Goal: Task Accomplishment & Management: Manage account settings

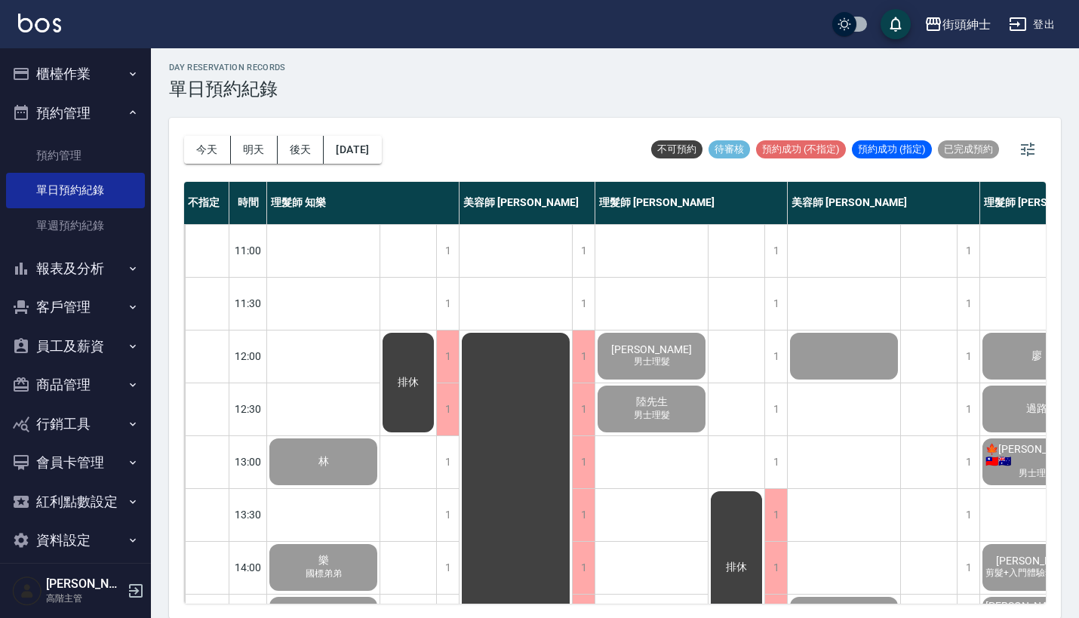
scroll to position [742, 78]
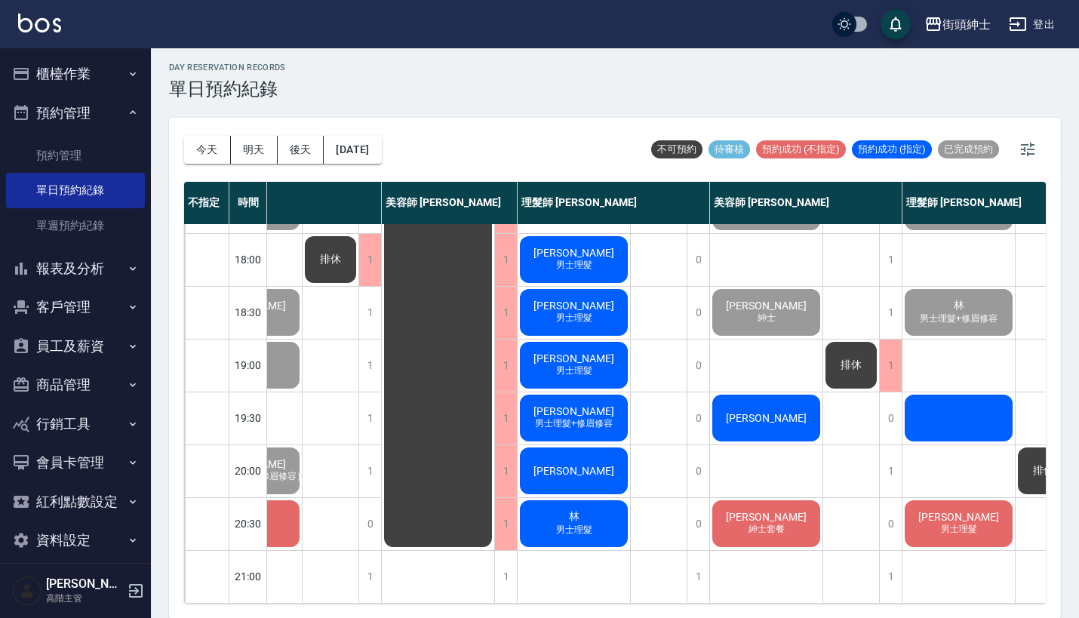
click at [65, 109] on button "預約管理" at bounding box center [75, 113] width 139 height 39
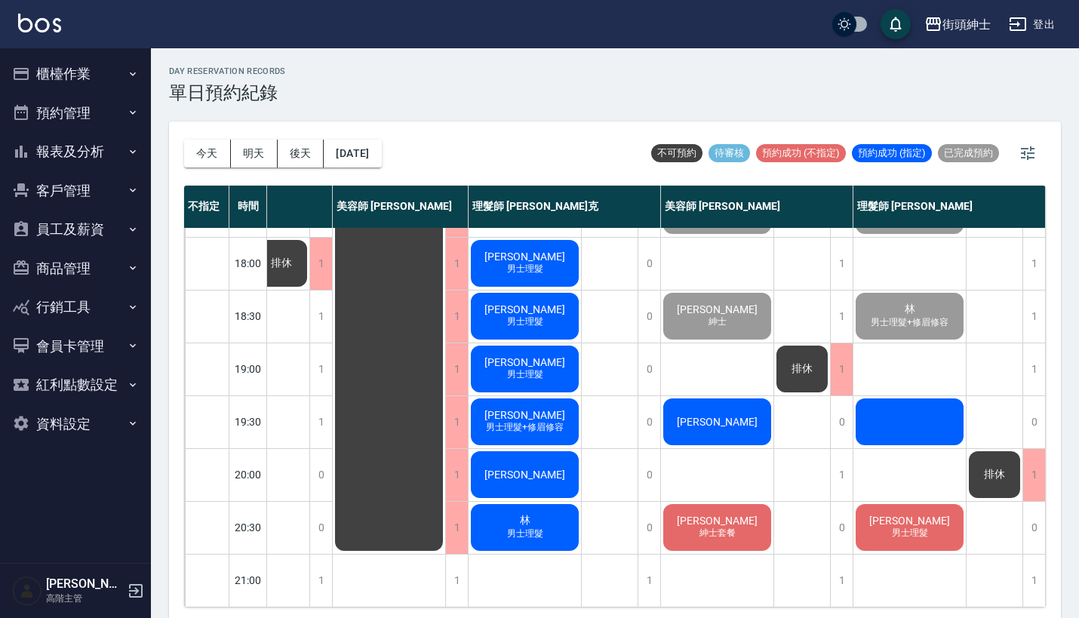
scroll to position [742, 134]
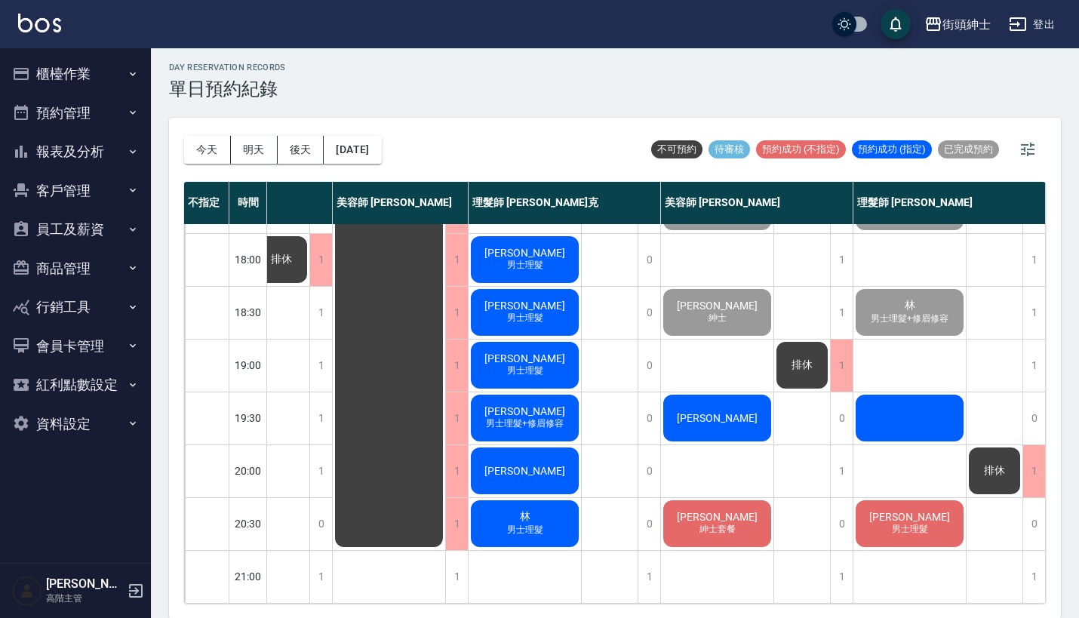
scroll to position [742, 134]
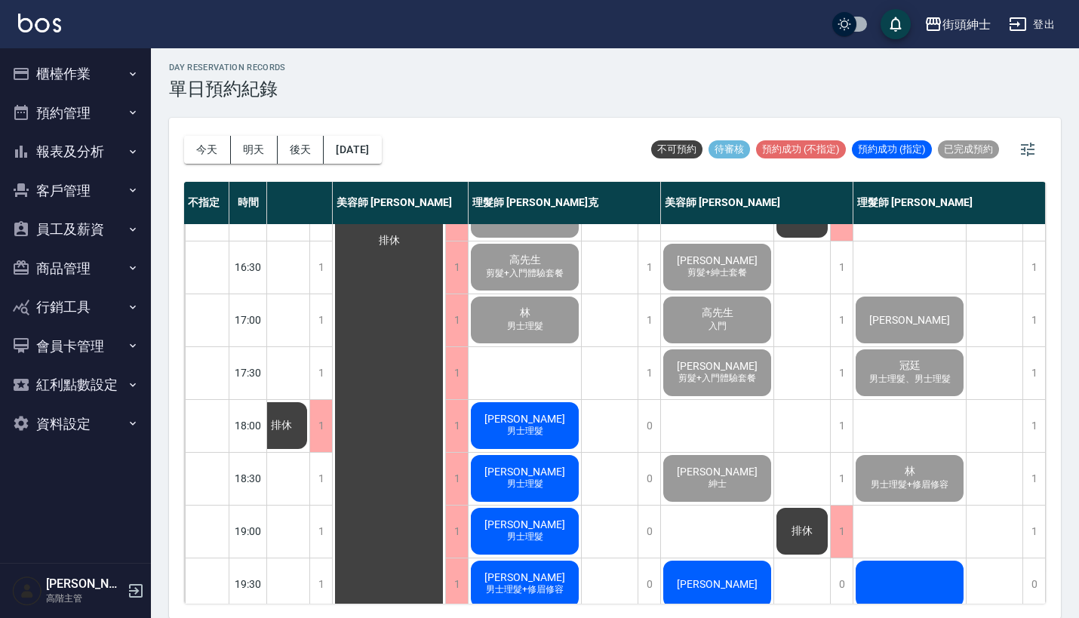
scroll to position [564, 134]
click at [730, 377] on span "剪髮+入門體驗套餐" at bounding box center [717, 378] width 84 height 13
click at [699, 377] on span "剪髮+入門體驗套餐" at bounding box center [717, 378] width 84 height 13
click at [725, 312] on span "高先生" at bounding box center [718, 313] width 38 height 14
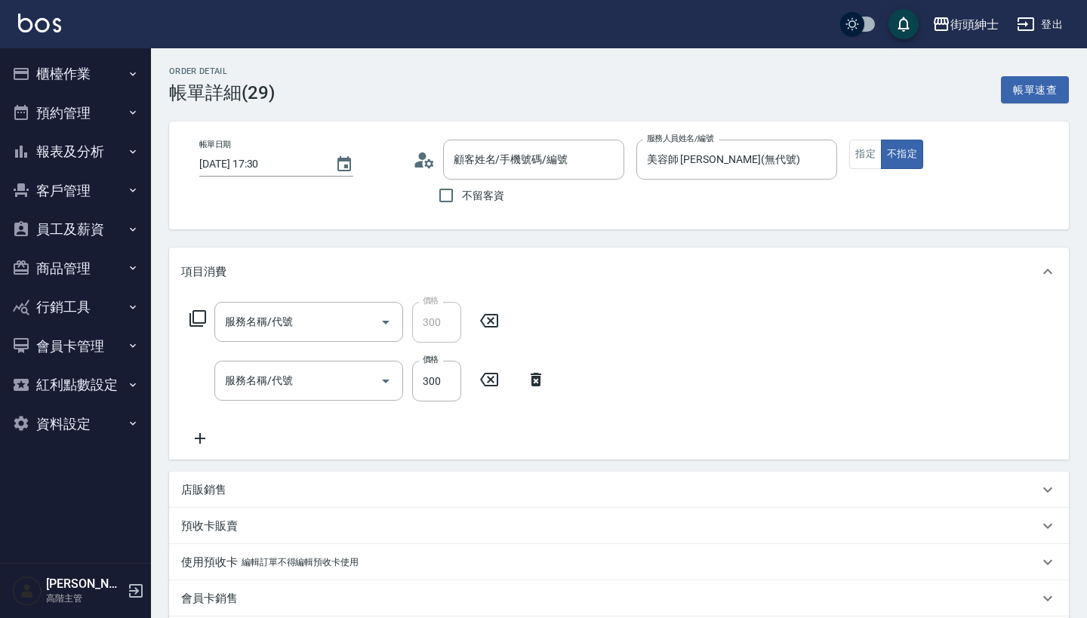
type input "修容(A03)"
type input "入門體驗"
type input "[PERSON_NAME]/0912329931/null"
type input "修容(A03)"
type input "入門體驗"
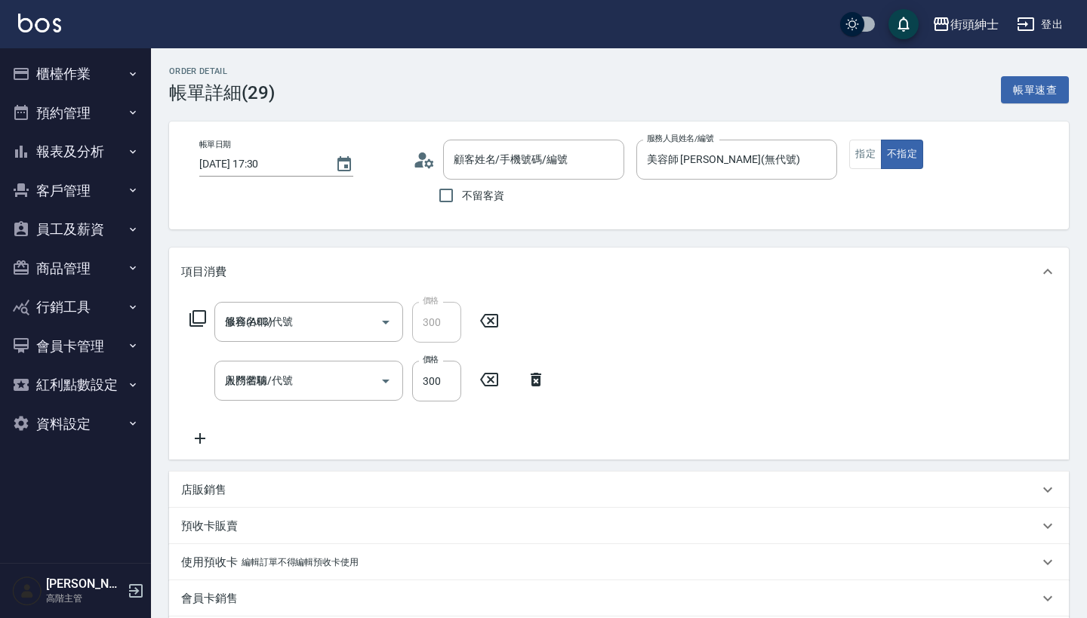
type input "[PERSON_NAME]/0912329931/null"
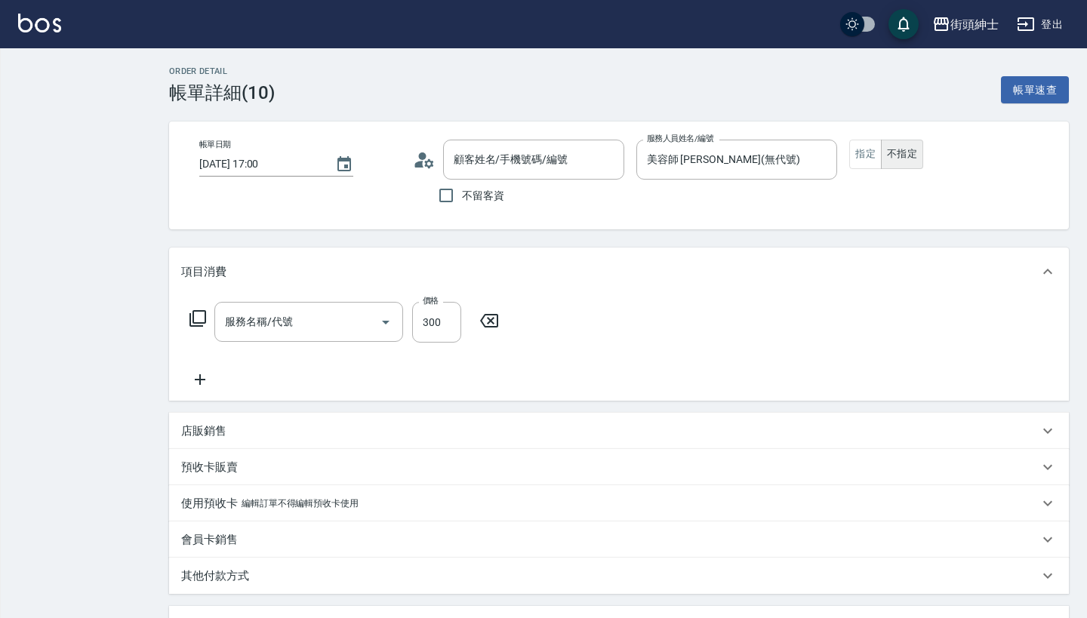
type input "2025/10/09 17:00"
type input "美容師 [PERSON_NAME](無代號)"
type input "入門"
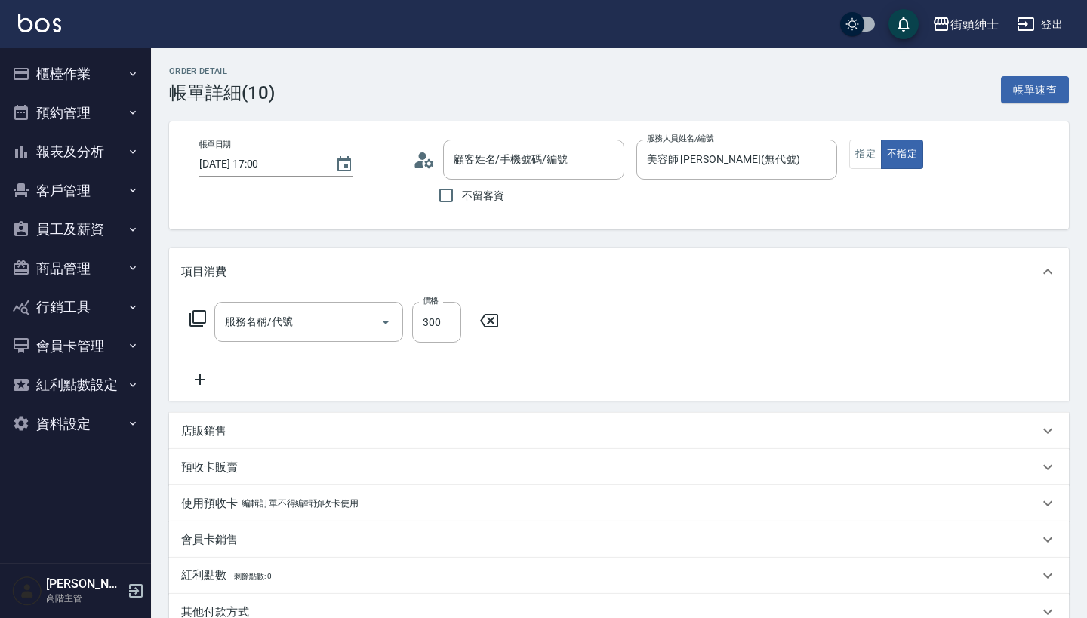
type input "入門體驗"
type input "高先生/0919662870/null"
click at [201, 384] on icon at bounding box center [200, 379] width 11 height 11
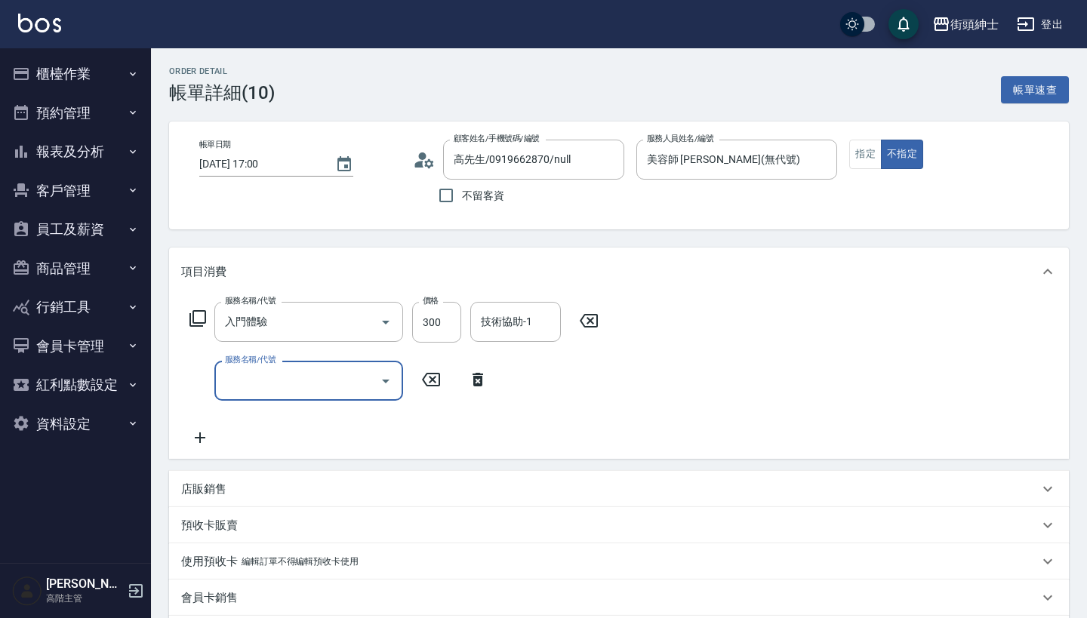
click at [297, 366] on div "服務名稱/代號" at bounding box center [308, 381] width 189 height 40
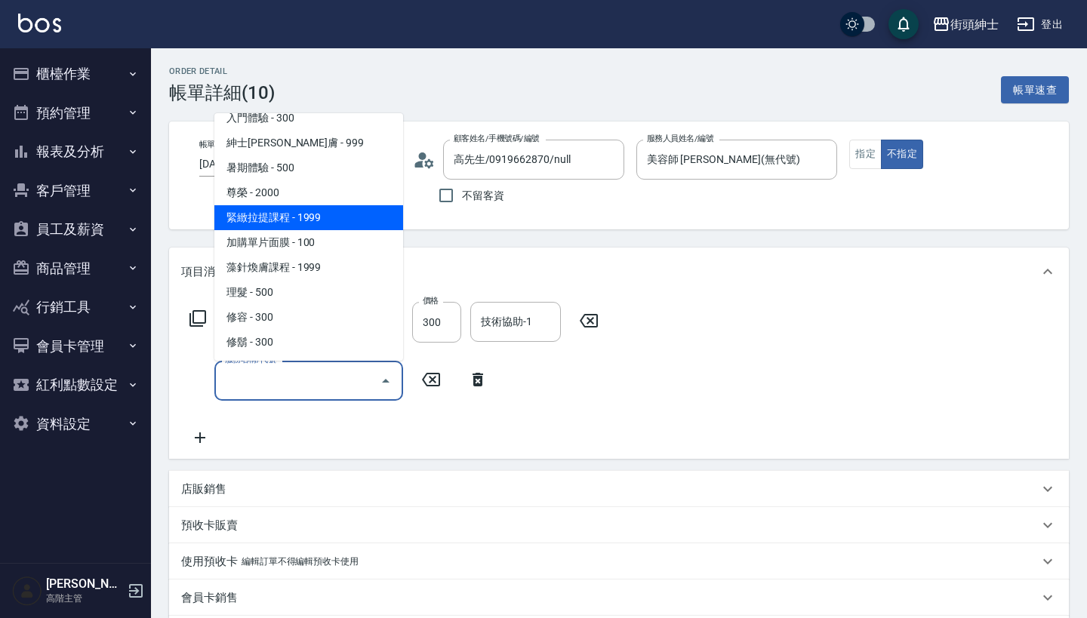
scroll to position [138, 0]
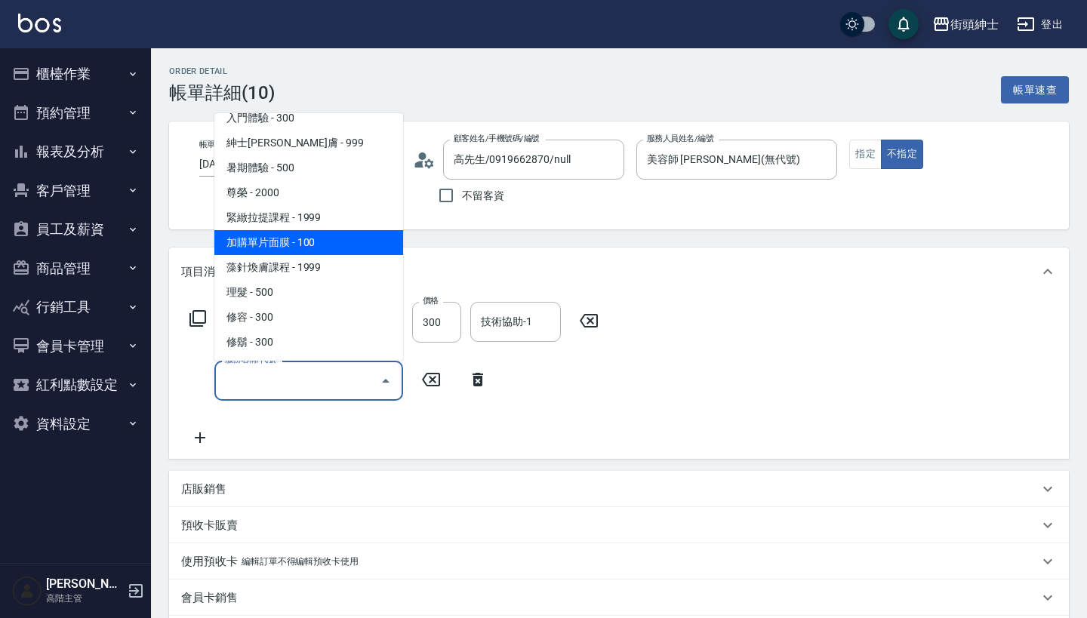
click at [358, 235] on span "加購單片面膜 - 100" at bounding box center [308, 242] width 189 height 25
type input "加購單片面膜"
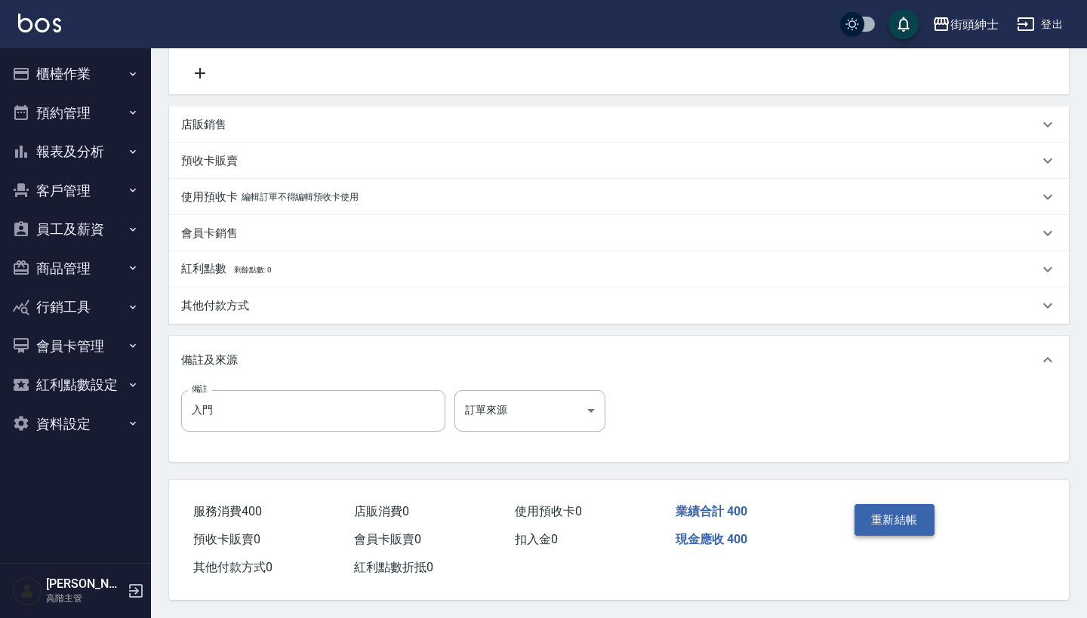
scroll to position [371, 0]
click at [906, 514] on button "重新結帳" at bounding box center [894, 520] width 80 height 32
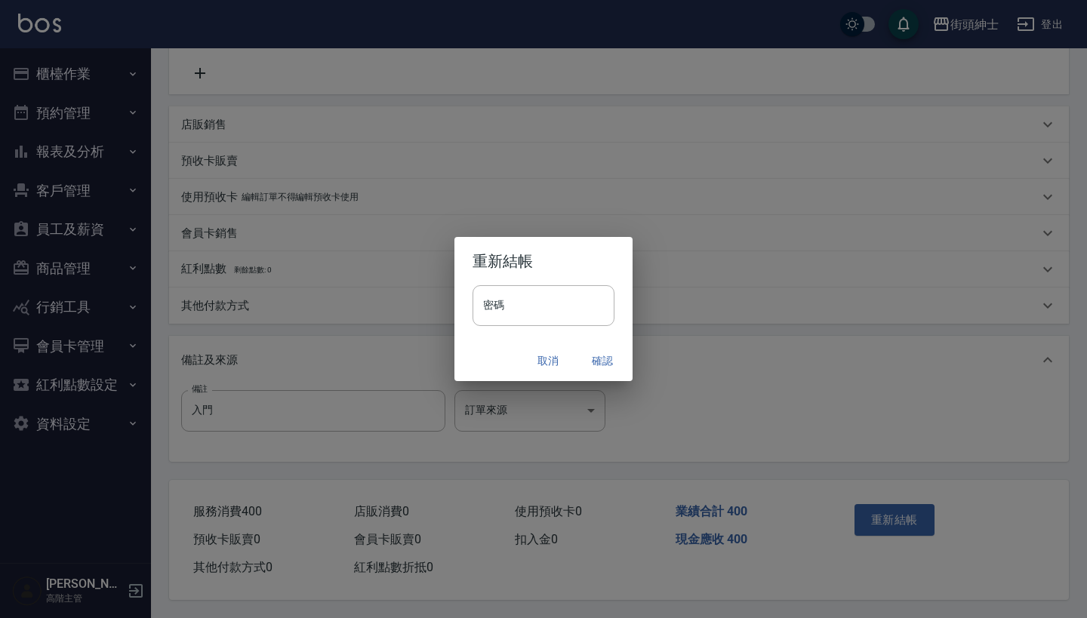
click at [593, 347] on button "確認" at bounding box center [602, 361] width 48 height 28
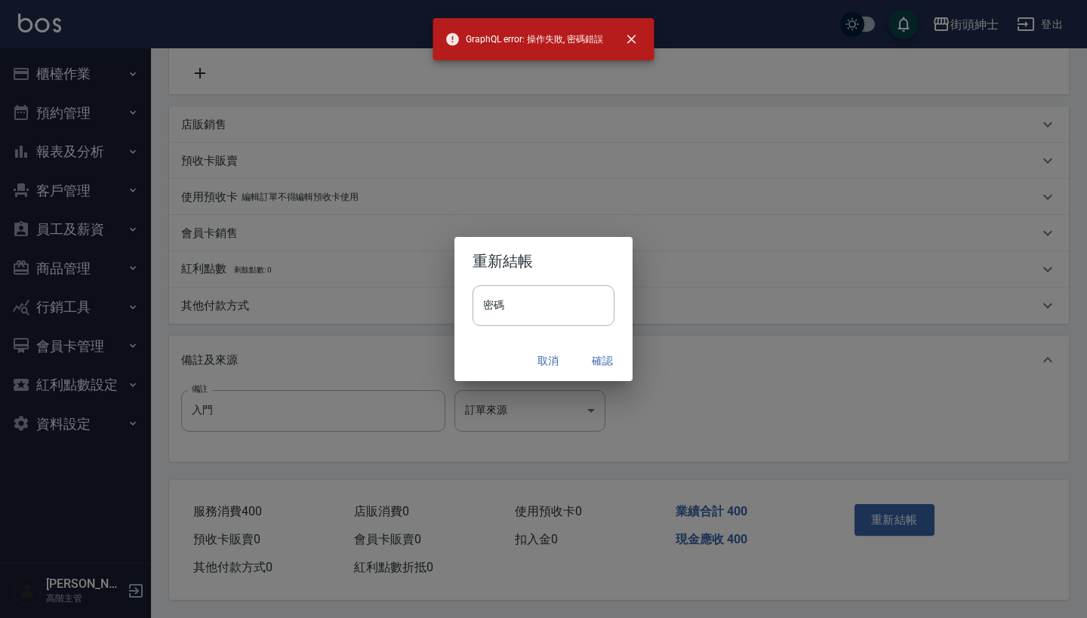
click at [531, 330] on div "密碼 密碼" at bounding box center [543, 313] width 178 height 56
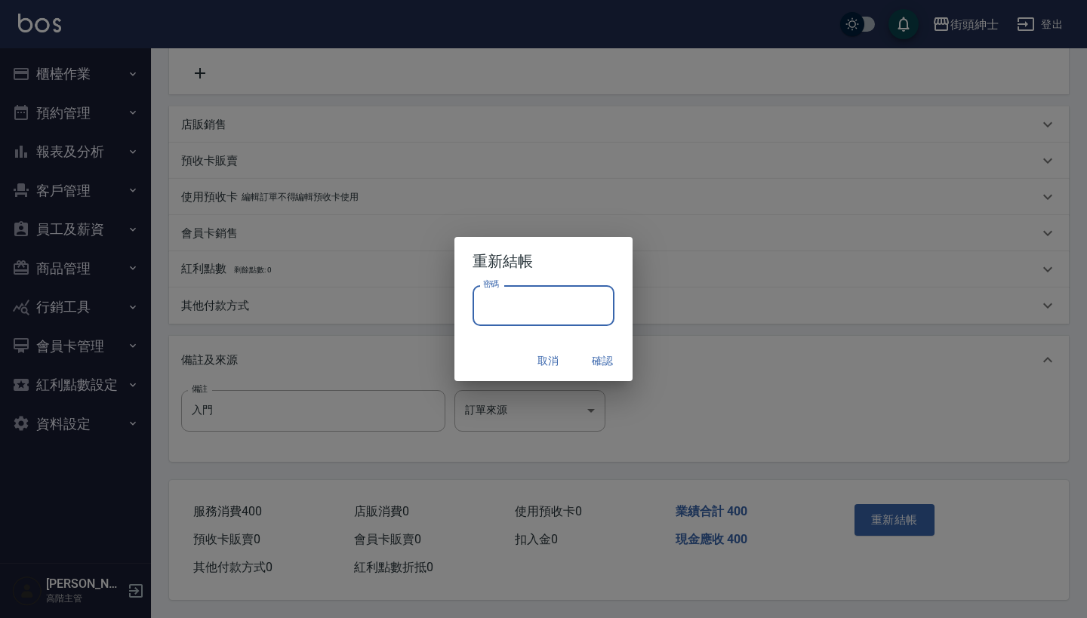
click at [536, 306] on input "密碼" at bounding box center [543, 305] width 142 height 41
type input "*"
type input "********"
click at [598, 361] on button "確認" at bounding box center [602, 361] width 48 height 28
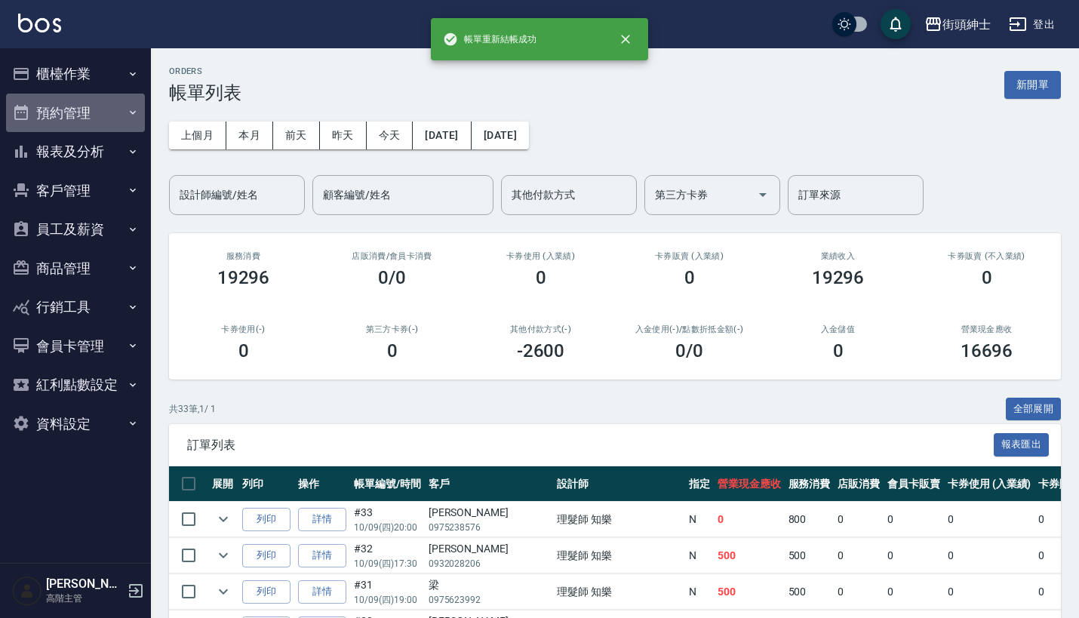
click at [73, 104] on button "預約管理" at bounding box center [75, 113] width 139 height 39
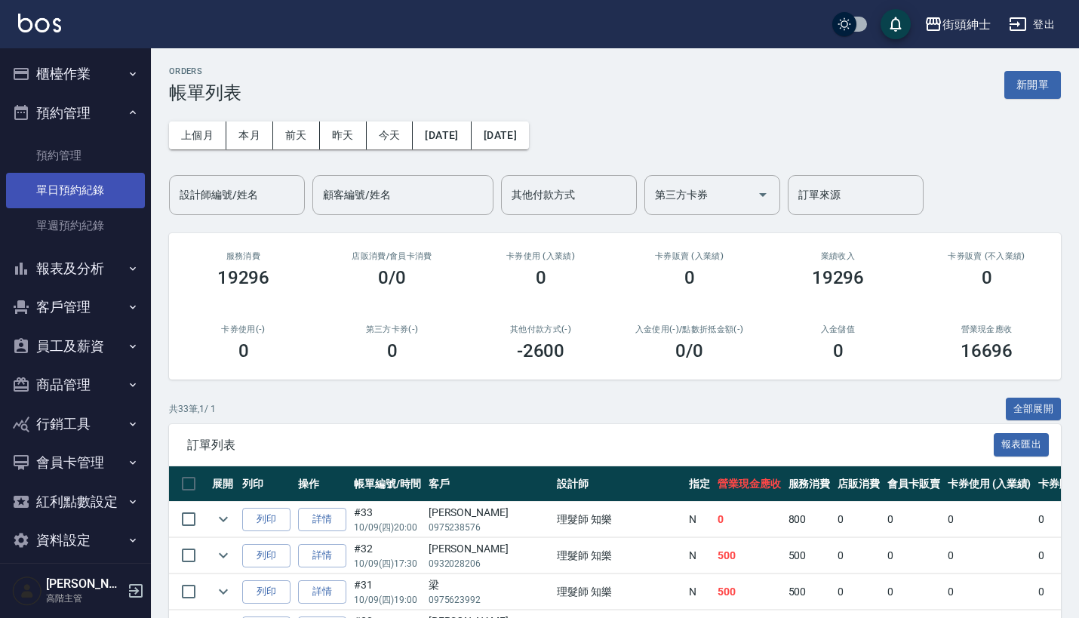
click at [75, 191] on link "單日預約紀錄" at bounding box center [75, 190] width 139 height 35
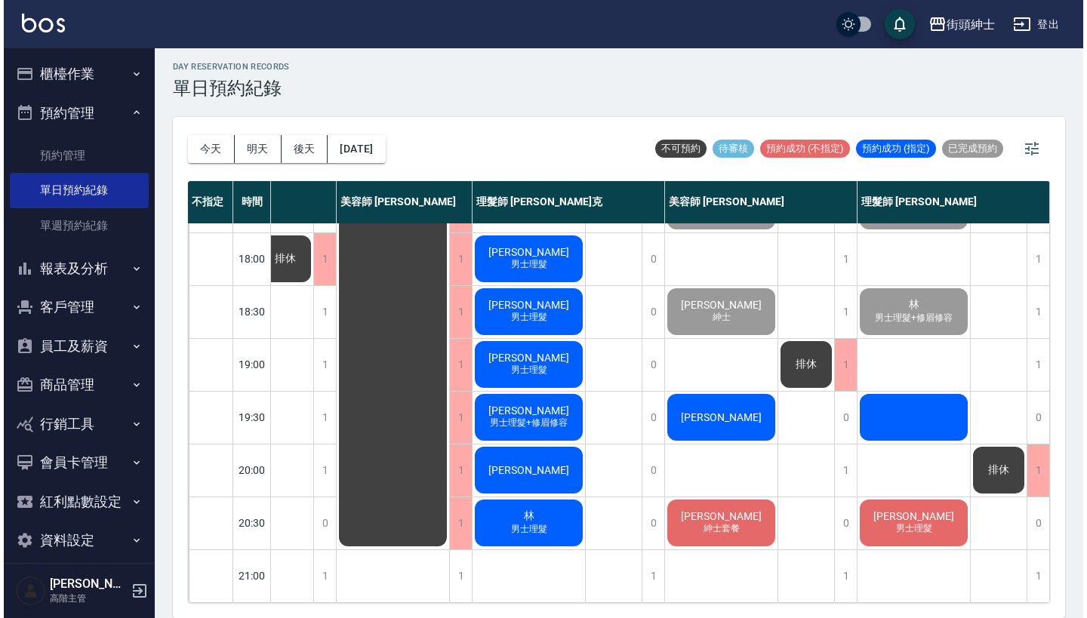
scroll to position [4, 0]
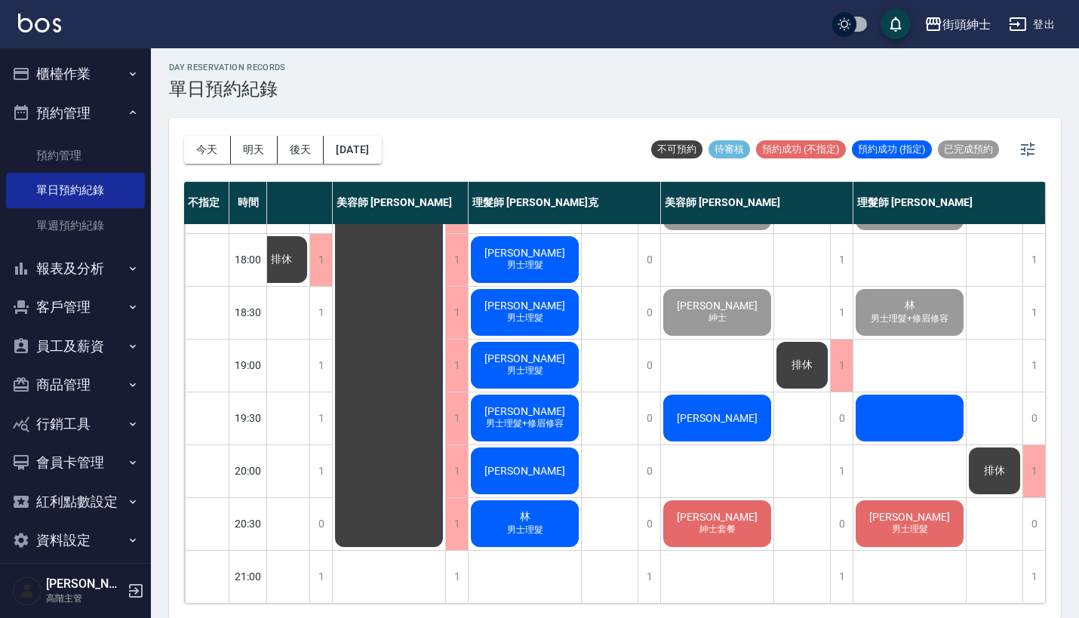
click at [718, 392] on div "[PERSON_NAME]" at bounding box center [717, 417] width 112 height 51
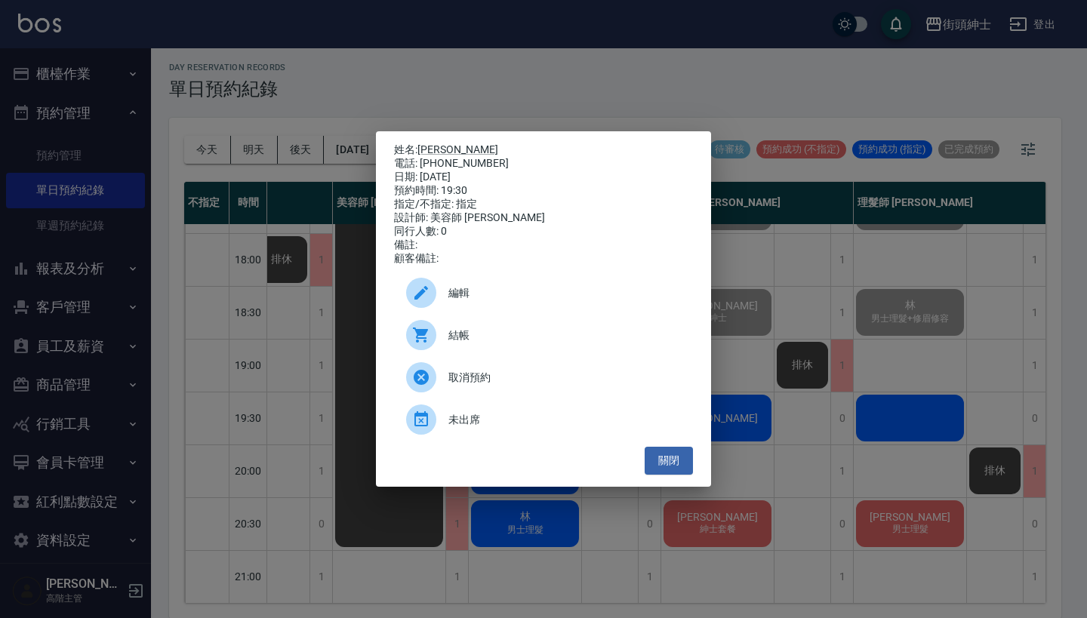
click at [791, 312] on div "姓名: 劉先生 電話: 0911039299 日期: 2025/10/09 預約時間: 19:30 指定/不指定: 指定 設計師: 美容師 小戴 同行人數: …" at bounding box center [543, 309] width 1087 height 618
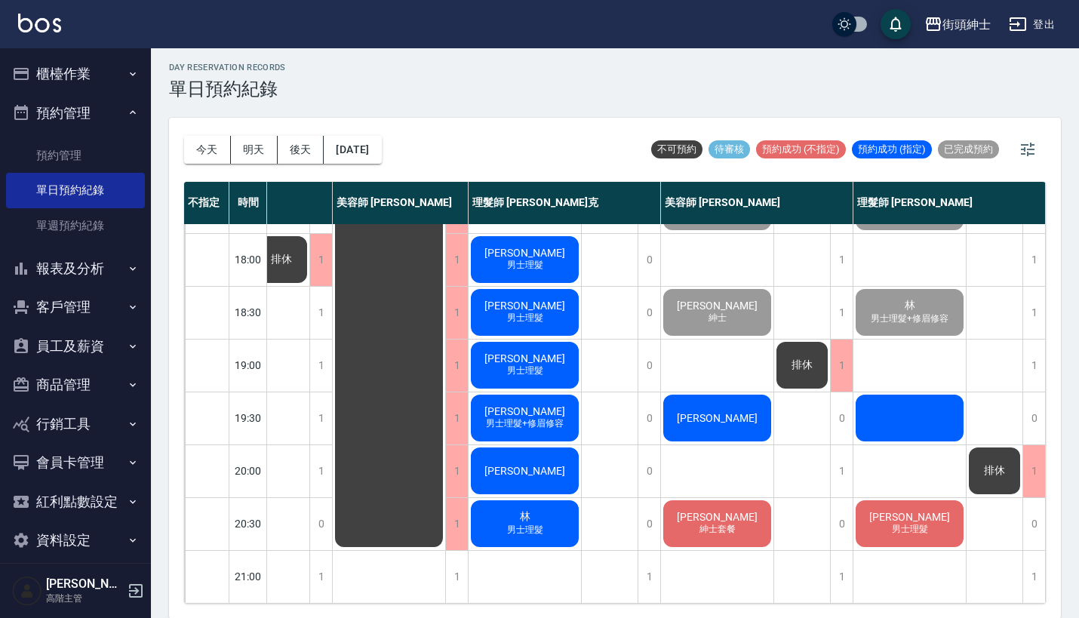
click at [551, 401] on div "承宏 男士理髮+修眉修容" at bounding box center [525, 417] width 112 height 51
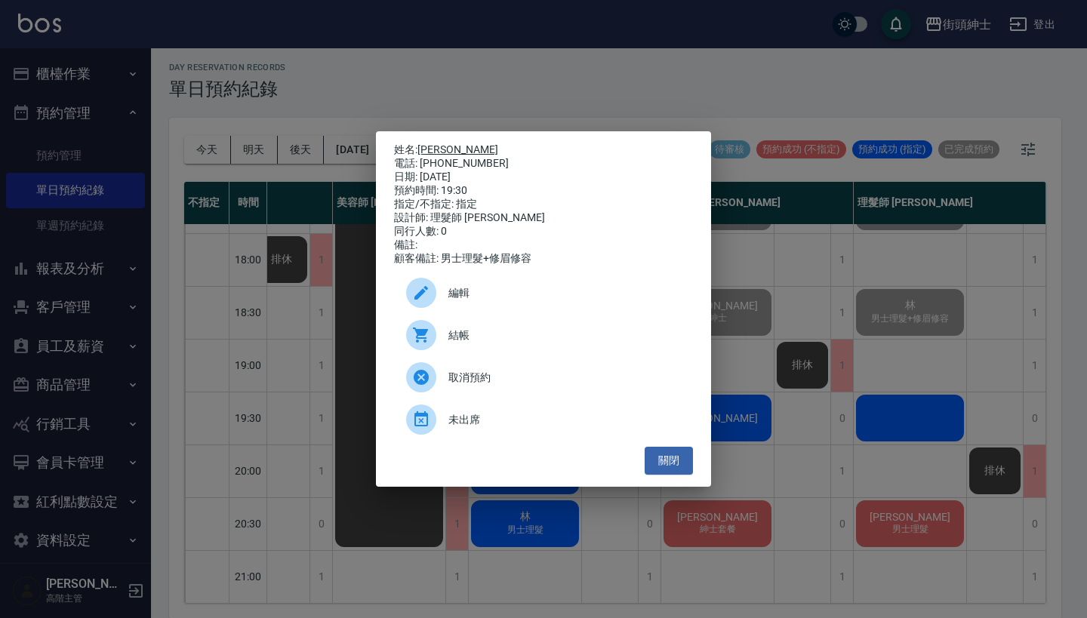
drag, startPoint x: 492, startPoint y: 163, endPoint x: 423, endPoint y: 143, distance: 72.1
click at [422, 143] on div "姓名: 承宏 電話: 0976562179 日期: 2025/10/09 預約時間: 19:30 指定/不指定: 指定 設計師: 理髮師 Vic 維克 同行人…" at bounding box center [543, 204] width 299 height 122
copy div "姓名: 承宏 電話: 0976562179"
click at [497, 74] on div "姓名: 承宏 電話: 0976562179 日期: 2025/10/09 預約時間: 19:30 指定/不指定: 指定 設計師: 理髮師 Vic 維克 同行人…" at bounding box center [543, 309] width 1087 height 618
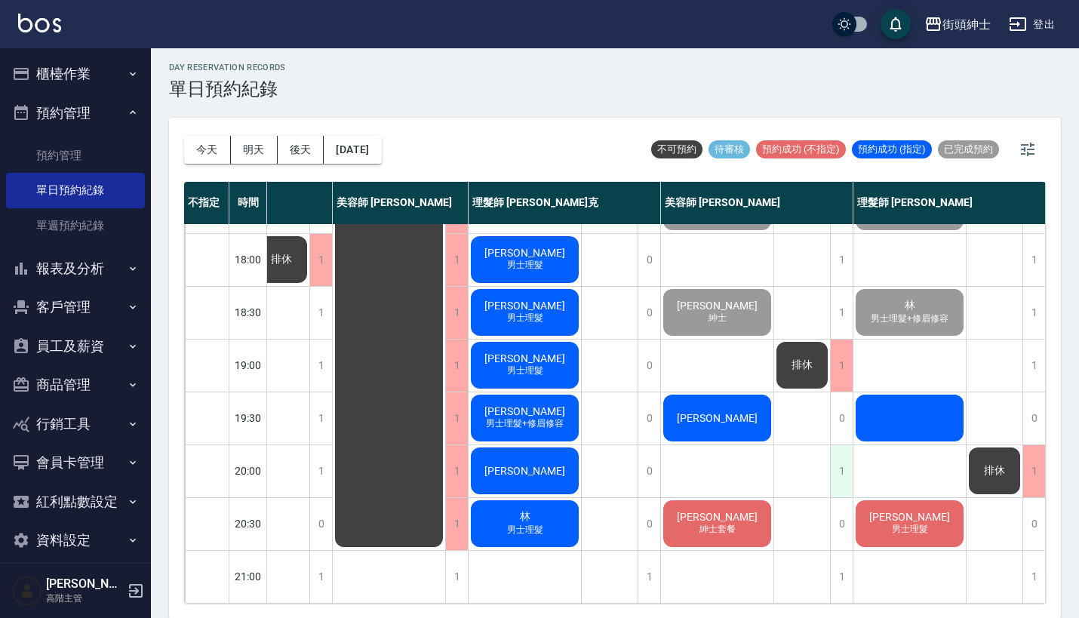
click at [842, 458] on div "1" at bounding box center [841, 471] width 23 height 52
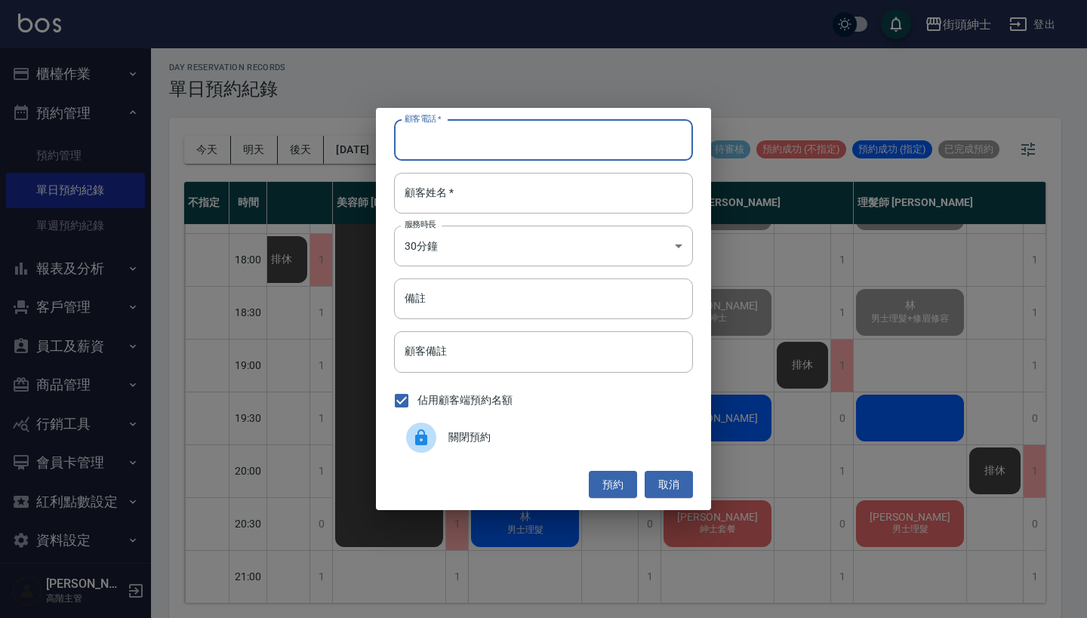
paste input "承宏 電話: 0976562179"
type input "承宏 電話: 0976562179"
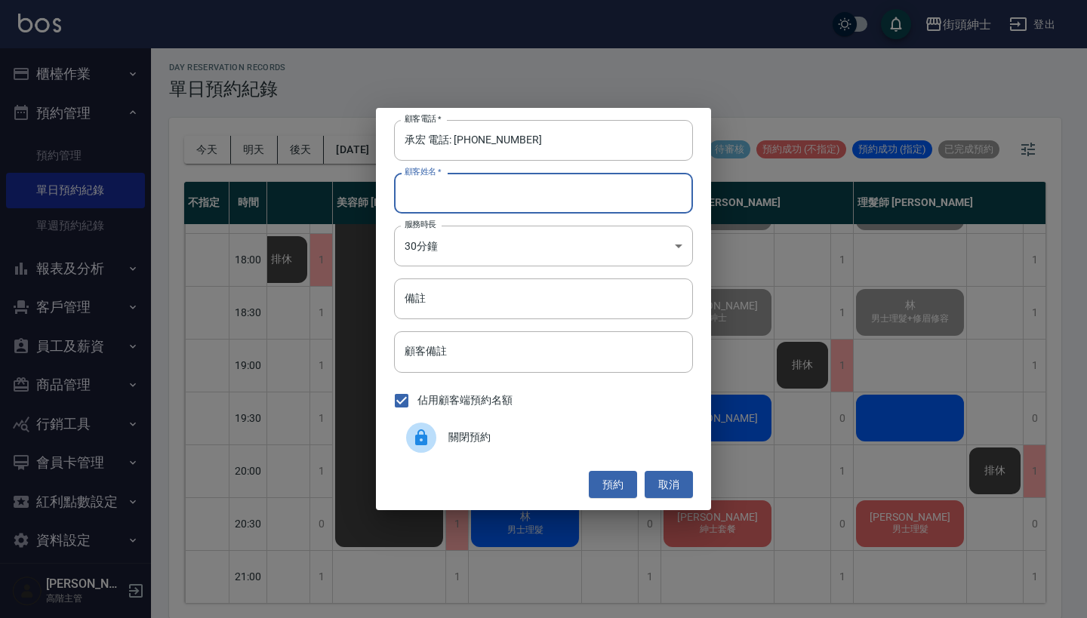
paste input "承宏 電話: 0976562179"
type input "承宏 電話: 0976562179"
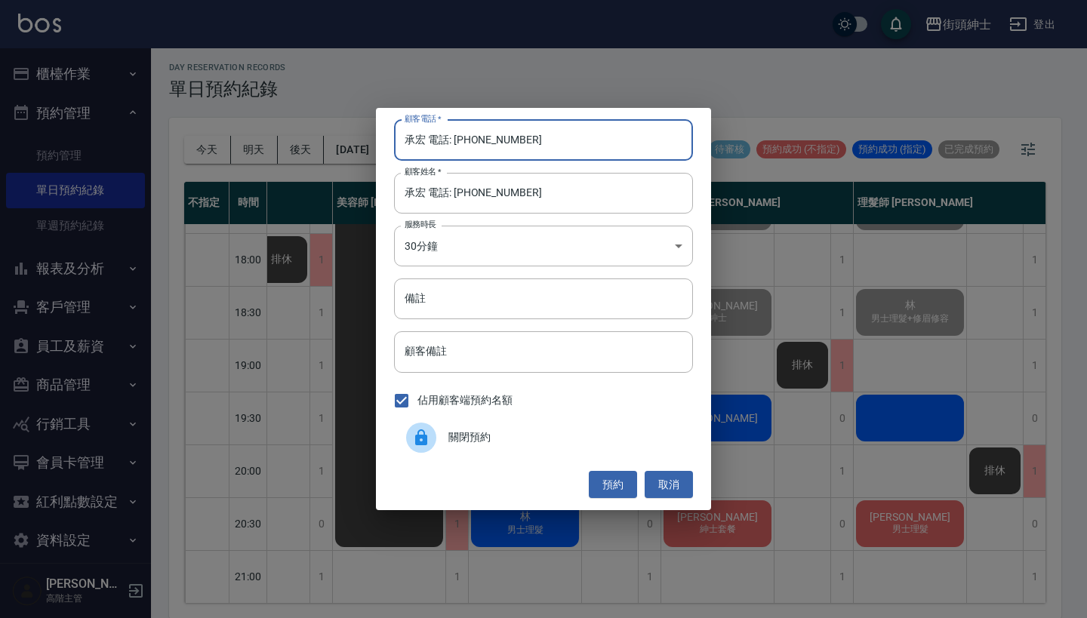
drag, startPoint x: 453, startPoint y: 140, endPoint x: 317, endPoint y: 140, distance: 136.6
click at [317, 140] on div "顧客電話   * 承宏 電話: 0976562179 顧客電話   * 顧客姓名   * 承宏 電話: 0976562179 顧客姓名   * 服務時長 30…" at bounding box center [543, 309] width 1087 height 618
type input "0976562179"
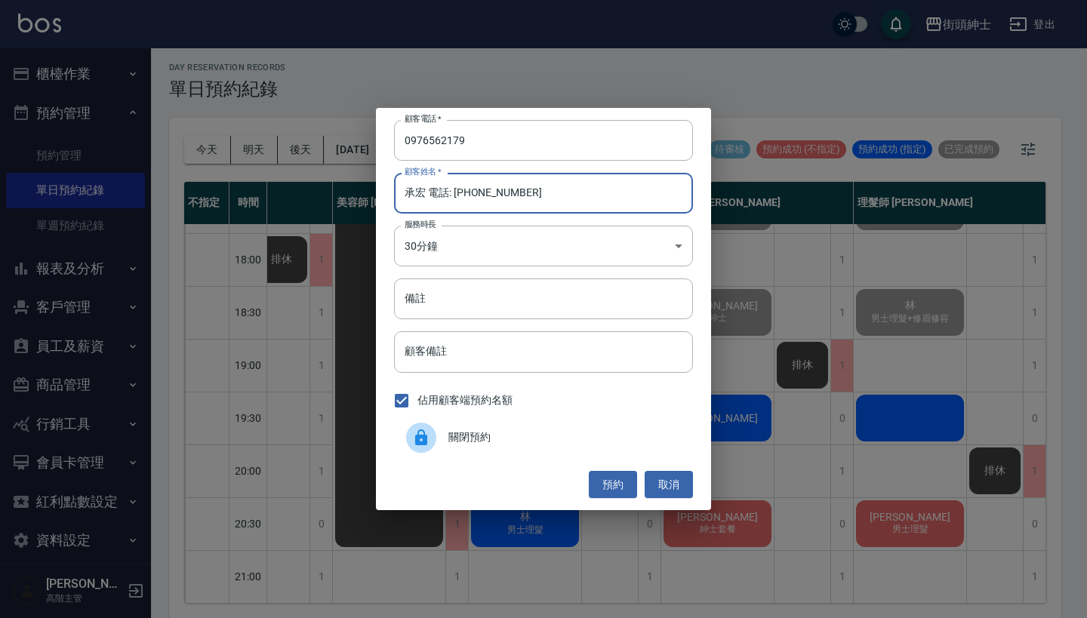
drag, startPoint x: 527, startPoint y: 197, endPoint x: 427, endPoint y: 187, distance: 100.1
click at [426, 189] on input "承宏 電話: 0976562179" at bounding box center [543, 193] width 299 height 41
type input "[PERSON_NAME]"
click at [598, 481] on button "預約" at bounding box center [613, 485] width 48 height 28
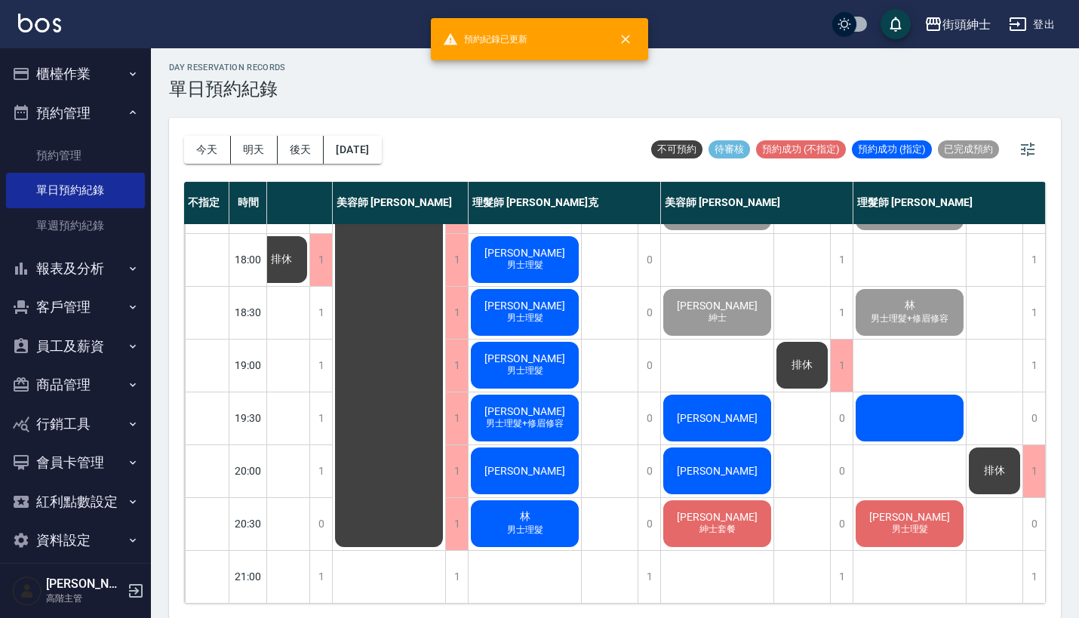
click at [712, 465] on span "[PERSON_NAME]" at bounding box center [717, 471] width 87 height 12
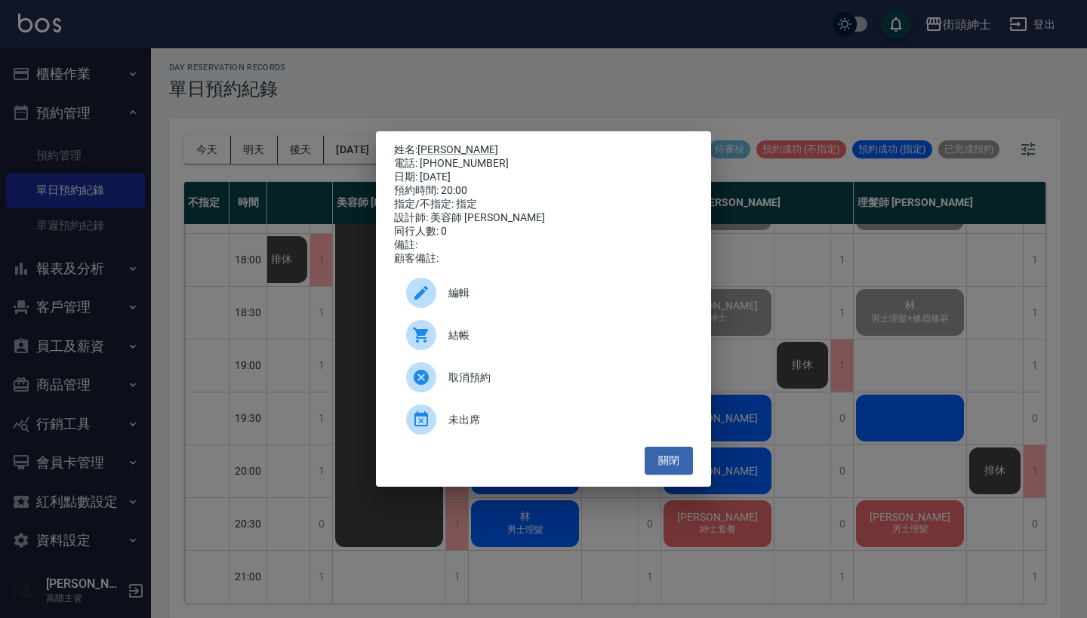
click at [444, 344] on div at bounding box center [427, 335] width 42 height 30
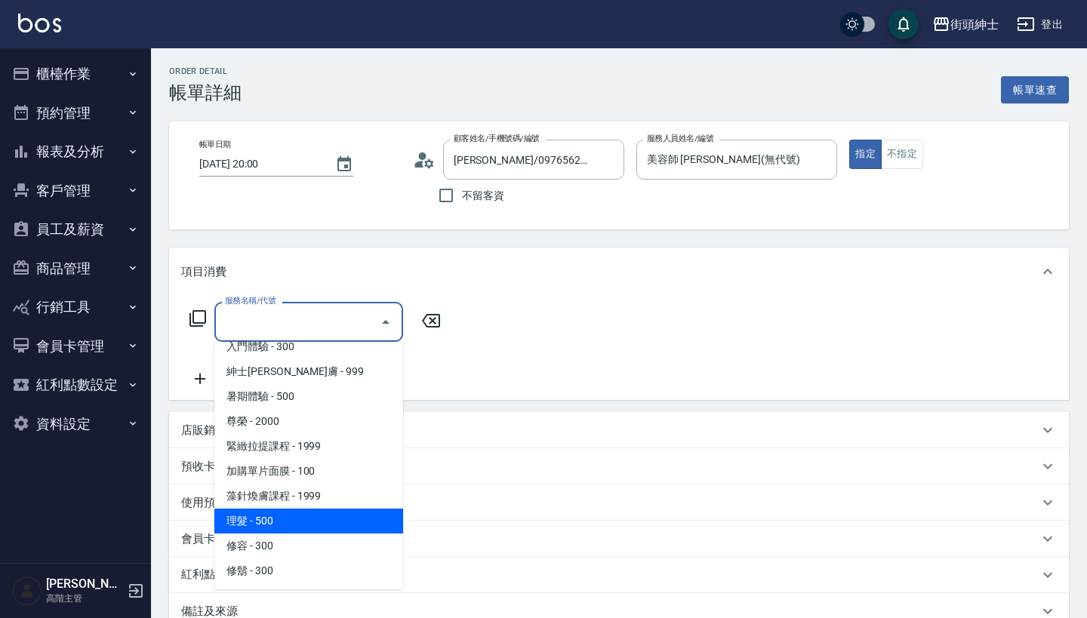
scroll to position [138, 0]
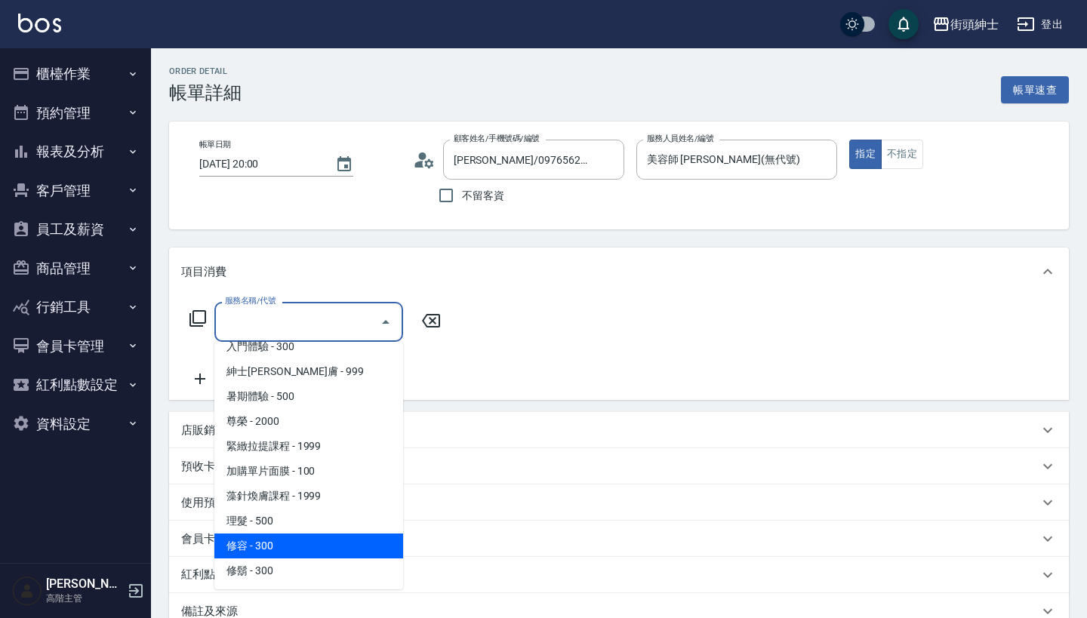
click at [294, 543] on span "修容 - 300" at bounding box center [308, 545] width 189 height 25
type input "修容(A03)"
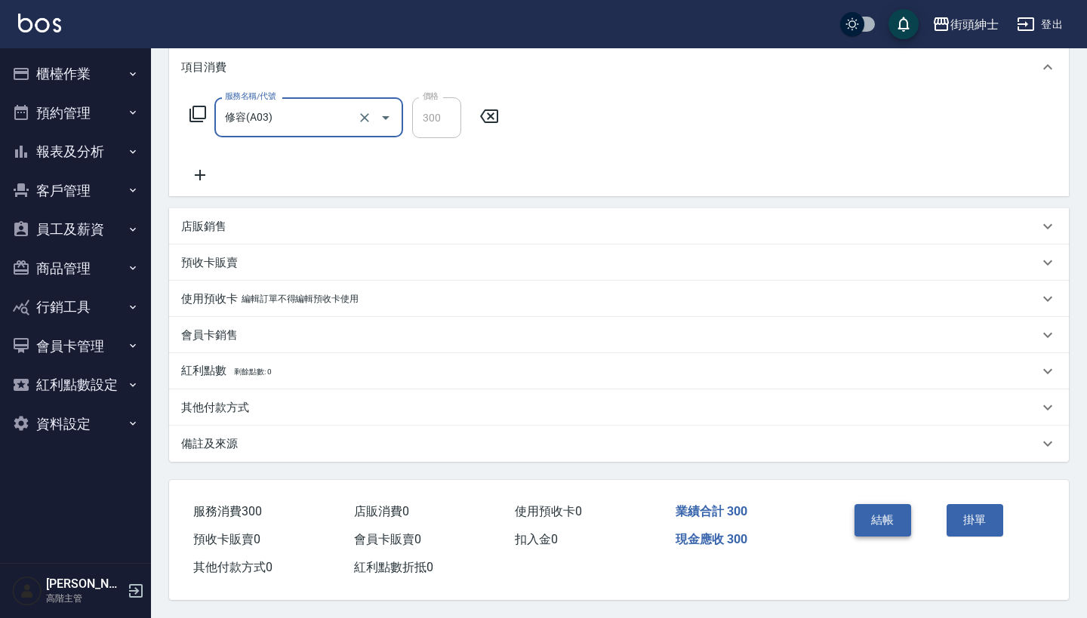
click at [894, 518] on button "結帳" at bounding box center [882, 520] width 57 height 32
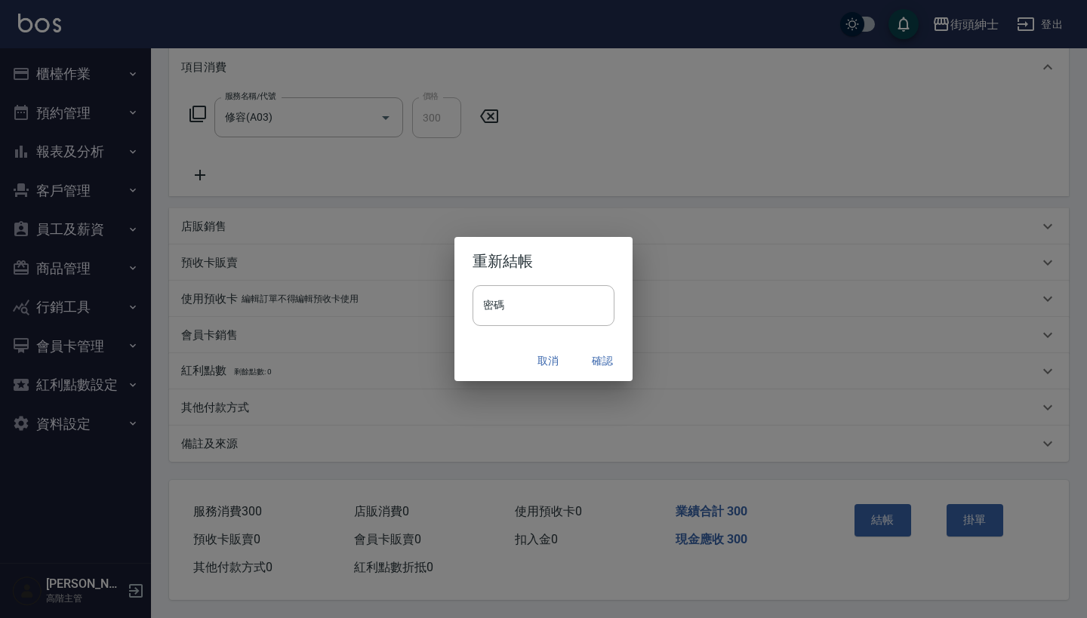
click at [609, 349] on button "確認" at bounding box center [602, 361] width 48 height 28
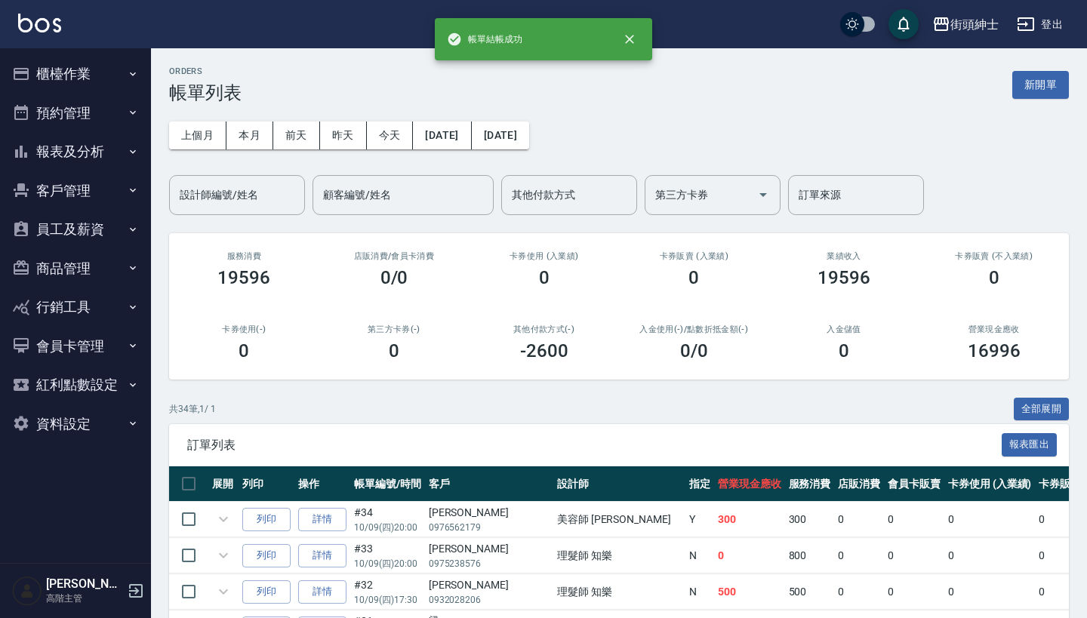
click at [126, 98] on button "預約管理" at bounding box center [75, 113] width 139 height 39
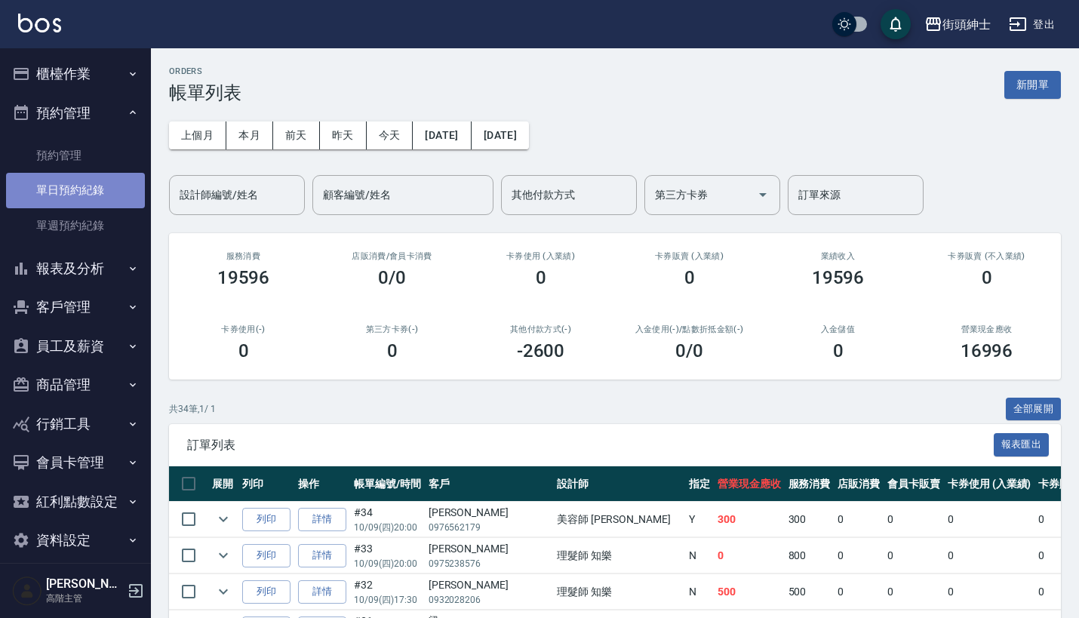
click at [112, 173] on link "單日預約紀錄" at bounding box center [75, 190] width 139 height 35
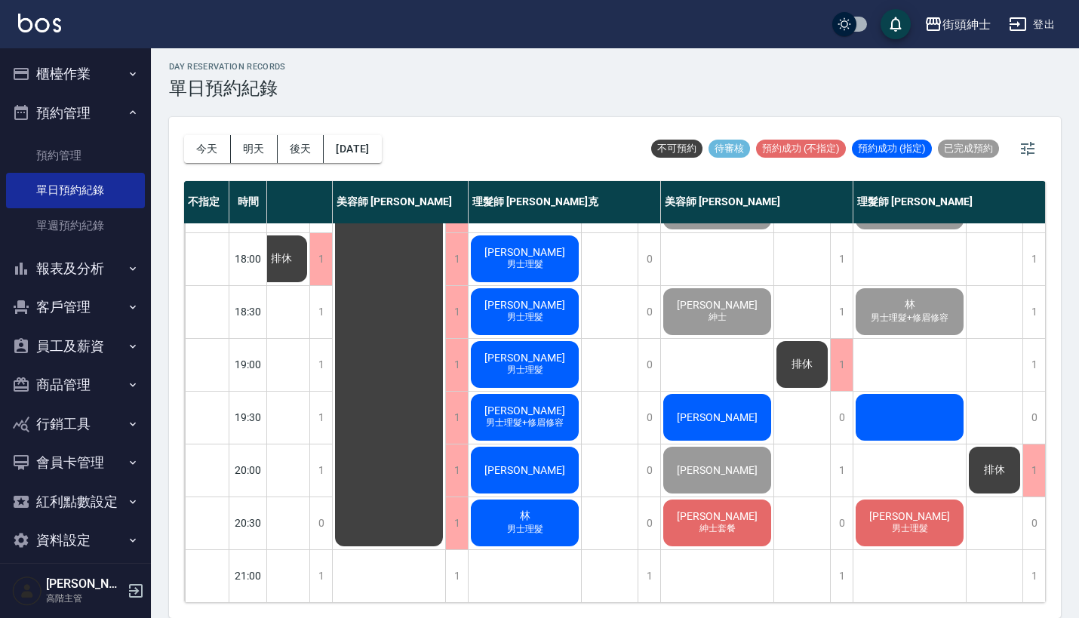
scroll to position [4, 0]
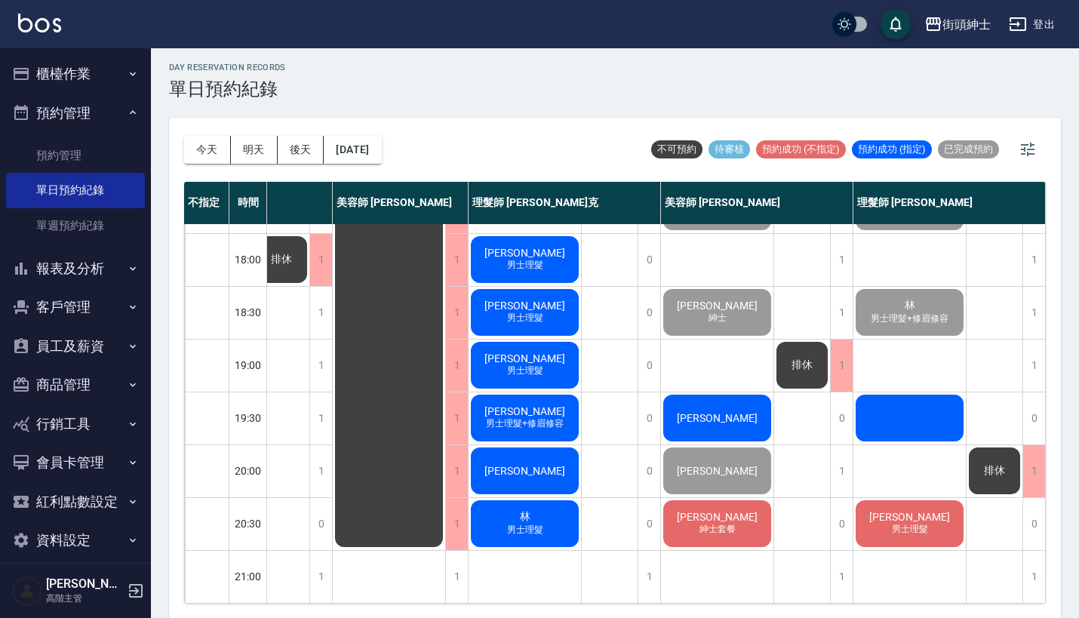
click at [723, 418] on div "[PERSON_NAME]" at bounding box center [717, 417] width 112 height 51
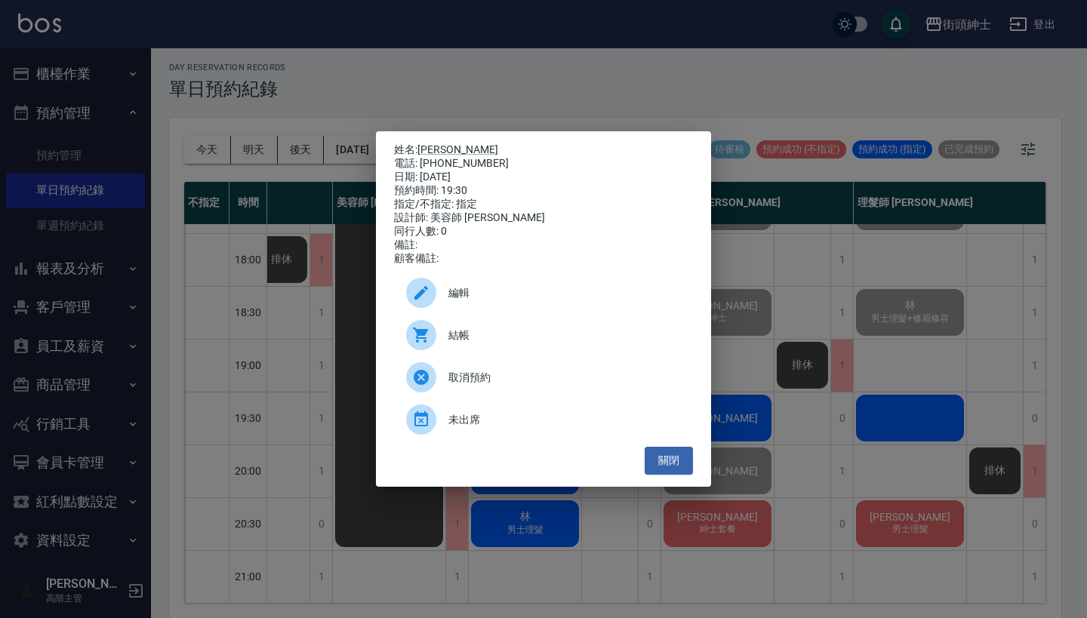
click at [815, 420] on div "姓名: 劉先生 電話: 0911039299 日期: 2025/10/09 預約時間: 19:30 指定/不指定: 指定 設計師: 美容師 小戴 同行人數: …" at bounding box center [543, 309] width 1087 height 618
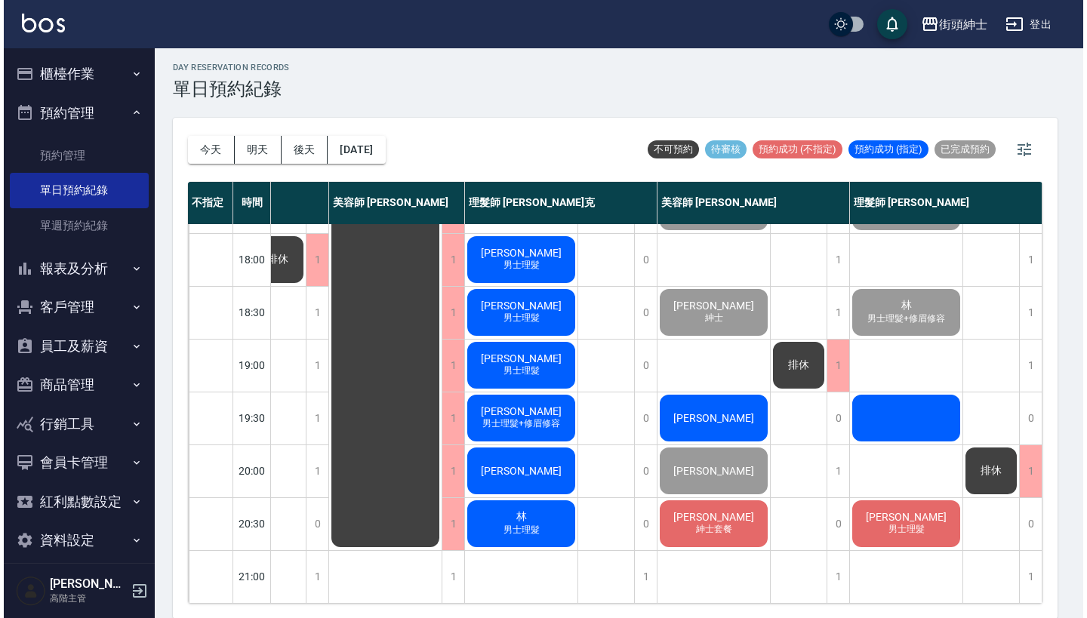
scroll to position [742, 127]
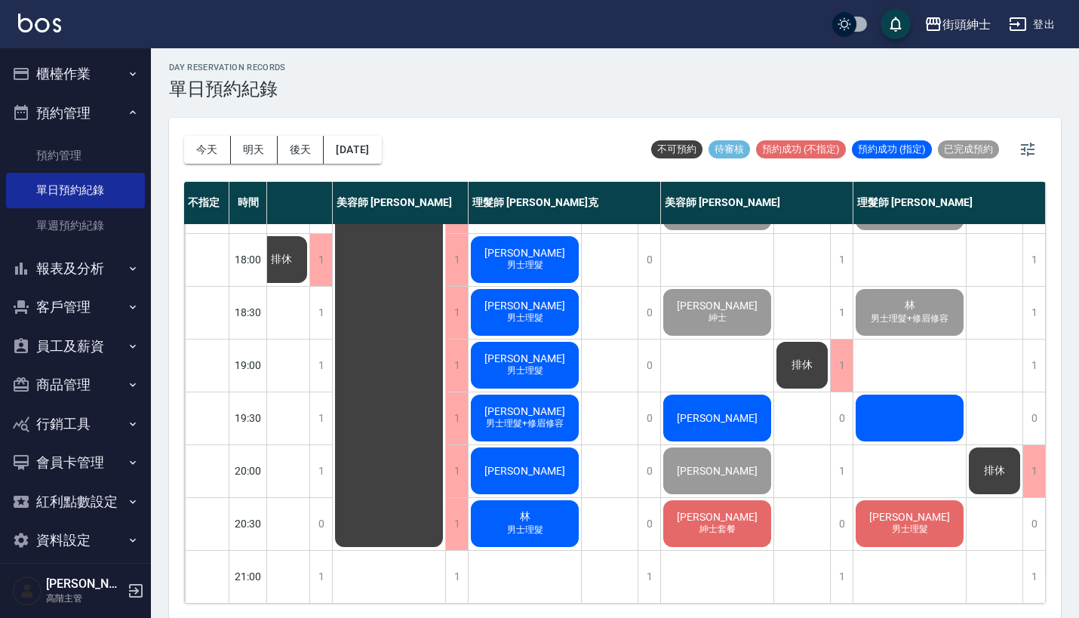
click at [703, 412] on span "[PERSON_NAME]" at bounding box center [717, 418] width 87 height 12
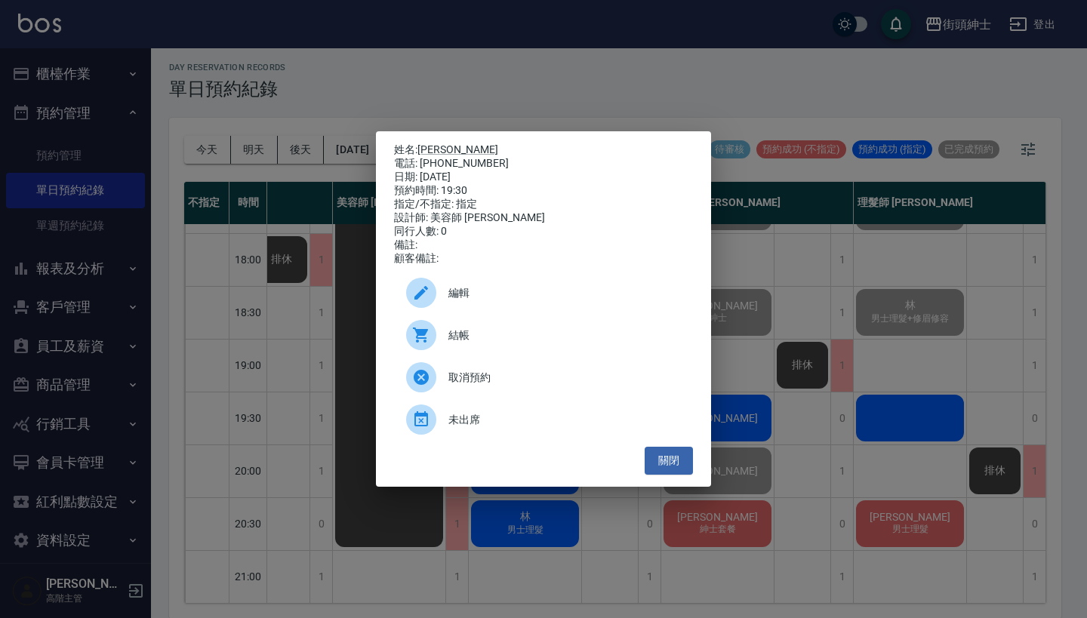
click at [444, 341] on div at bounding box center [427, 335] width 42 height 30
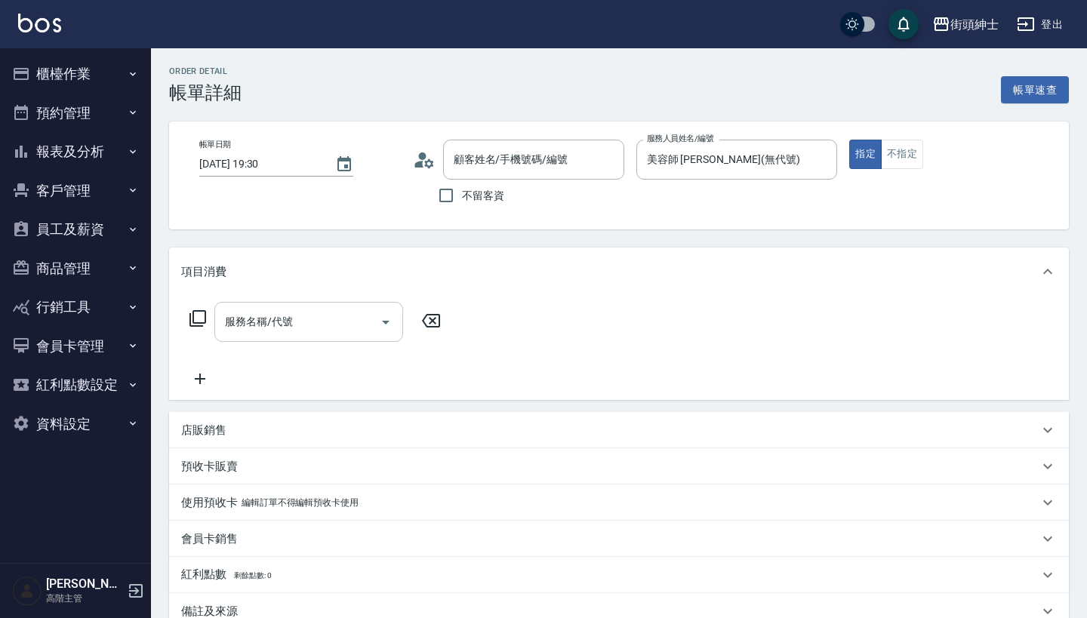
type input "[PERSON_NAME]/0911039299/null"
click at [287, 334] on input "服務名稱/代號" at bounding box center [297, 322] width 152 height 26
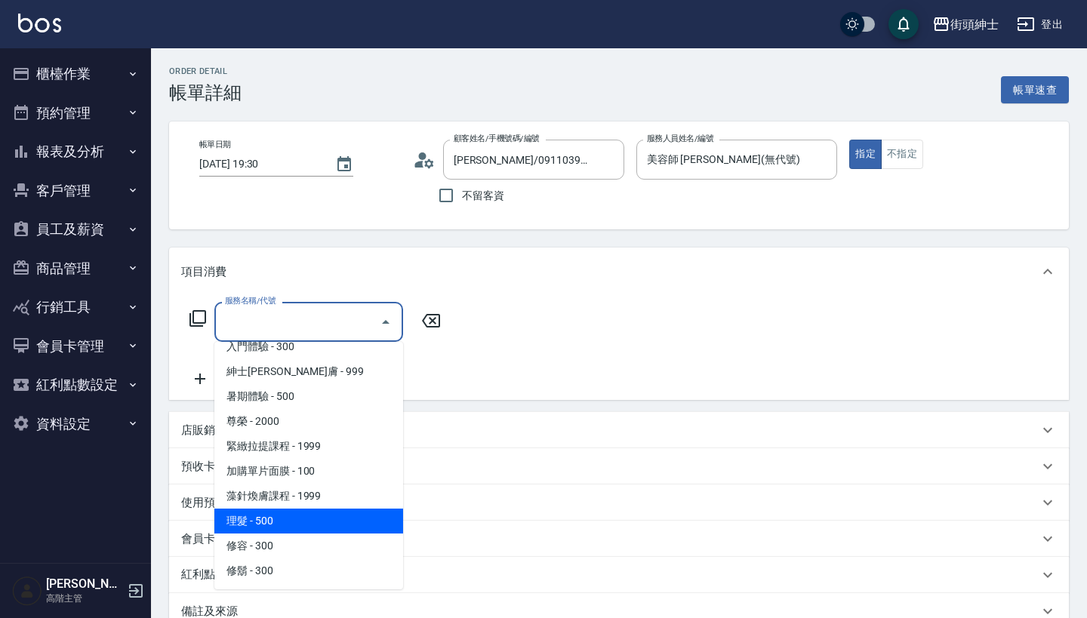
scroll to position [138, 0]
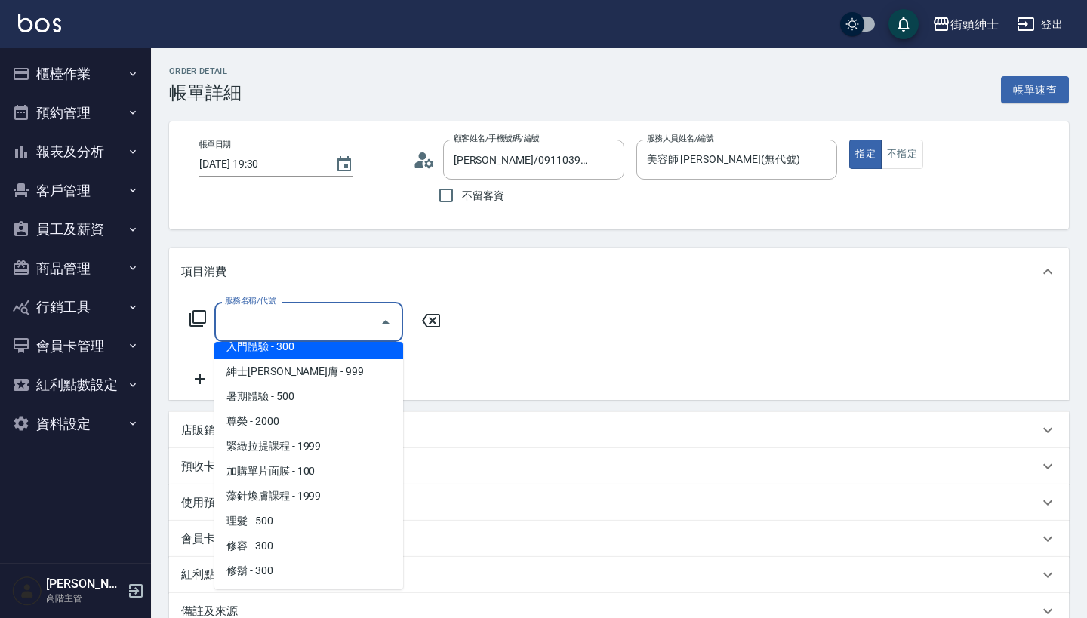
click at [327, 346] on span "入門體驗 - 300" at bounding box center [308, 346] width 189 height 25
type input "入門體驗"
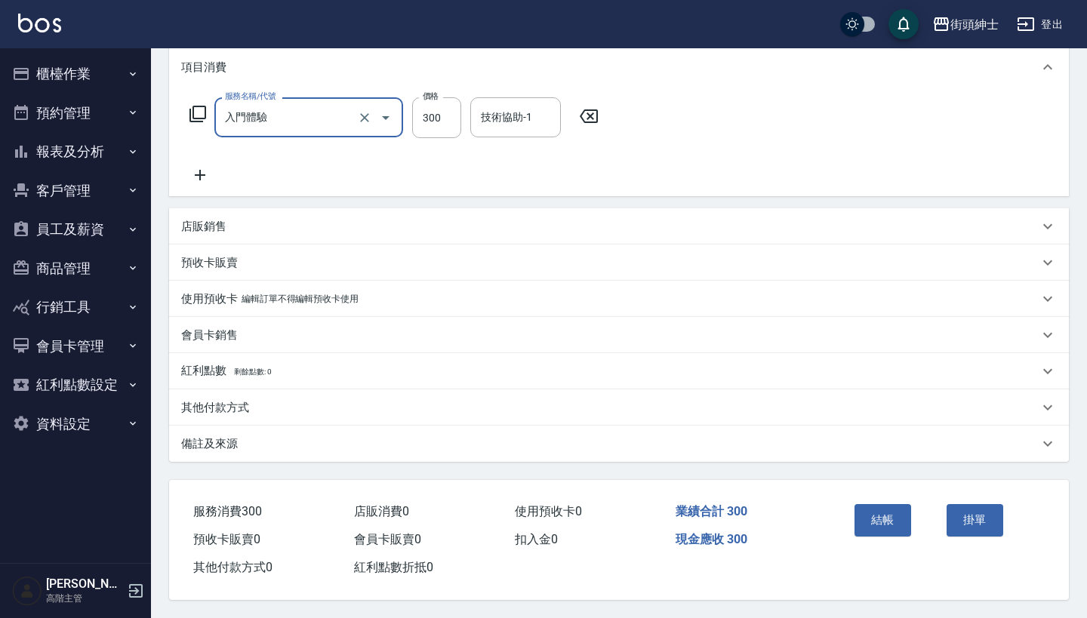
scroll to position [211, 0]
click at [884, 527] on button "結帳" at bounding box center [882, 520] width 57 height 32
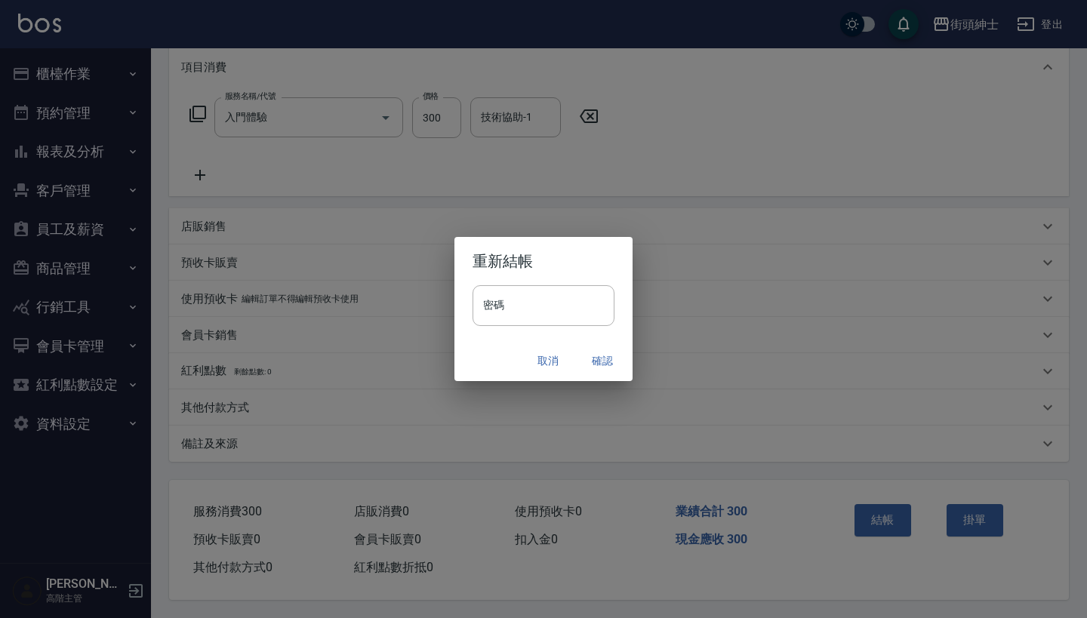
click at [605, 355] on button "確認" at bounding box center [602, 361] width 48 height 28
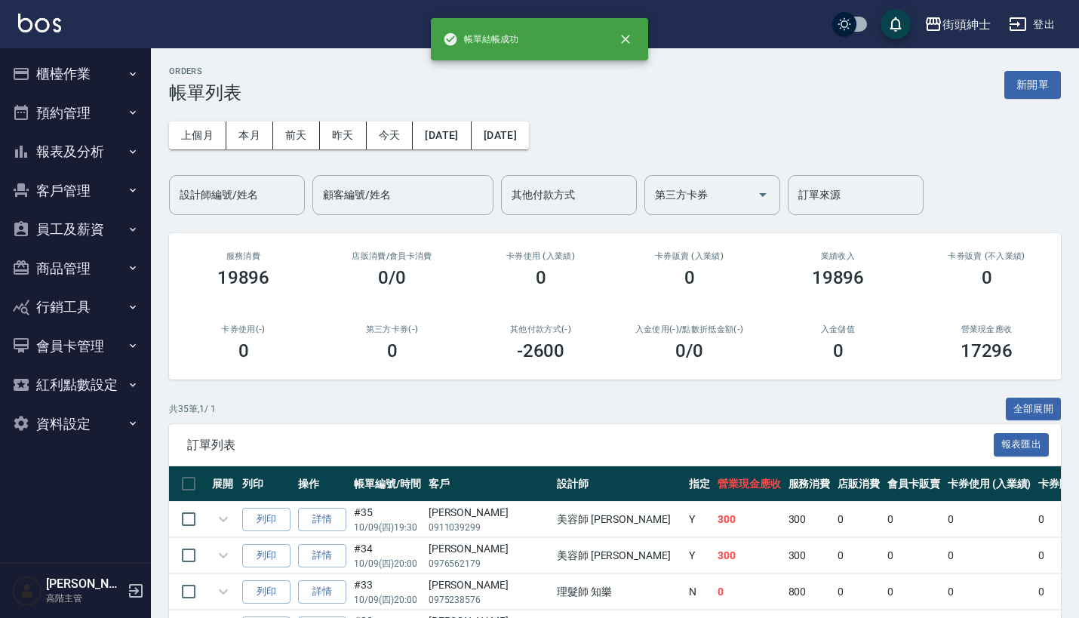
click at [94, 105] on button "預約管理" at bounding box center [75, 113] width 139 height 39
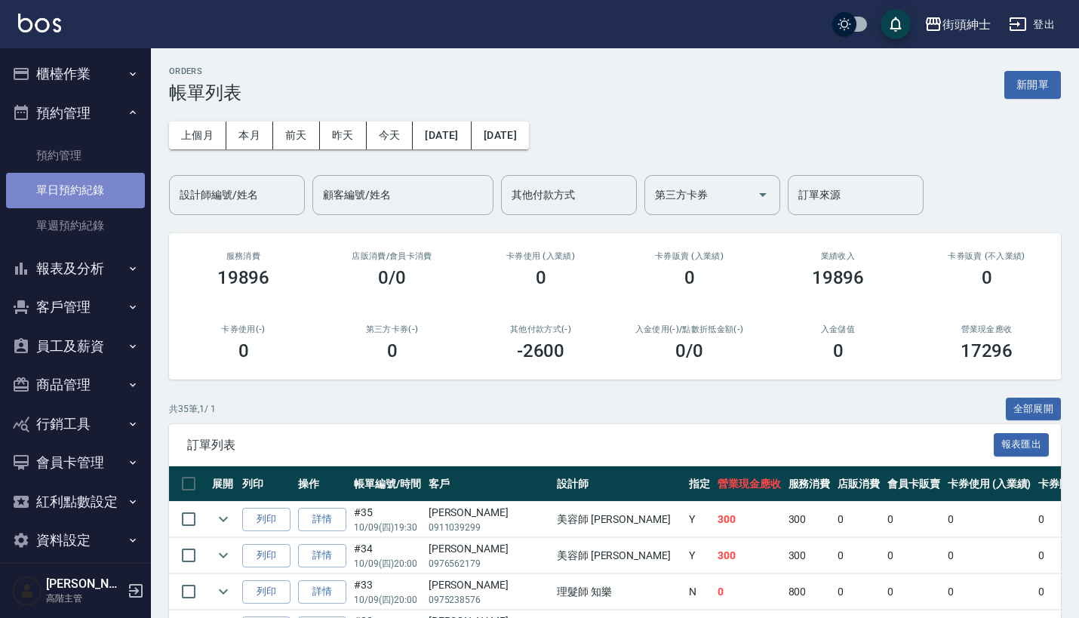
click at [113, 199] on link "單日預約紀錄" at bounding box center [75, 190] width 139 height 35
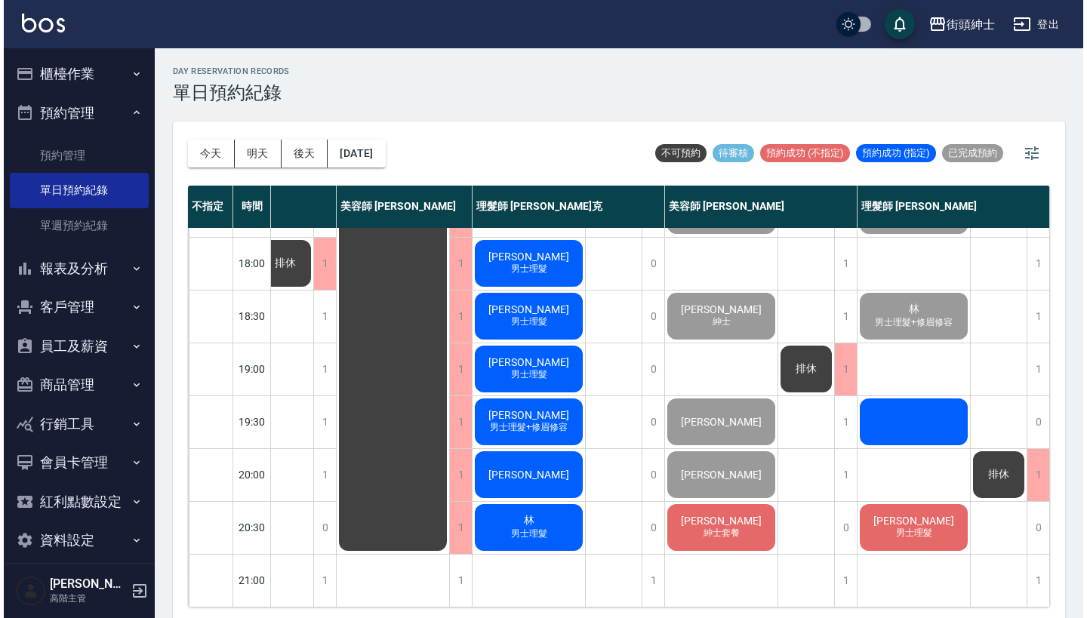
scroll to position [742, 134]
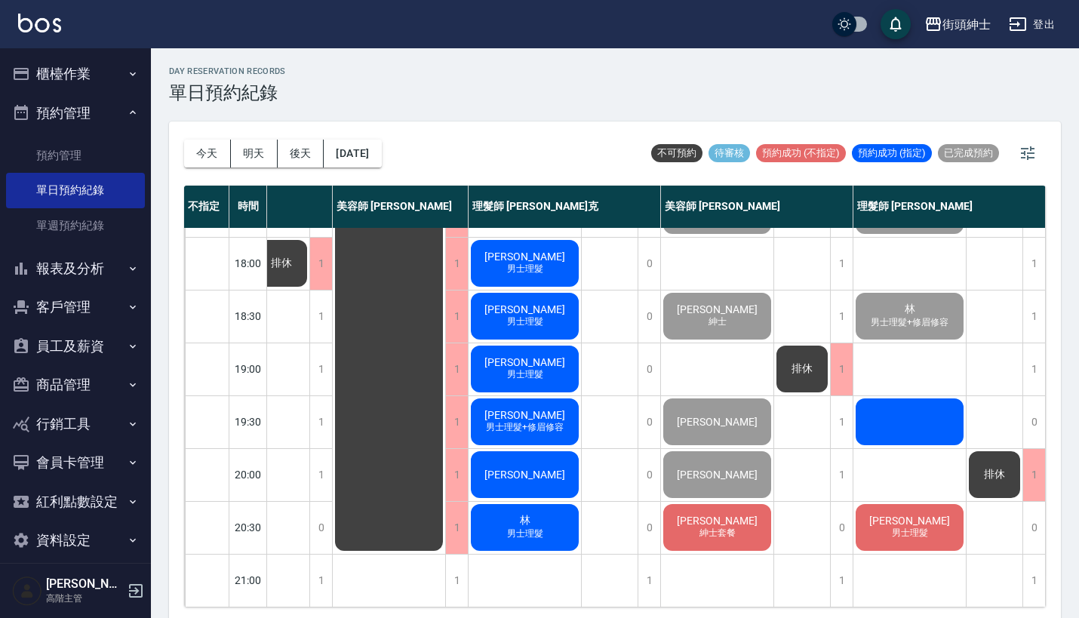
click at [706, 527] on span "紳士套餐" at bounding box center [717, 533] width 42 height 13
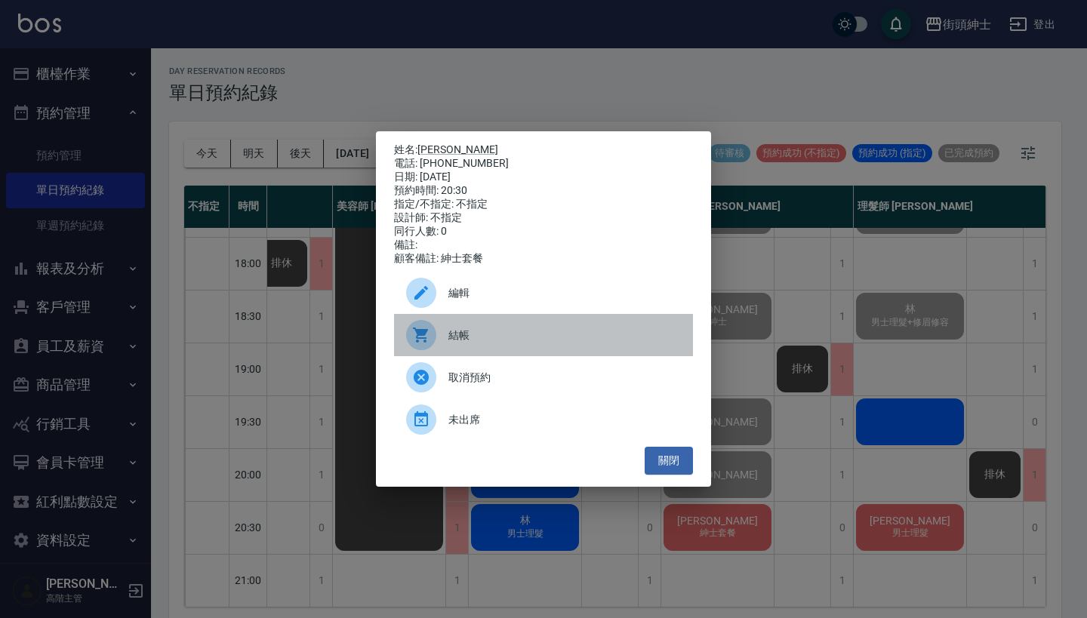
click at [435, 333] on div at bounding box center [427, 335] width 42 height 30
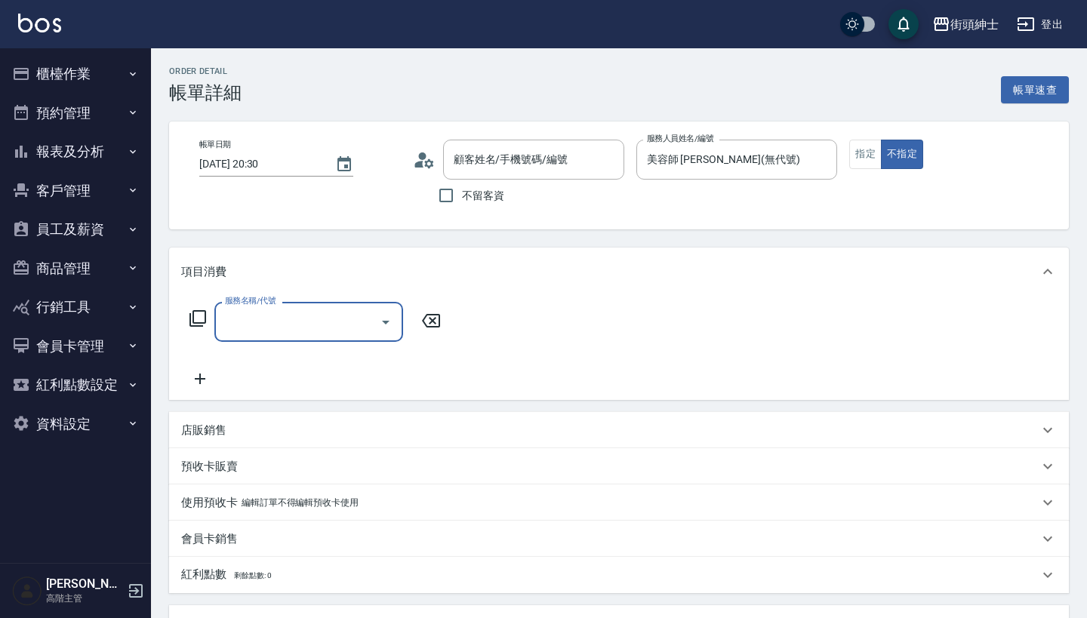
type input "[PERSON_NAME]/0963646610/null"
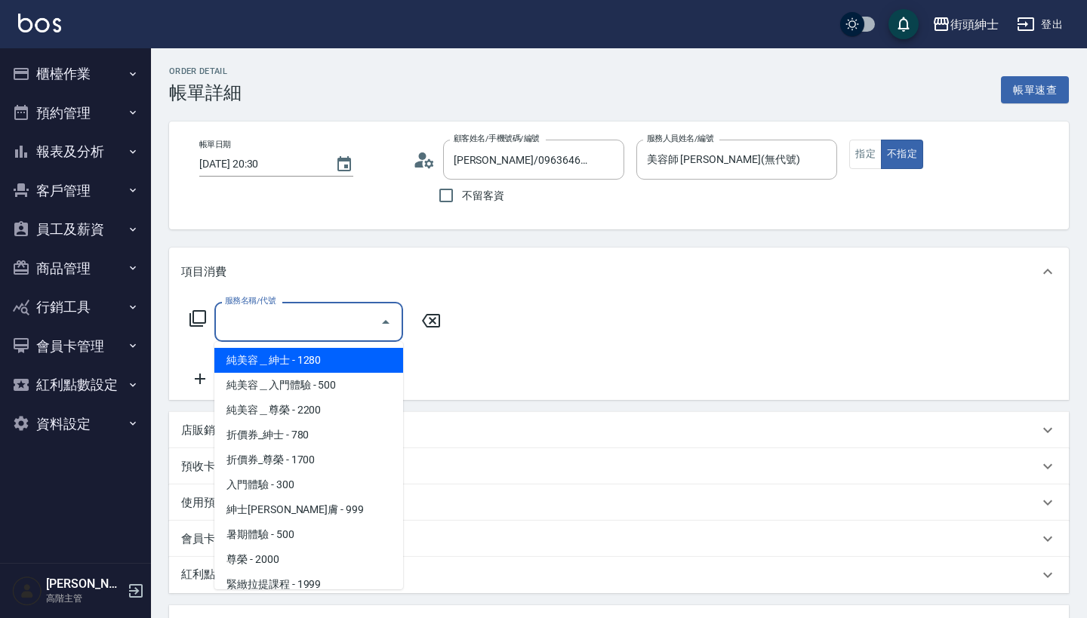
click at [292, 320] on input "服務名稱/代號" at bounding box center [297, 322] width 152 height 26
click at [308, 361] on span "純美容＿紳士 - 1280" at bounding box center [308, 360] width 189 height 25
type input "純美容＿紳士"
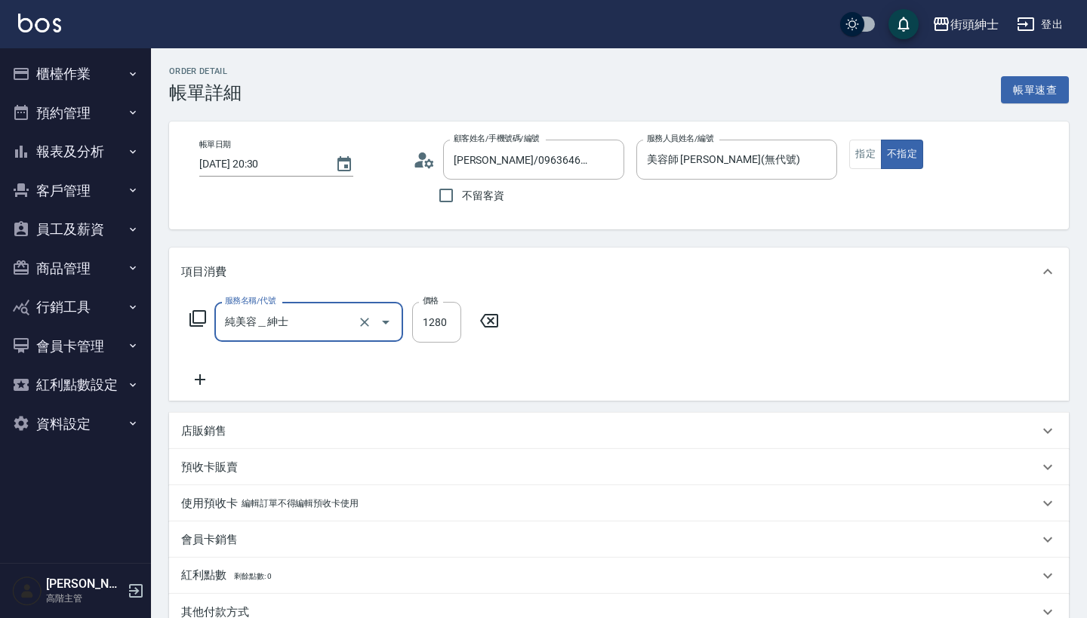
click at [213, 391] on div "服務名稱/代號 純美容＿紳士 服務名稱/代號 價格 1280 價格" at bounding box center [618, 348] width 899 height 105
click at [193, 386] on icon at bounding box center [200, 379] width 38 height 18
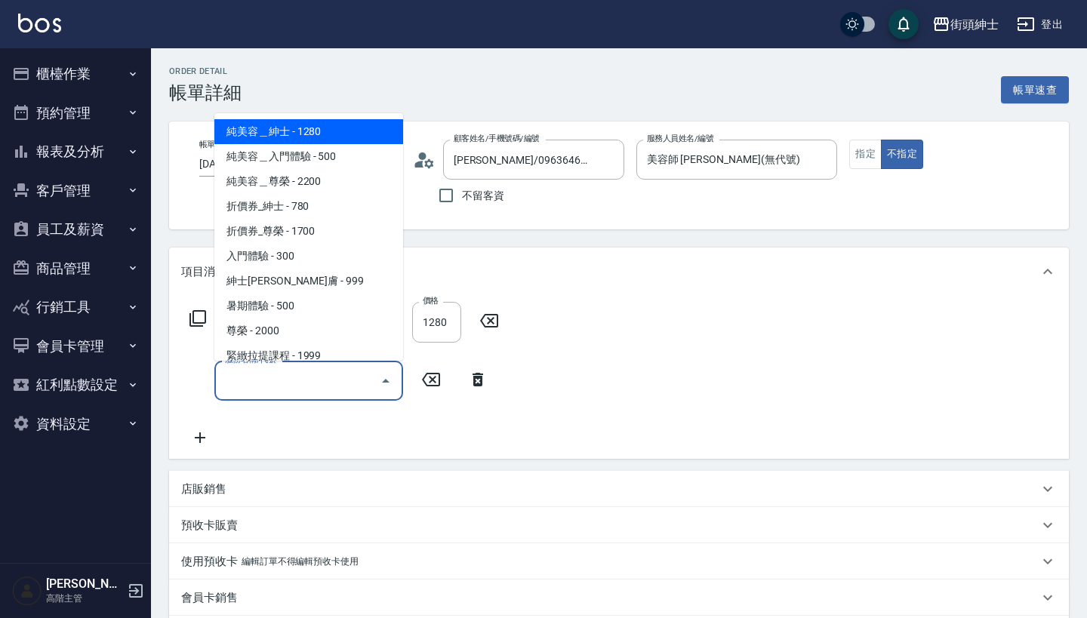
click at [279, 380] on input "服務名稱/代號" at bounding box center [297, 380] width 152 height 26
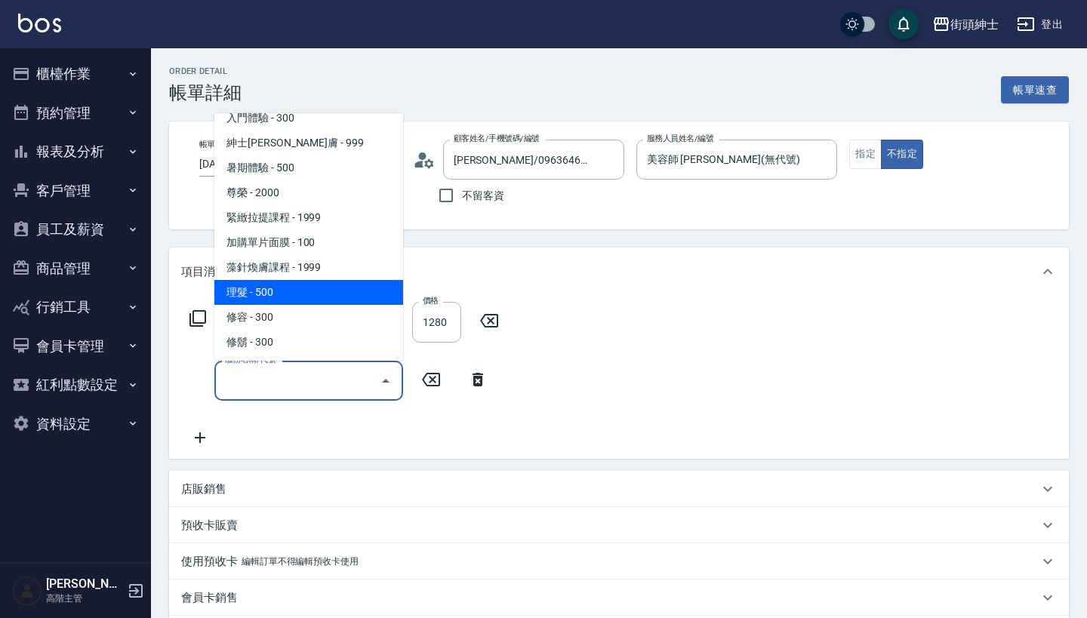
scroll to position [138, 0]
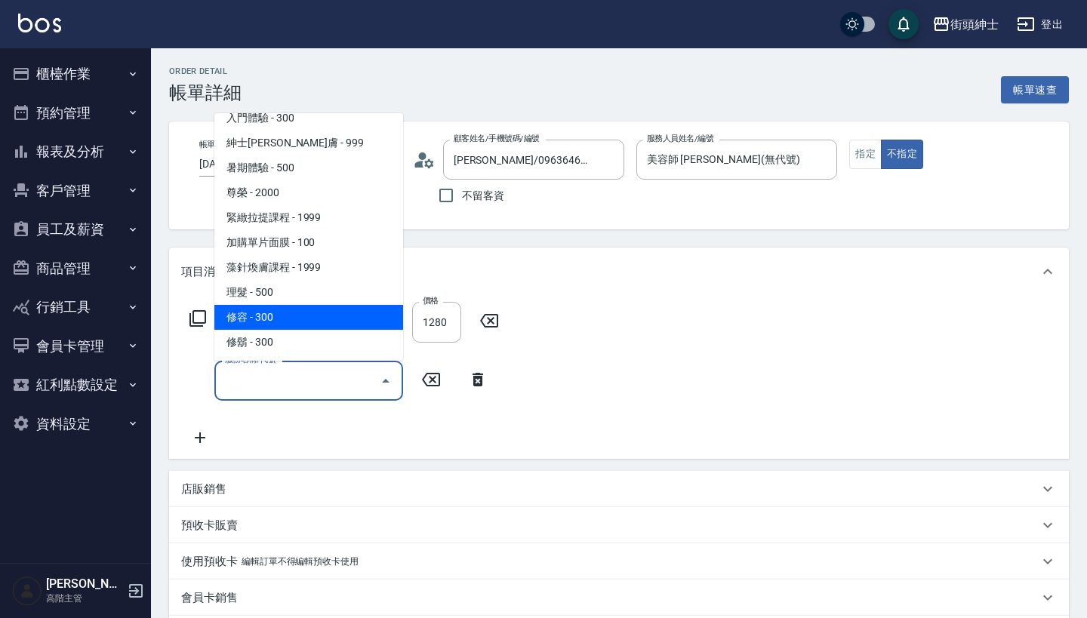
click at [342, 317] on span "修容 - 300" at bounding box center [308, 317] width 189 height 25
type input "修容(A03)"
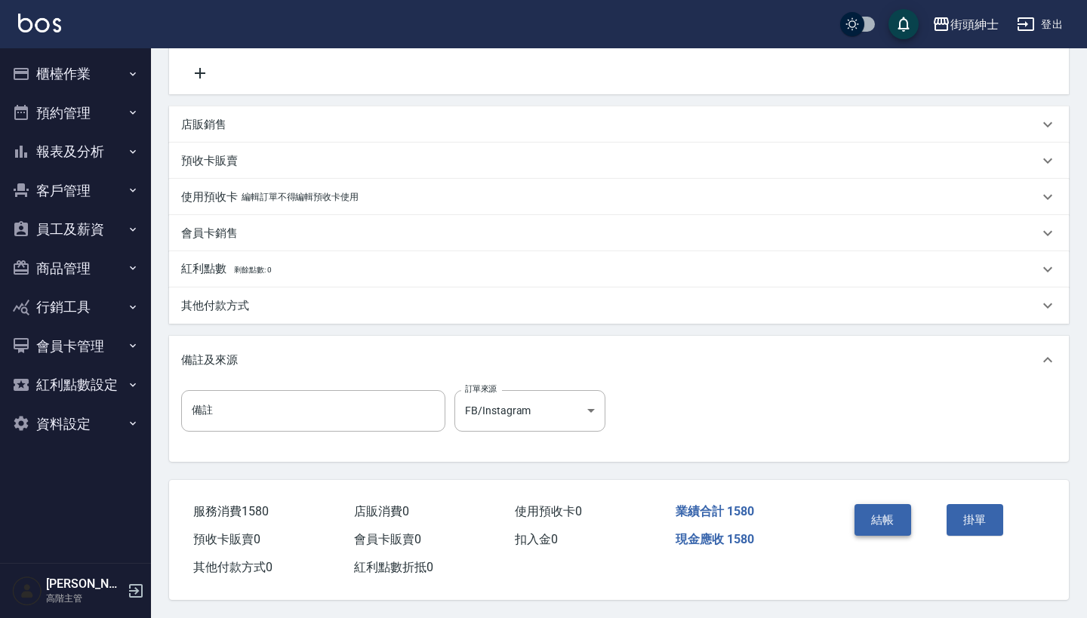
scroll to position [371, 0]
click at [890, 509] on button "結帳" at bounding box center [882, 520] width 57 height 32
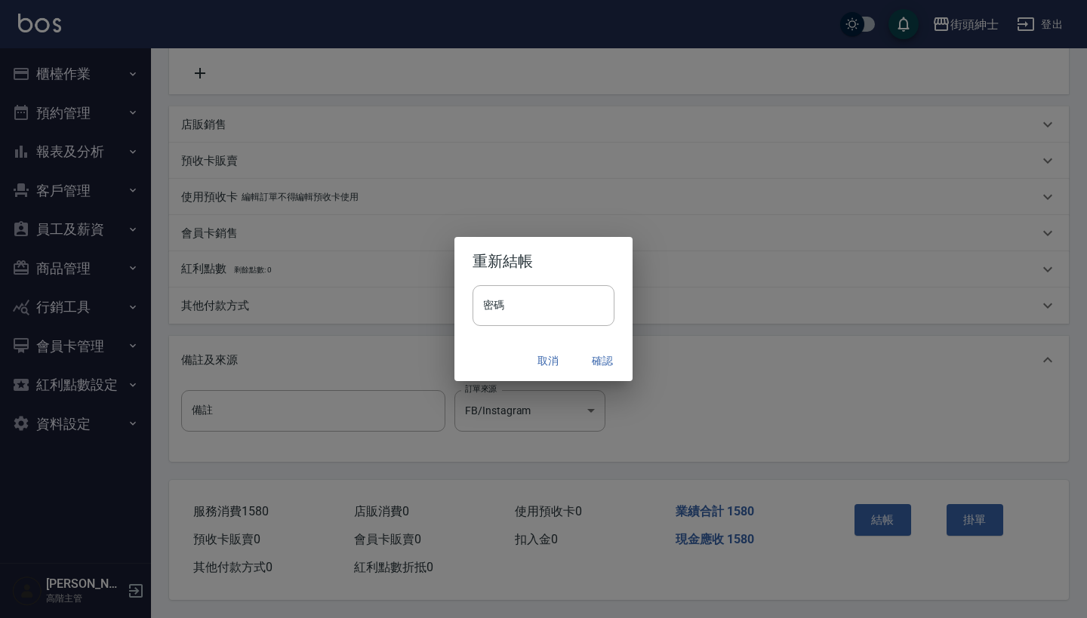
click at [599, 355] on button "確認" at bounding box center [602, 361] width 48 height 28
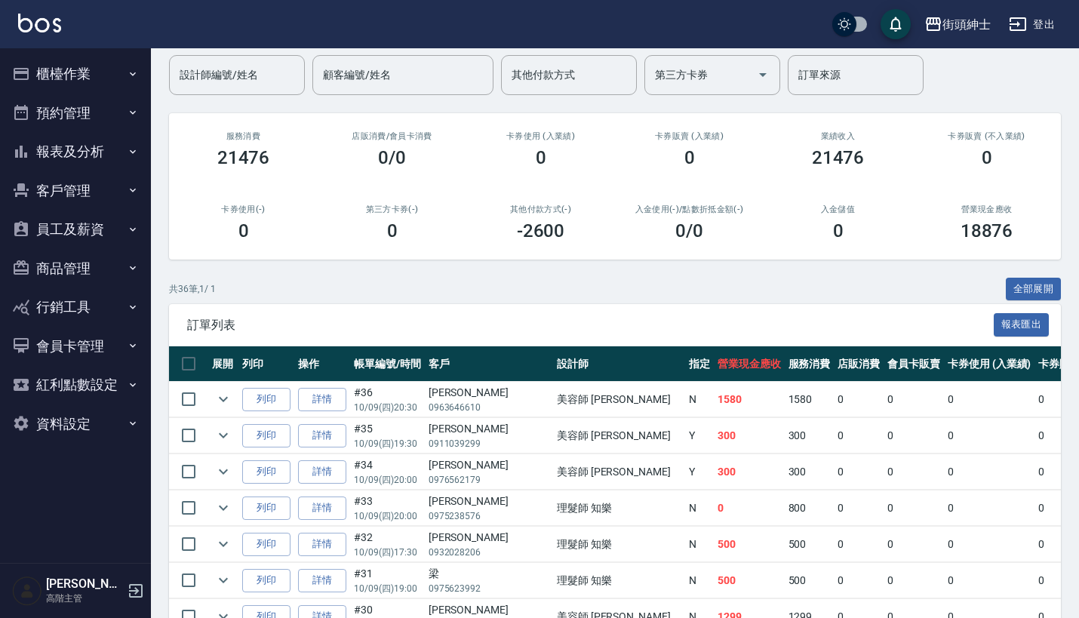
scroll to position [268, 0]
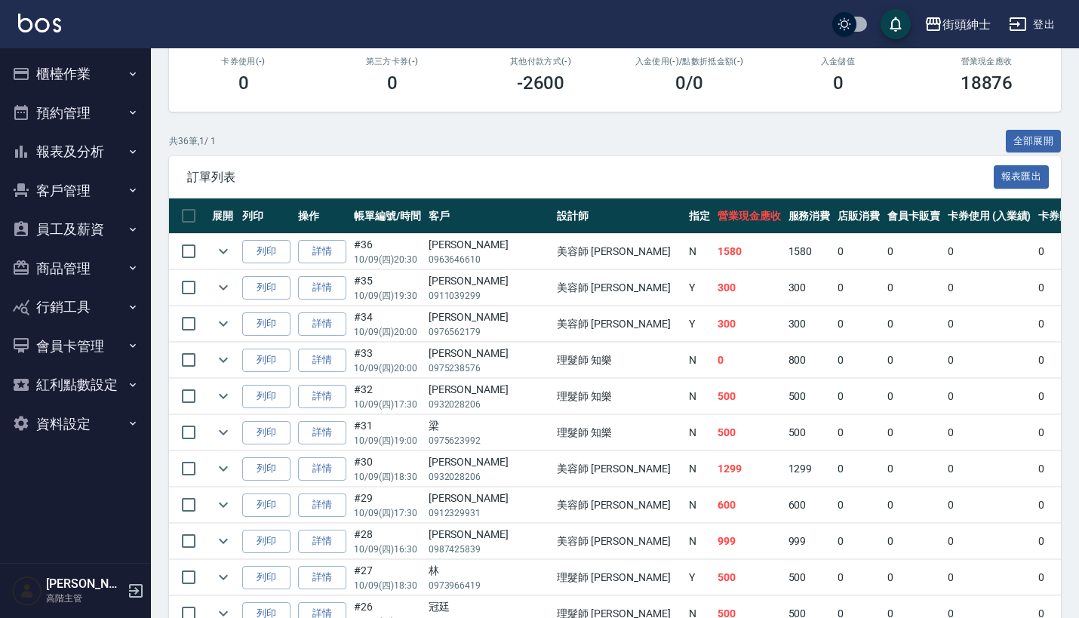
click at [127, 94] on button "預約管理" at bounding box center [75, 113] width 139 height 39
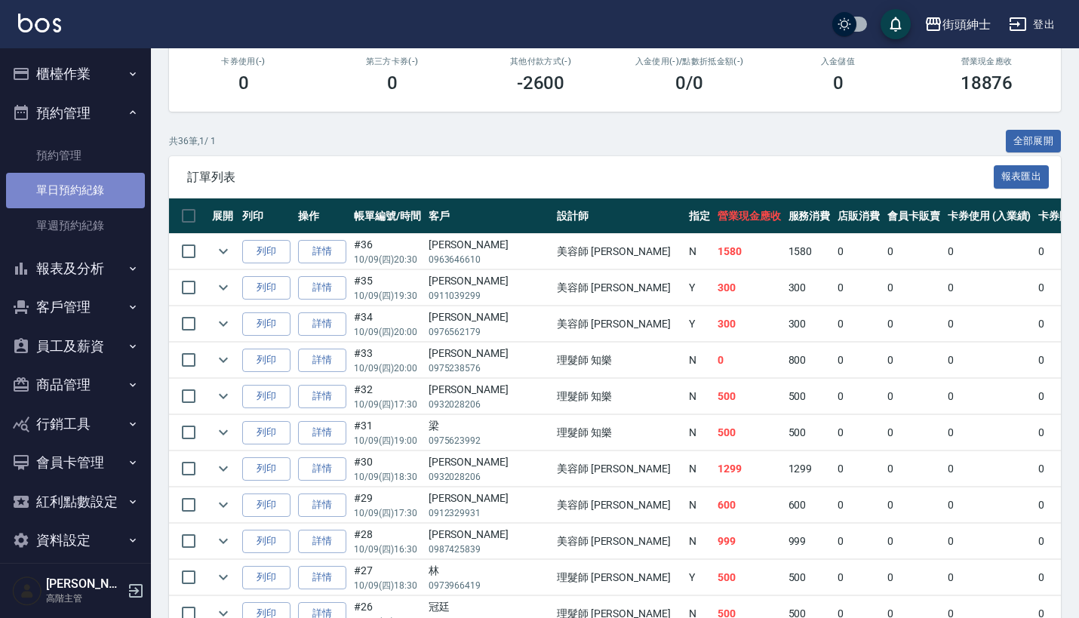
click at [121, 175] on link "單日預約紀錄" at bounding box center [75, 190] width 139 height 35
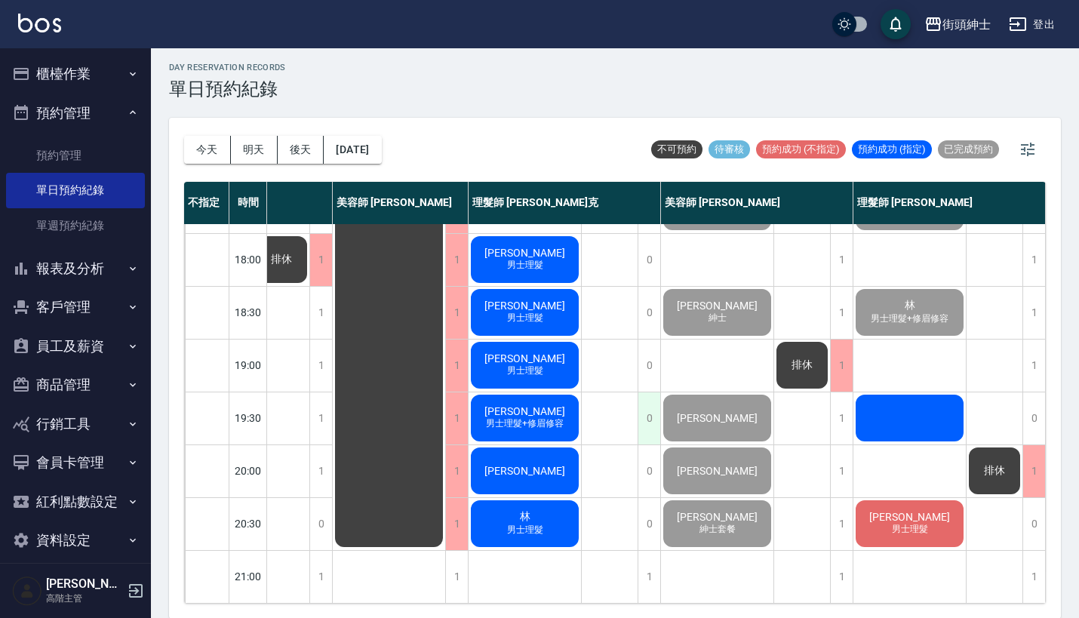
scroll to position [742, 134]
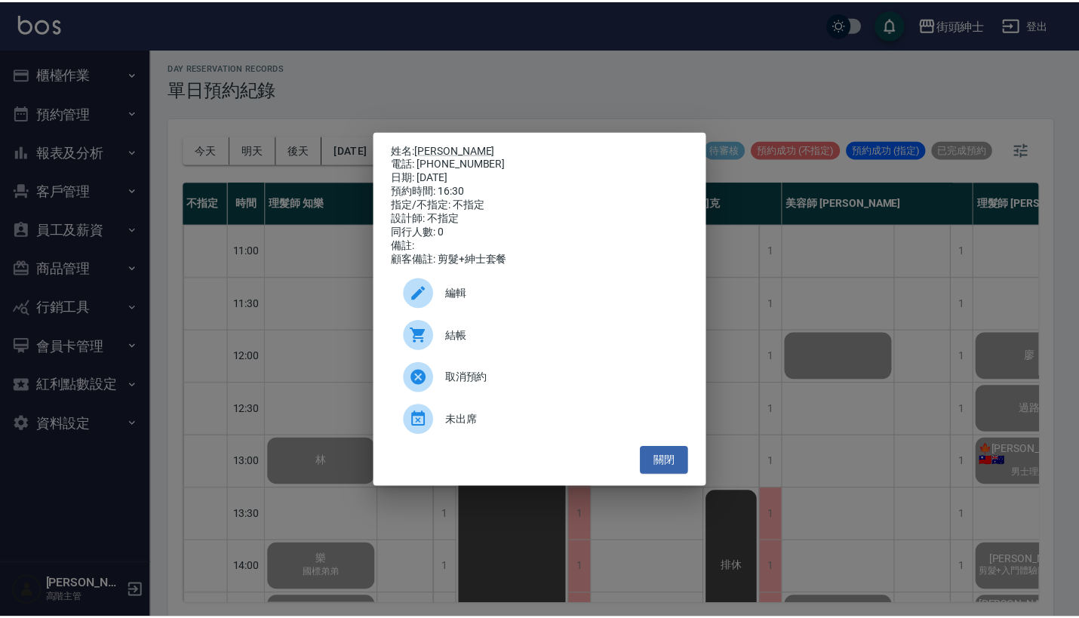
scroll to position [445, 112]
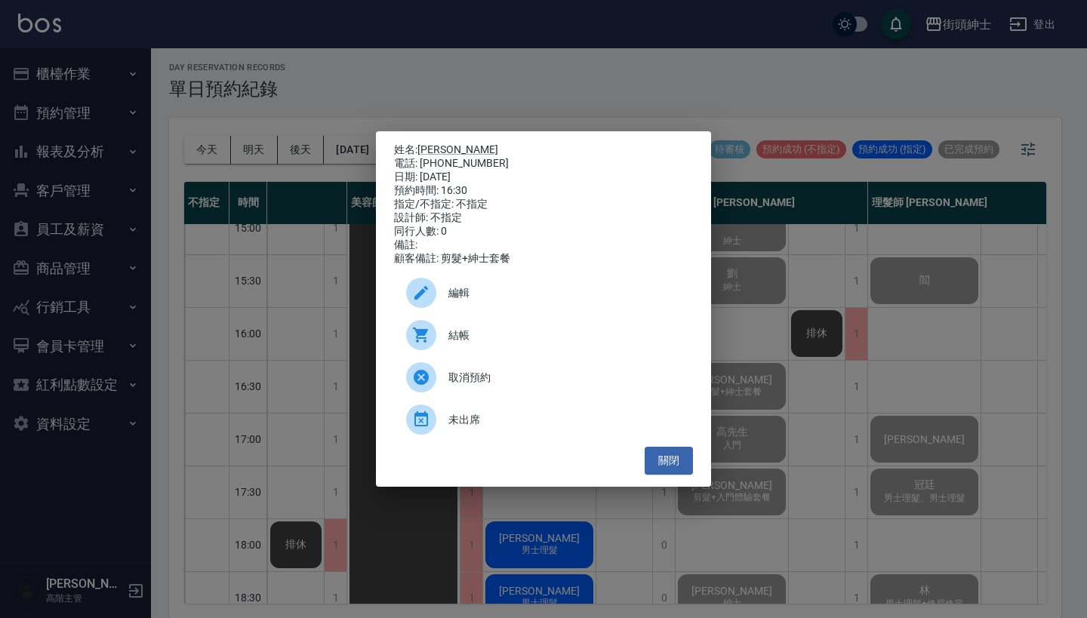
click at [353, 63] on div "姓名: [PERSON_NAME] 電話: [PHONE_NUMBER] 日期: [DATE] 預約時間: 16:30 指定/不指定: 不指定 設計師: 不指…" at bounding box center [543, 309] width 1087 height 618
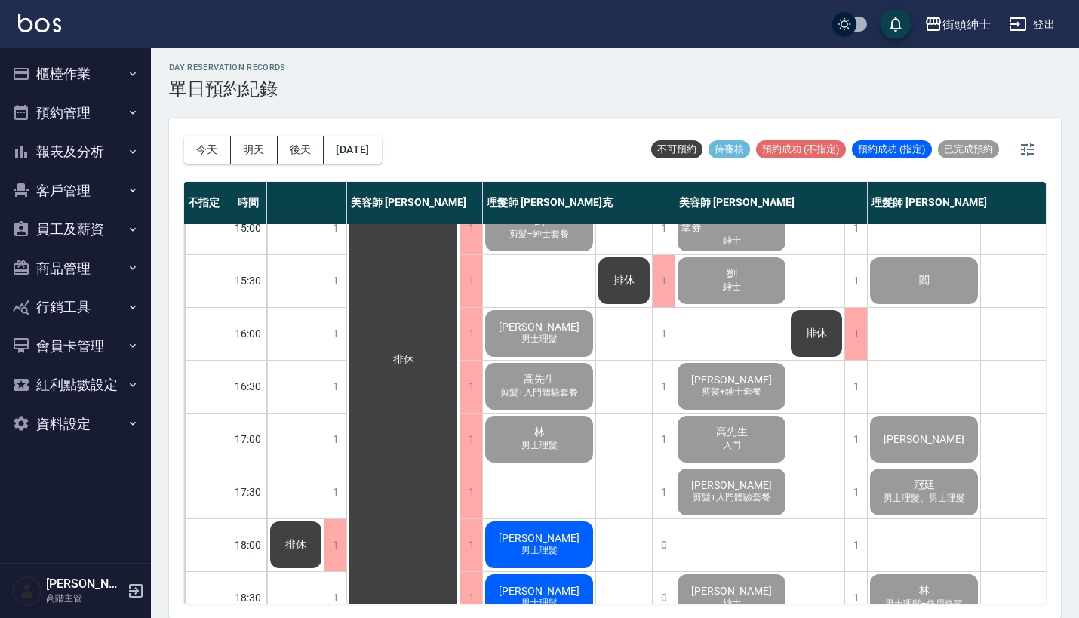
click at [68, 118] on button "預約管理" at bounding box center [75, 113] width 139 height 39
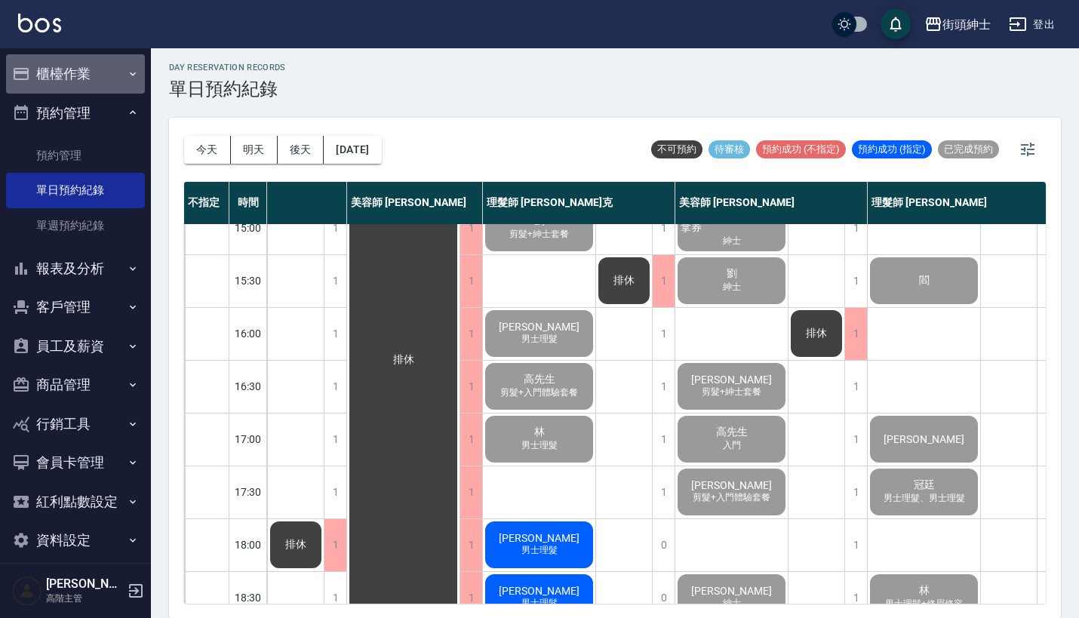
click at [101, 70] on button "櫃檯作業" at bounding box center [75, 73] width 139 height 39
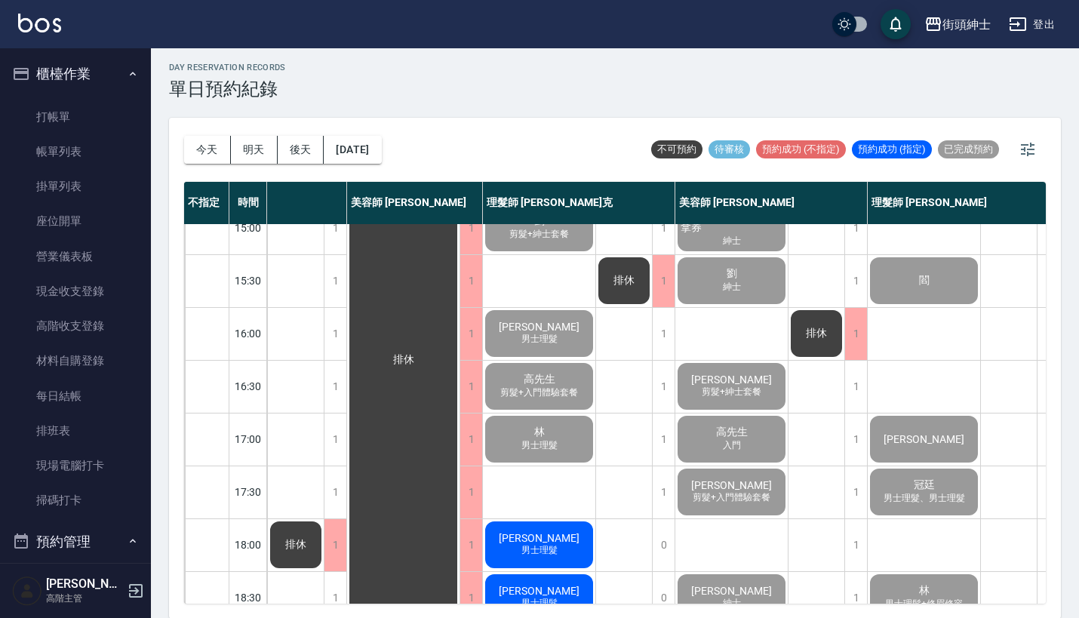
click at [101, 70] on button "櫃檯作業" at bounding box center [75, 73] width 139 height 39
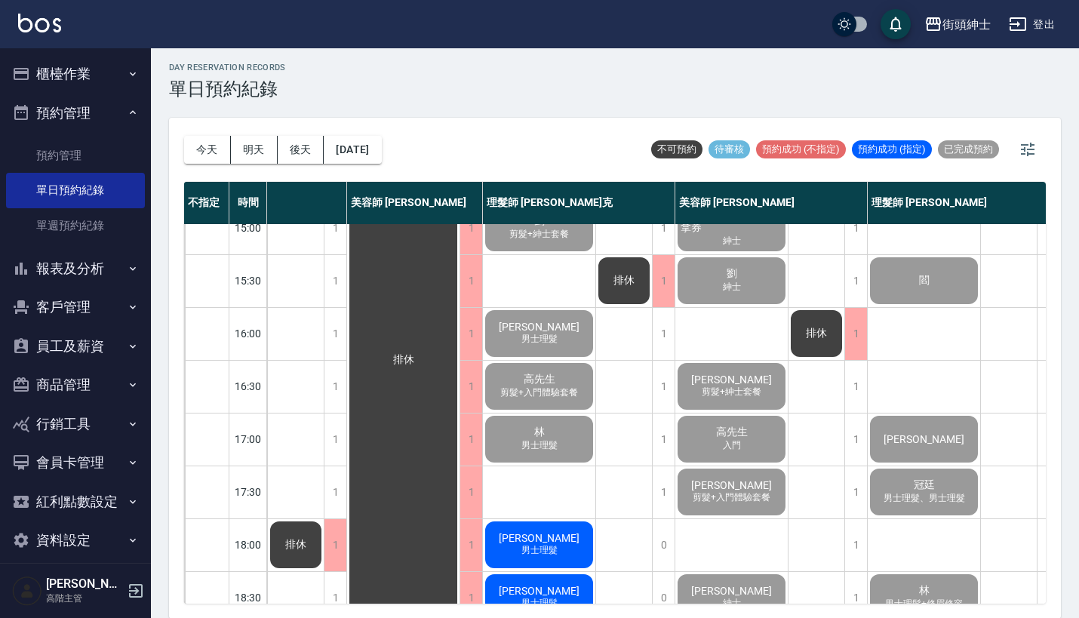
click at [110, 109] on button "預約管理" at bounding box center [75, 113] width 139 height 39
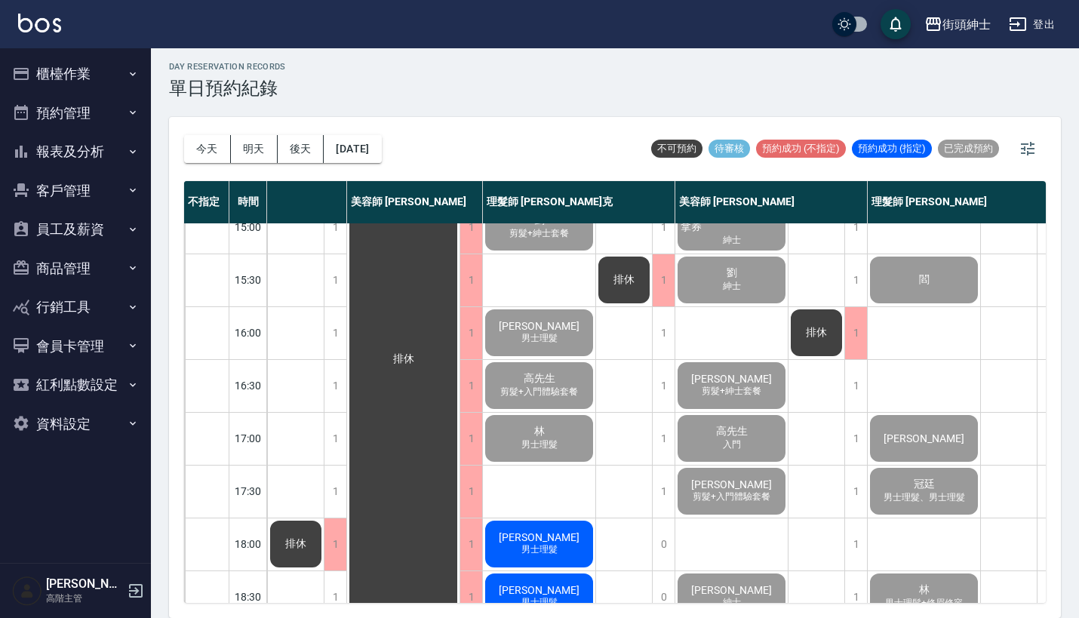
scroll to position [4, 0]
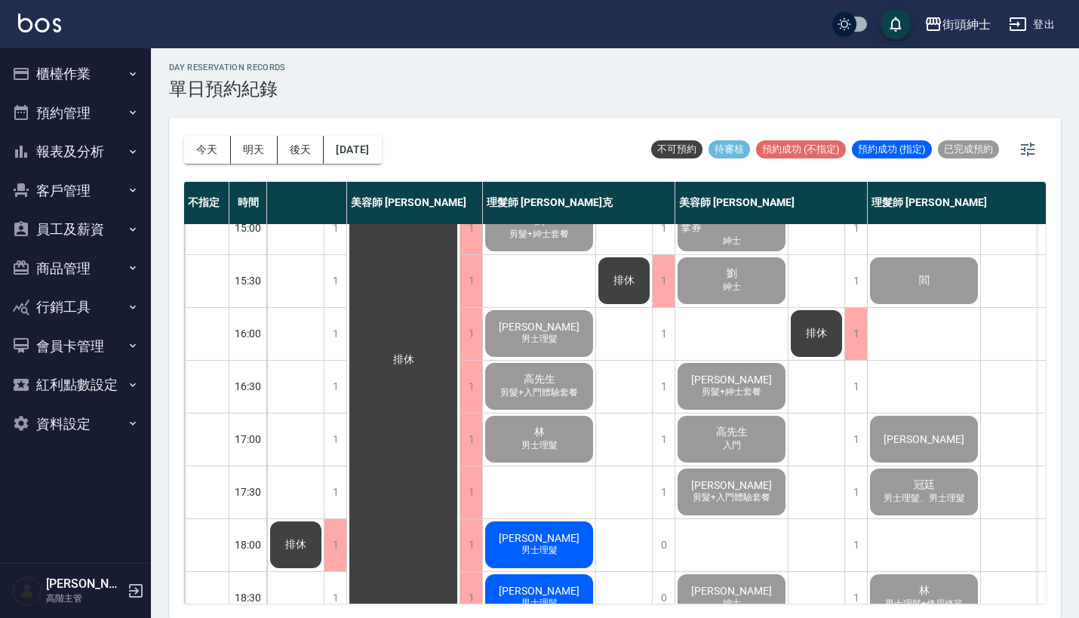
click at [108, 155] on button "報表及分析" at bounding box center [75, 151] width 139 height 39
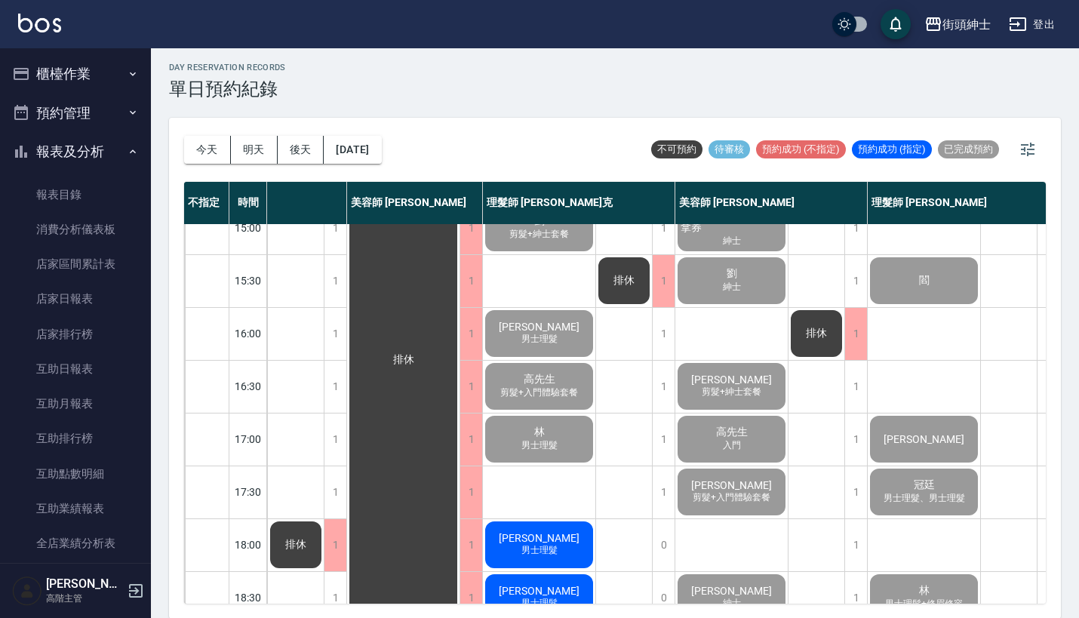
click at [108, 155] on button "報表及分析" at bounding box center [75, 151] width 139 height 39
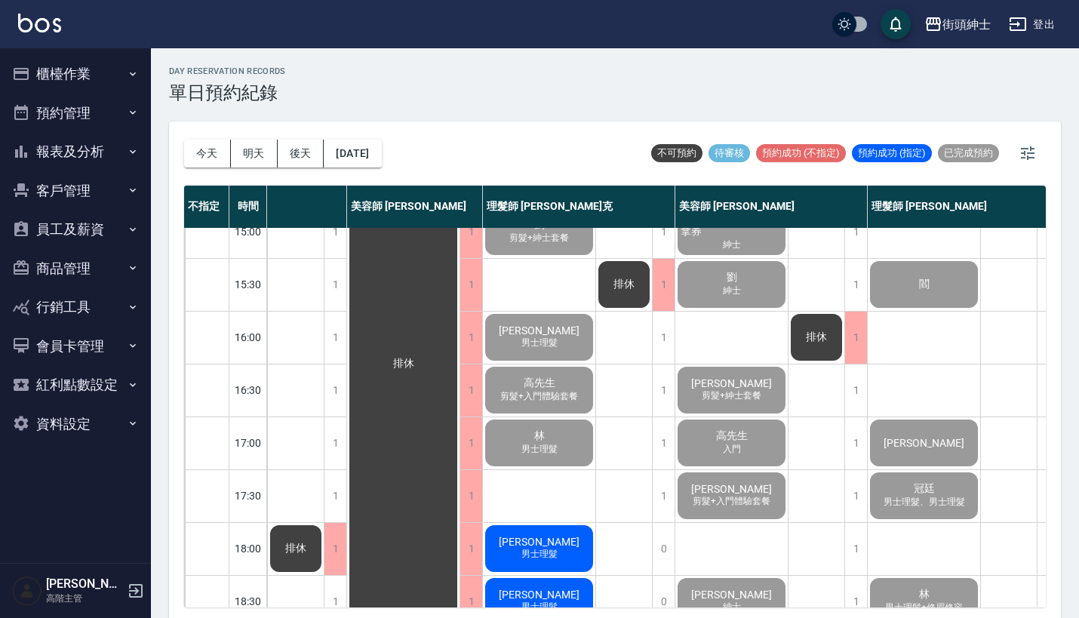
scroll to position [0, 0]
click at [112, 119] on button "預約管理" at bounding box center [75, 113] width 139 height 39
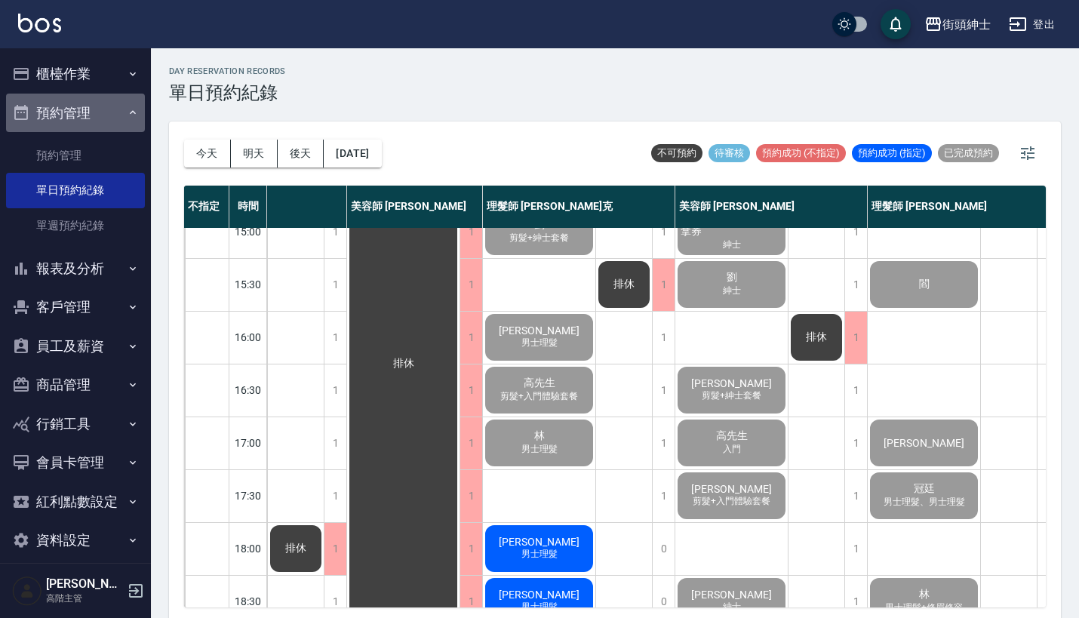
click at [112, 119] on button "預約管理" at bounding box center [75, 113] width 139 height 39
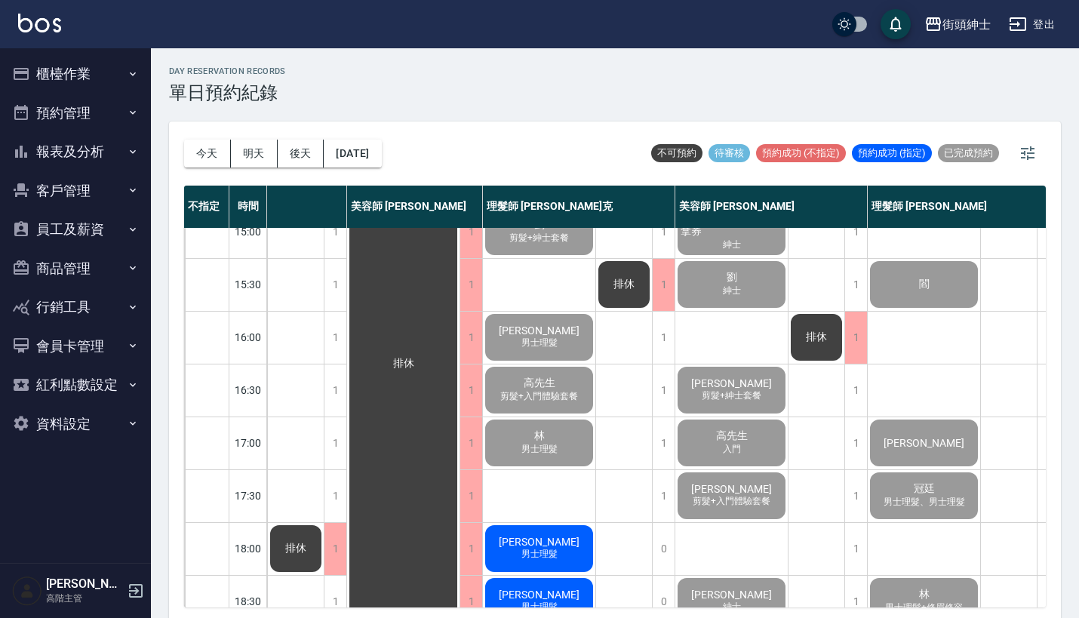
click at [109, 77] on button "櫃檯作業" at bounding box center [75, 73] width 139 height 39
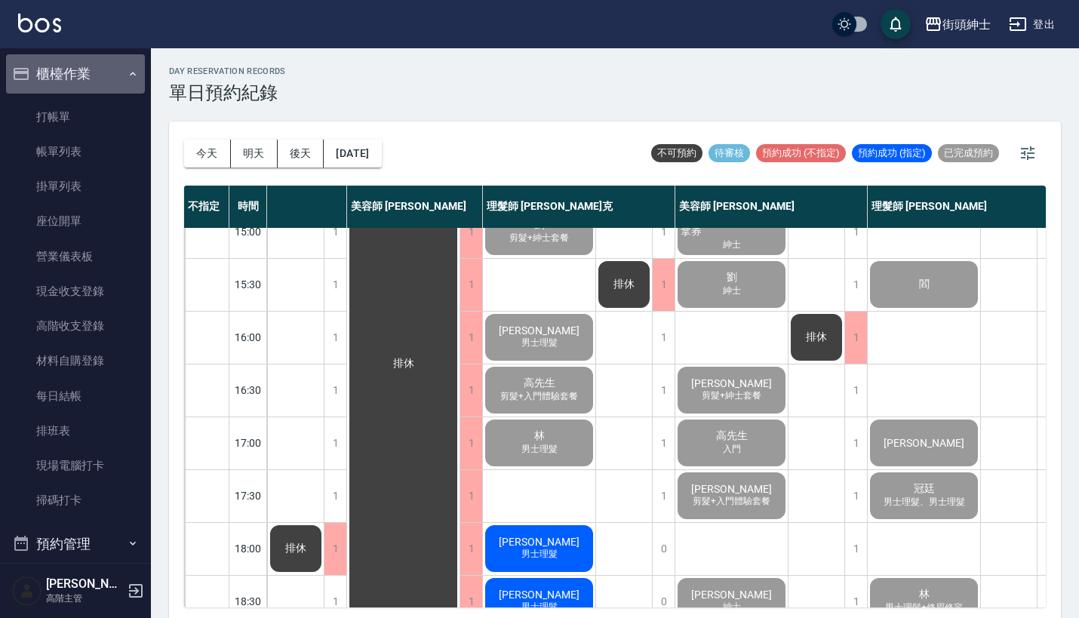
click at [109, 77] on button "櫃檯作業" at bounding box center [75, 73] width 139 height 39
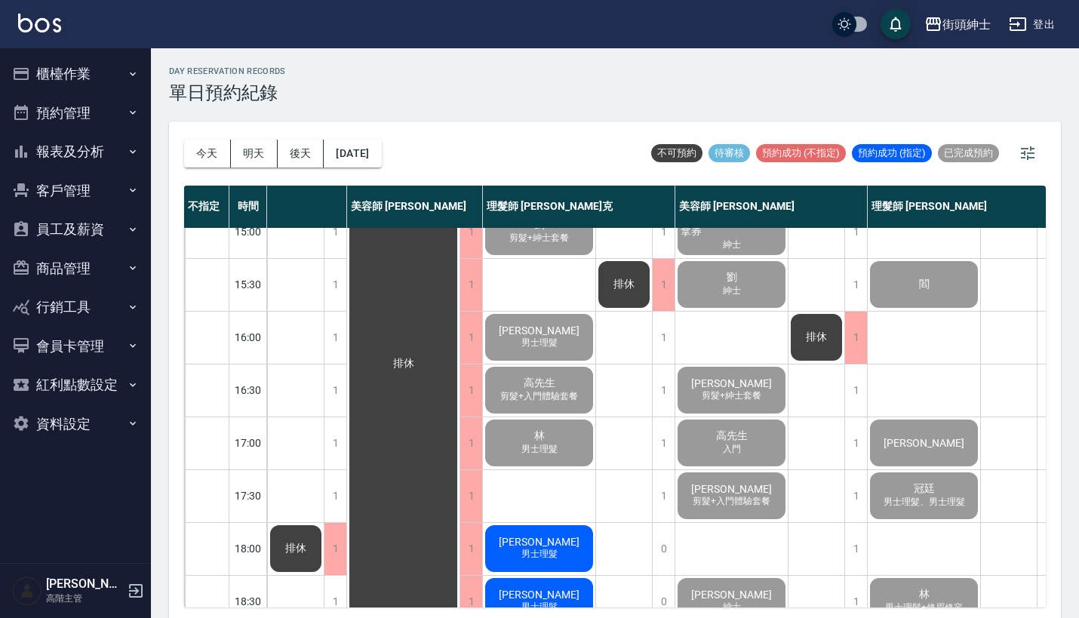
click at [379, 138] on div "[DATE] [DATE] [DATE] [DATE]" at bounding box center [283, 153] width 198 height 64
click at [379, 150] on button "[DATE]" at bounding box center [352, 154] width 57 height 28
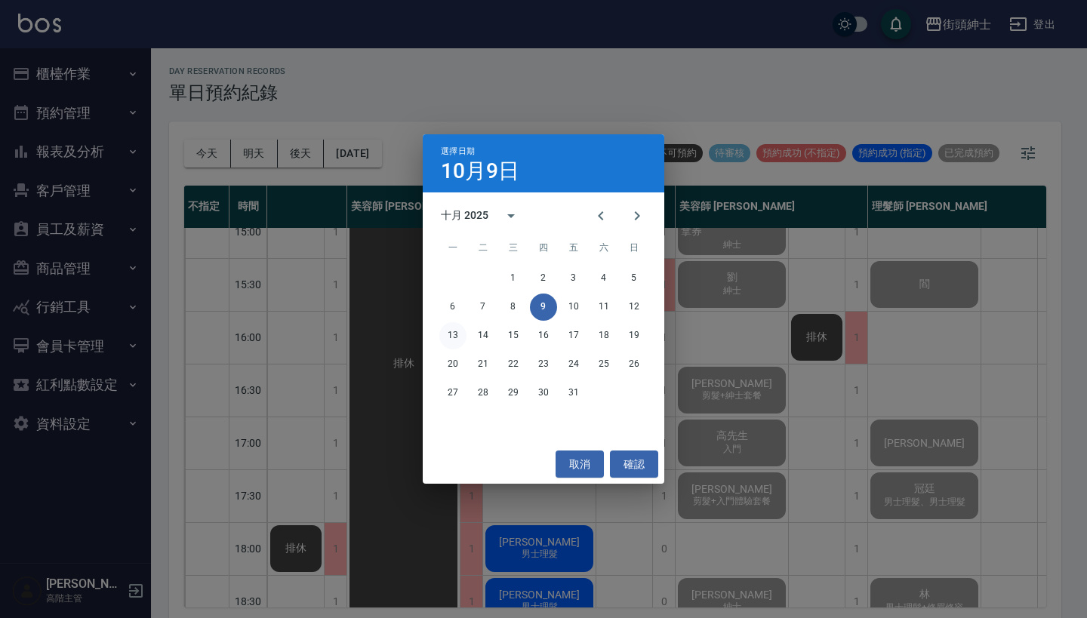
click at [456, 336] on button "13" at bounding box center [452, 335] width 27 height 27
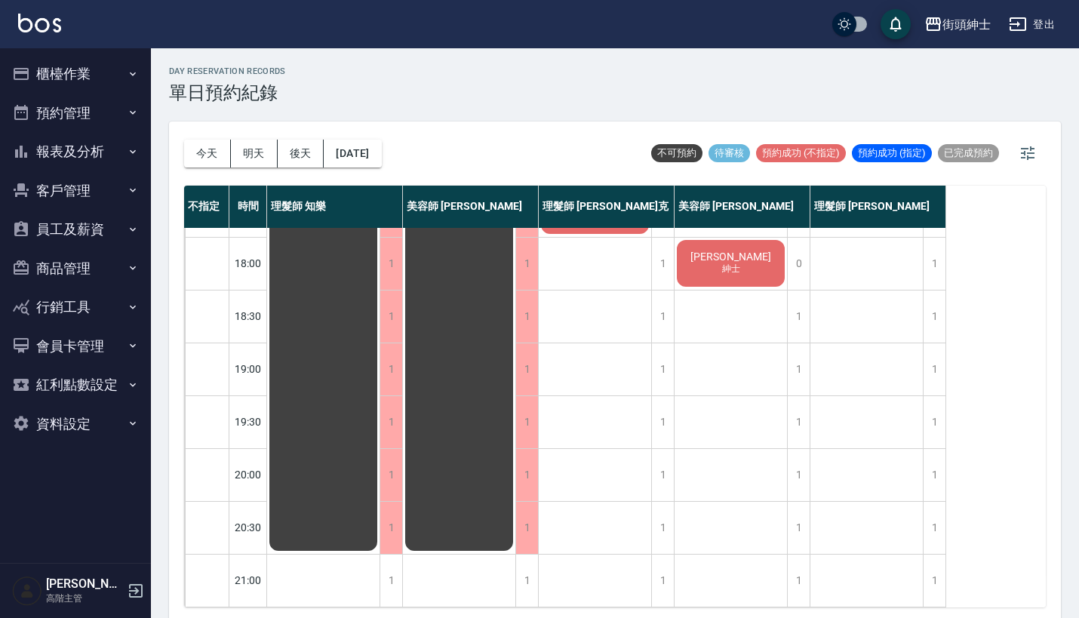
scroll to position [742, 0]
click at [371, 152] on button "2025/10/13" at bounding box center [352, 154] width 57 height 28
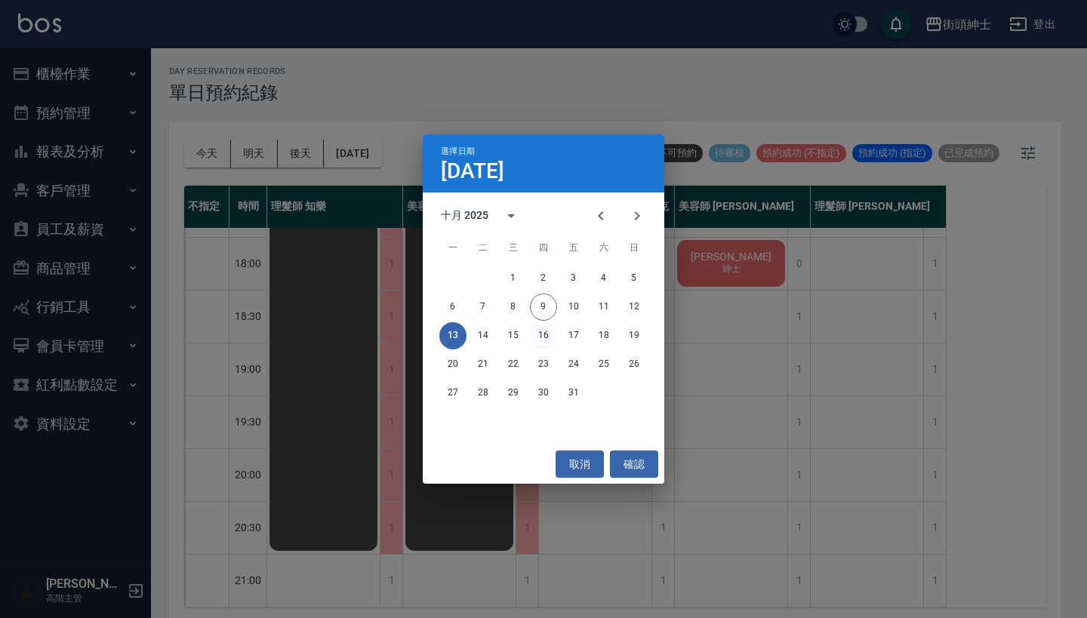
click at [544, 334] on button "16" at bounding box center [543, 335] width 27 height 27
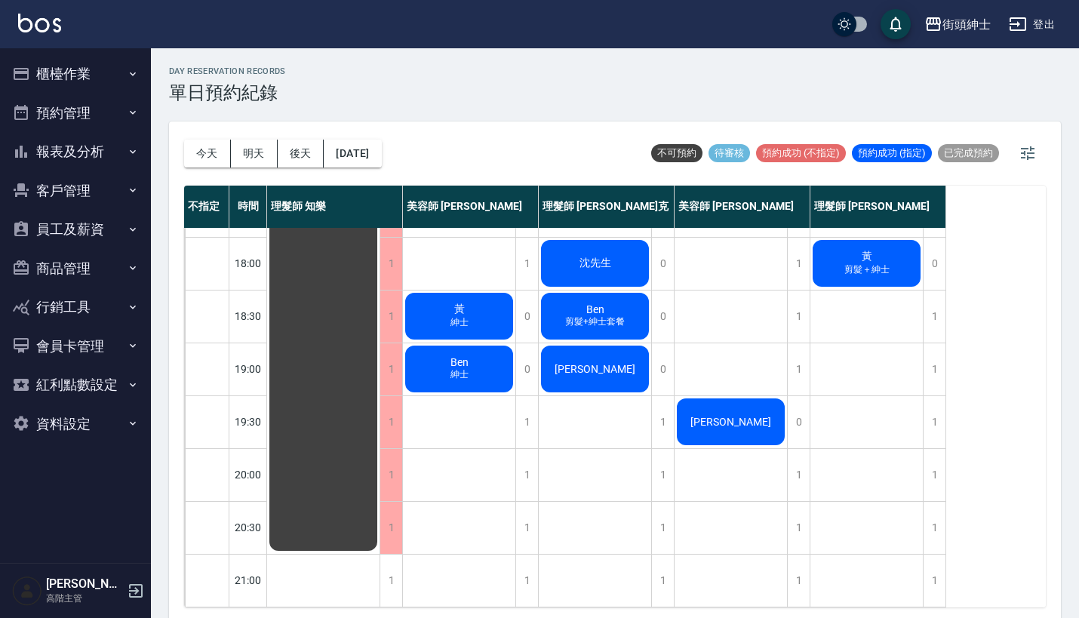
scroll to position [718, 0]
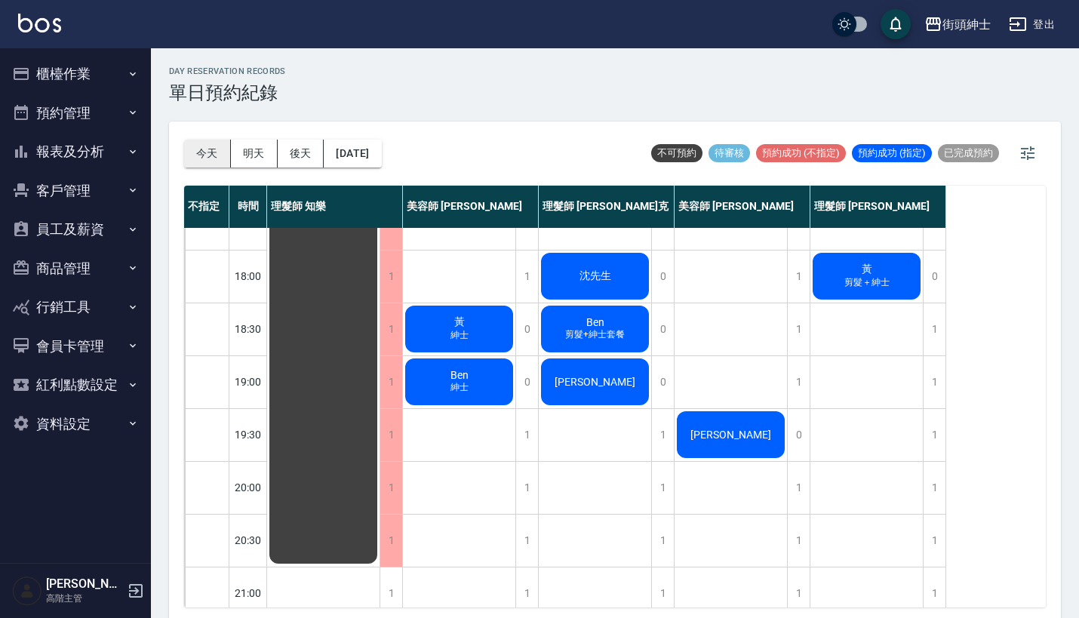
click at [210, 155] on button "今天" at bounding box center [207, 154] width 47 height 28
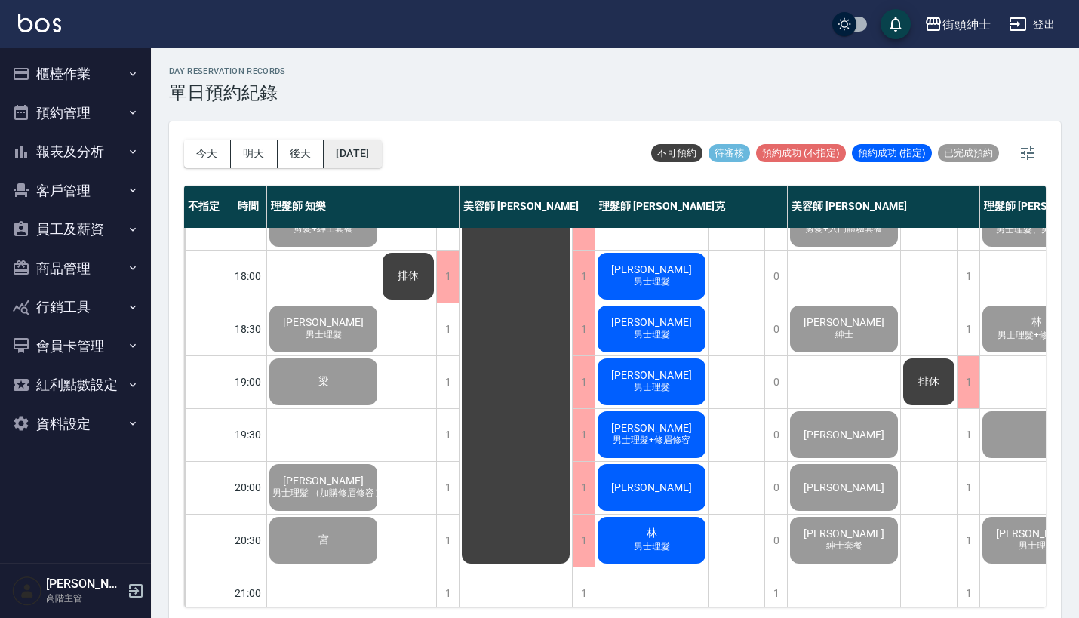
click at [359, 156] on button "[DATE]" at bounding box center [352, 154] width 57 height 28
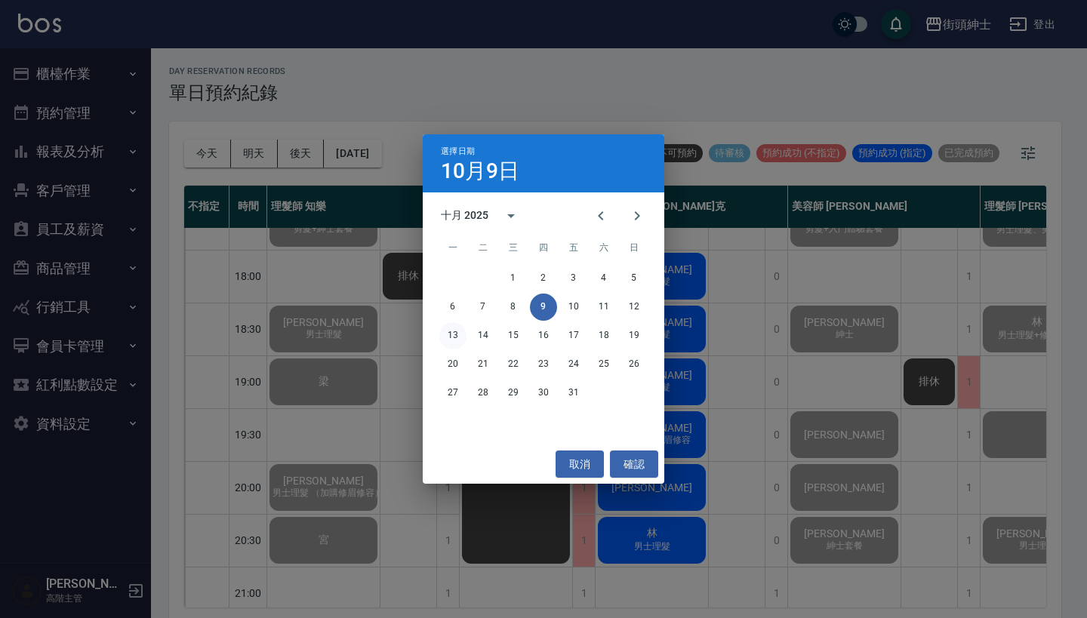
click at [460, 329] on button "13" at bounding box center [452, 335] width 27 height 27
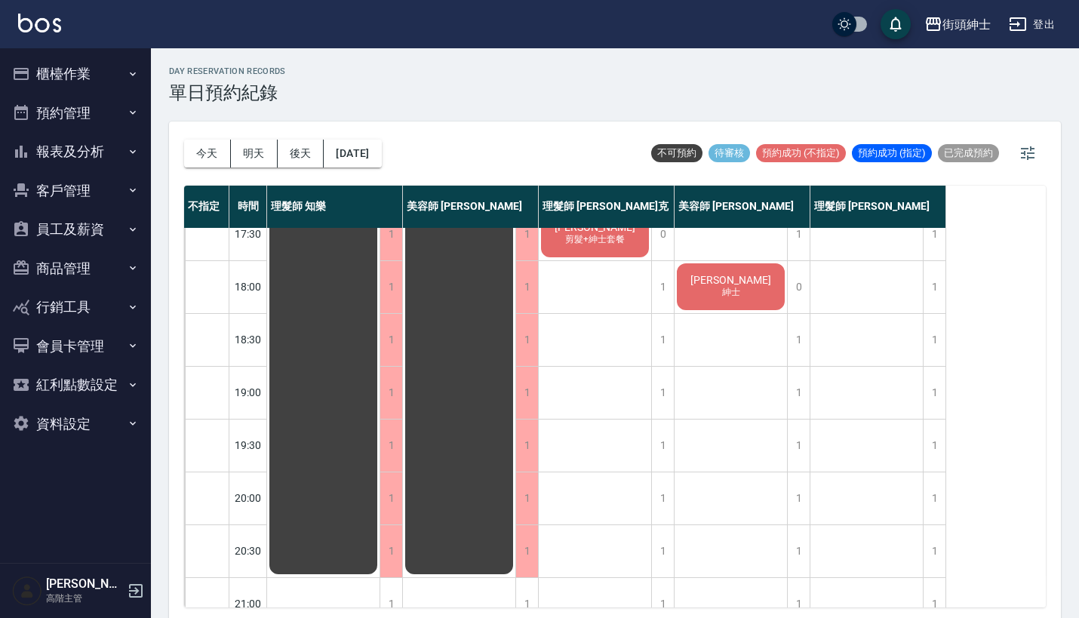
scroll to position [703, 0]
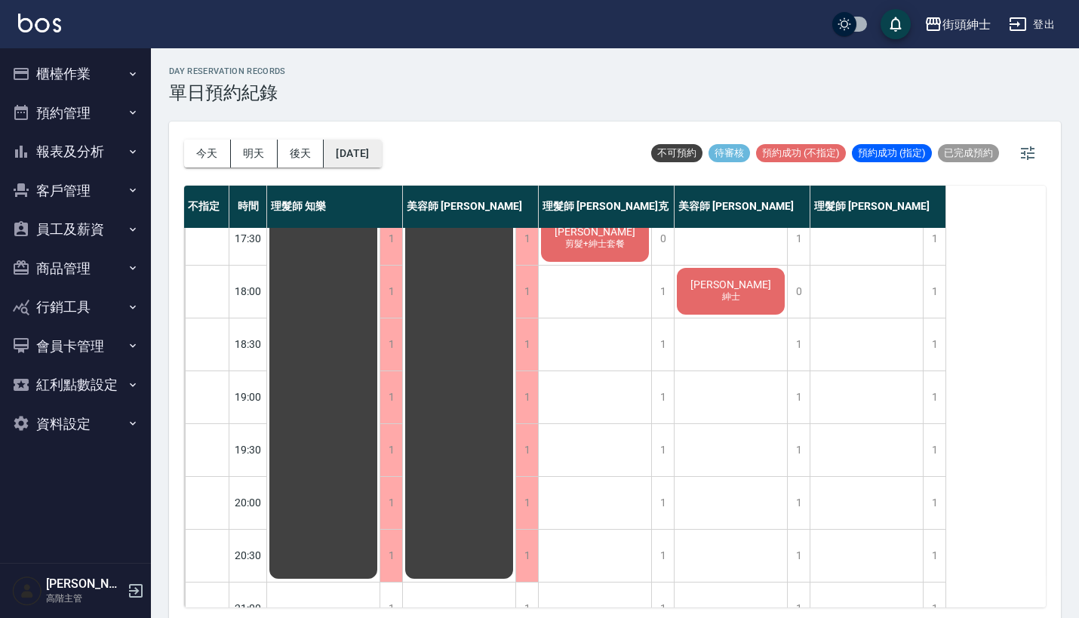
click at [376, 150] on button "2025/10/13" at bounding box center [352, 154] width 57 height 28
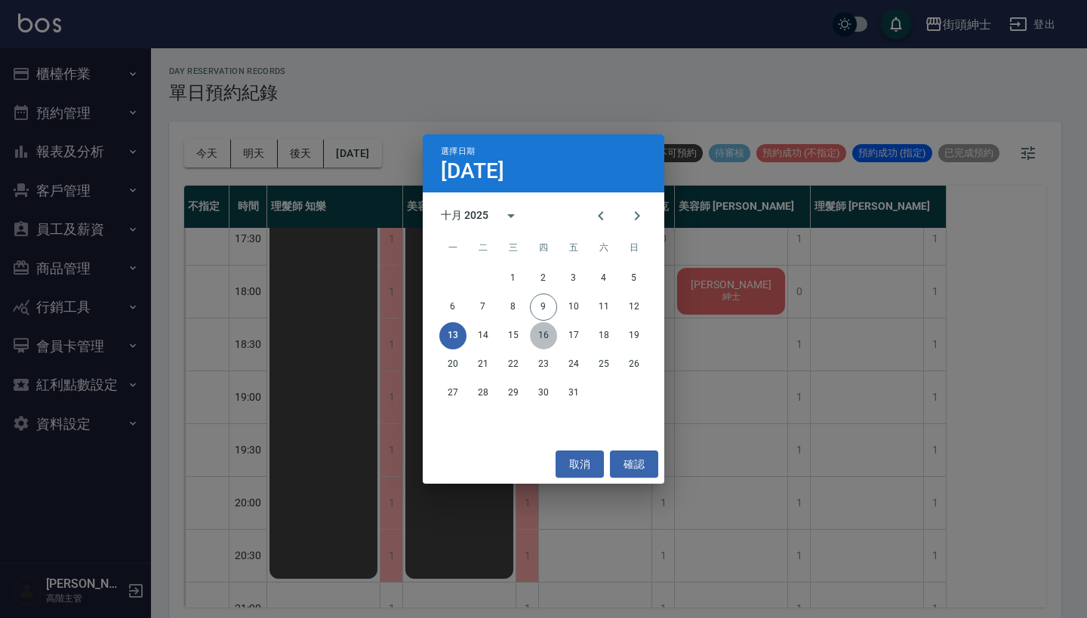
click at [549, 324] on button "16" at bounding box center [543, 335] width 27 height 27
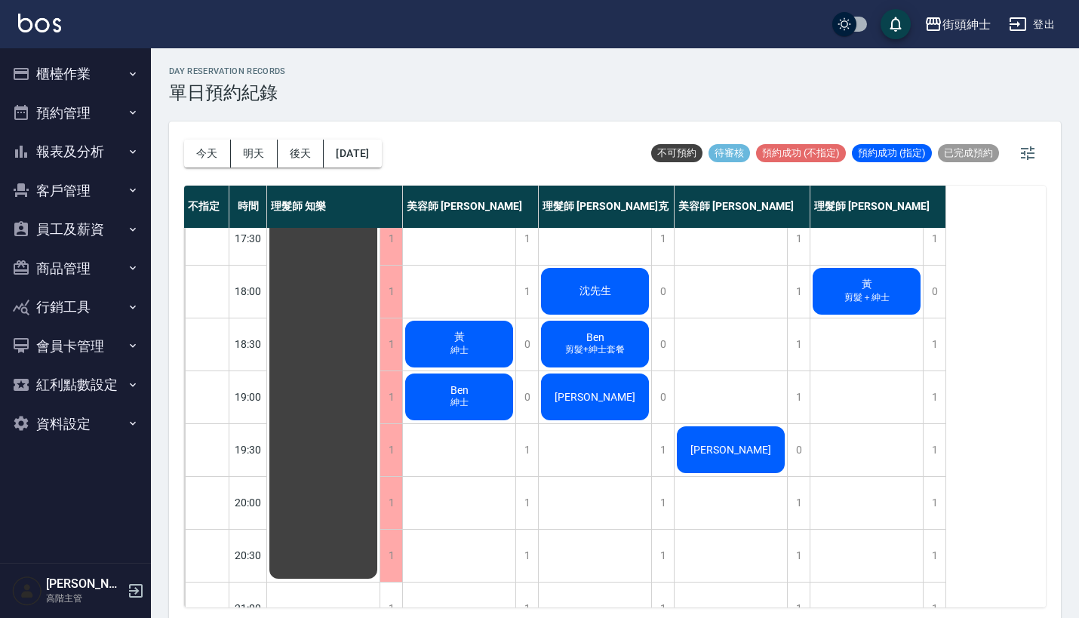
click at [592, 410] on div "王桑" at bounding box center [595, 396] width 112 height 51
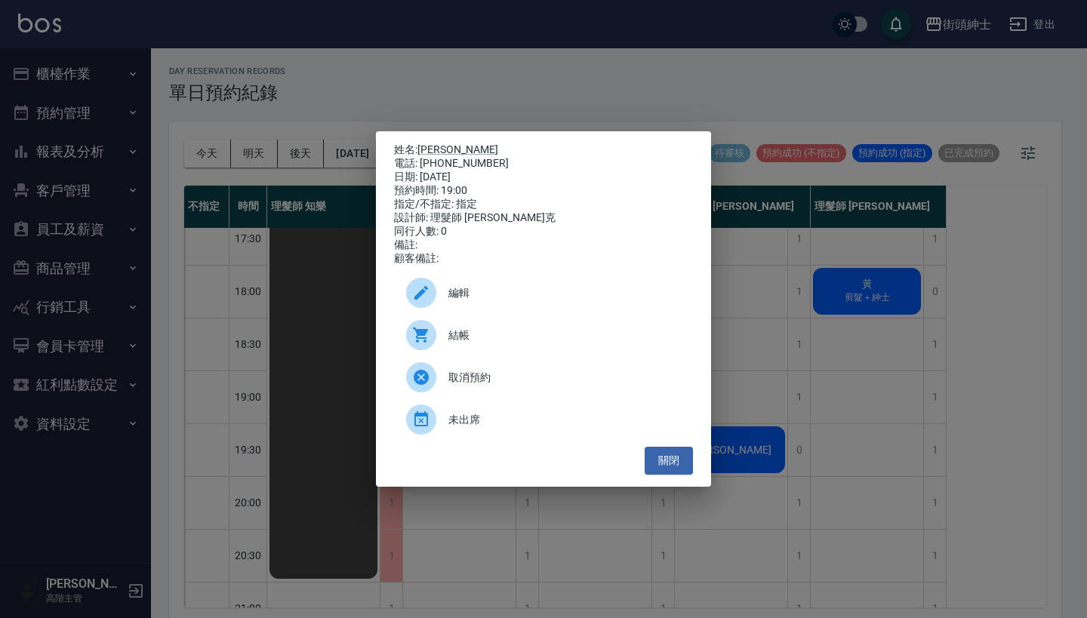
click at [550, 301] on span "編輯" at bounding box center [564, 293] width 232 height 16
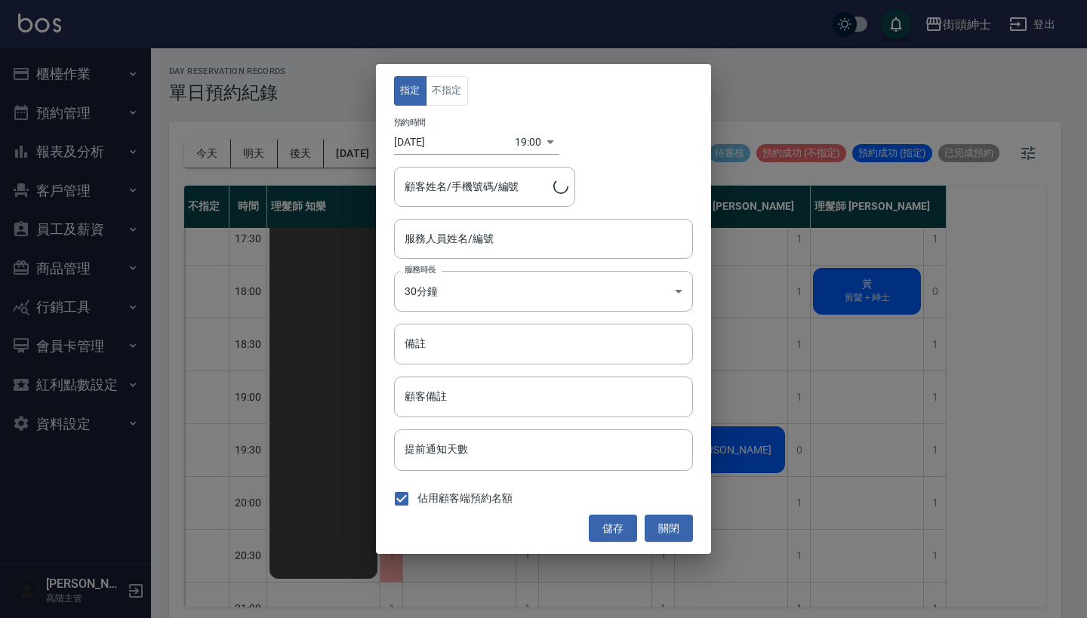
type input "理髮師 [PERSON_NAME](無代號)"
type input "王桑/0916-952-023"
click at [434, 135] on input "2025/10/16" at bounding box center [454, 142] width 121 height 25
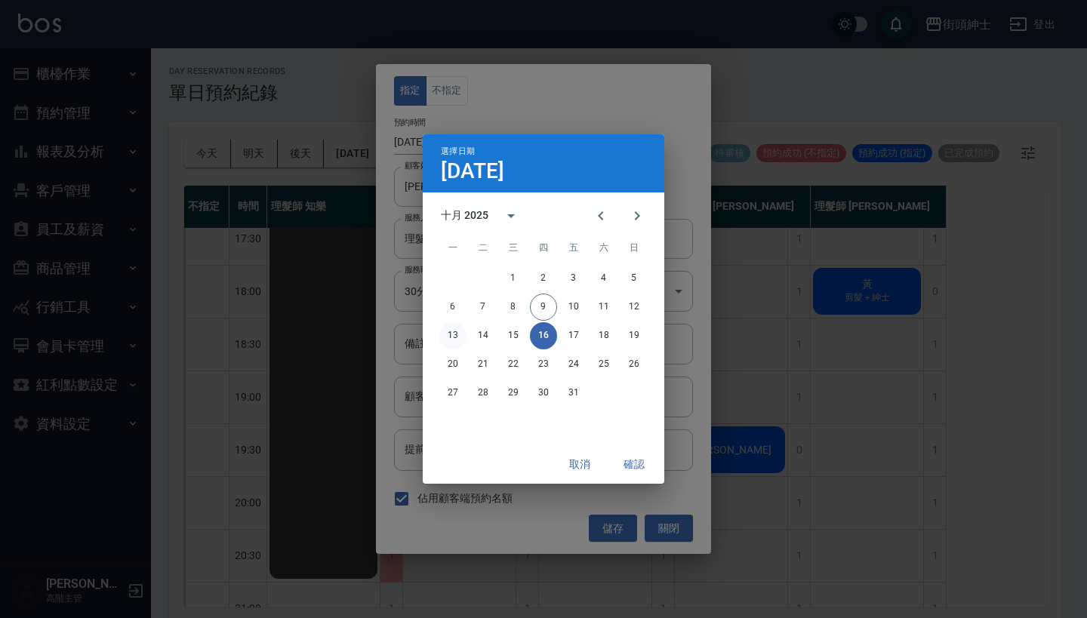
click at [451, 336] on button "13" at bounding box center [452, 335] width 27 height 27
type input "1760353200000"
type input "2025/10/13"
click at [630, 455] on button "確認" at bounding box center [634, 464] width 48 height 28
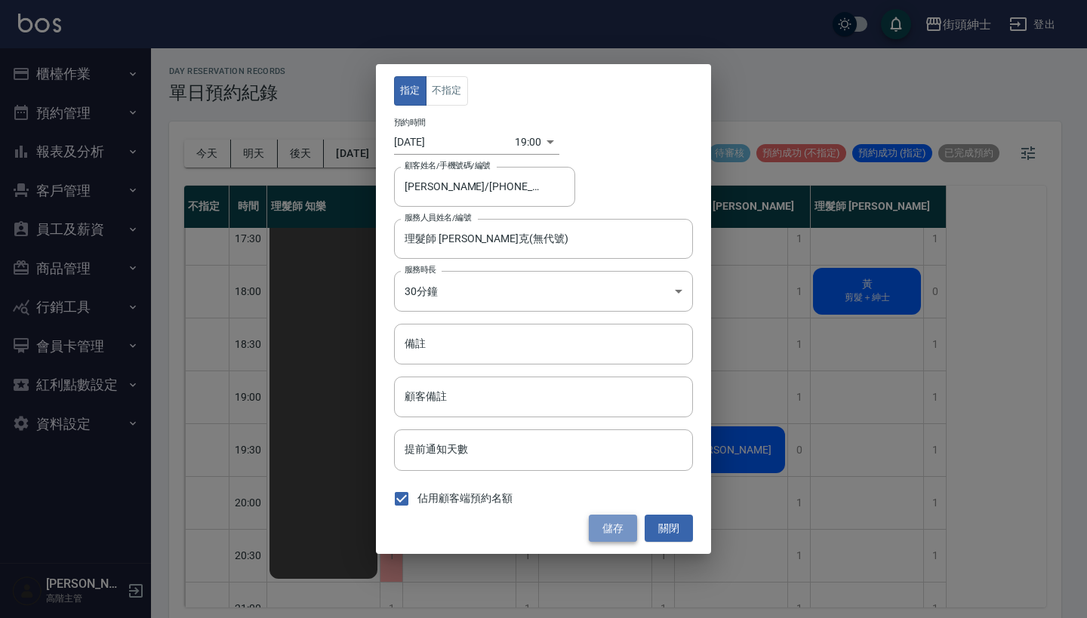
click at [620, 533] on button "儲存" at bounding box center [613, 529] width 48 height 28
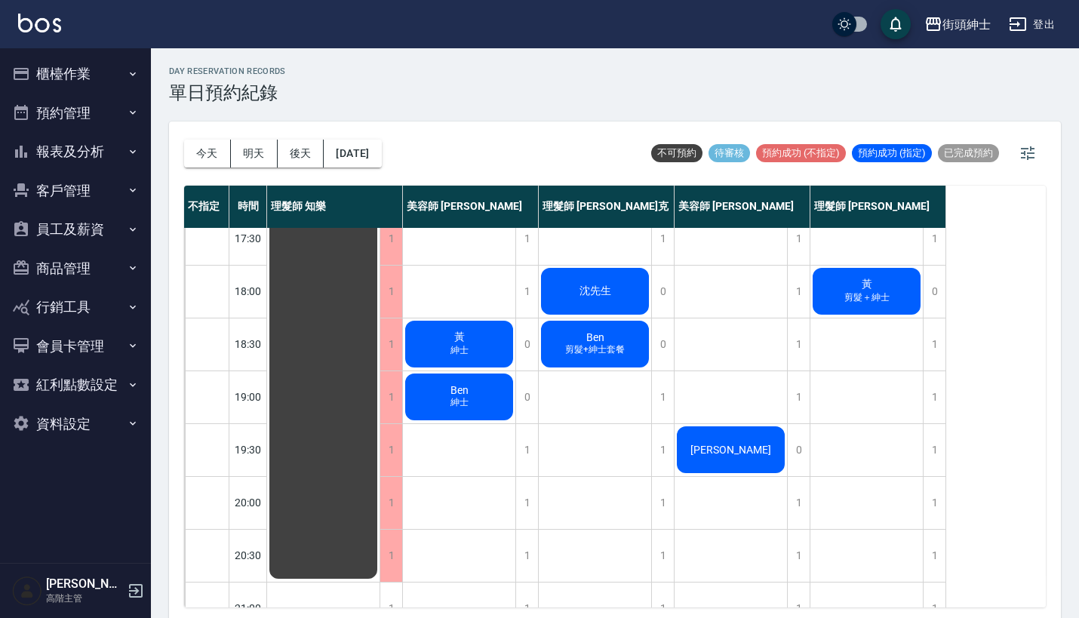
click at [704, 449] on div "王桑" at bounding box center [731, 449] width 112 height 51
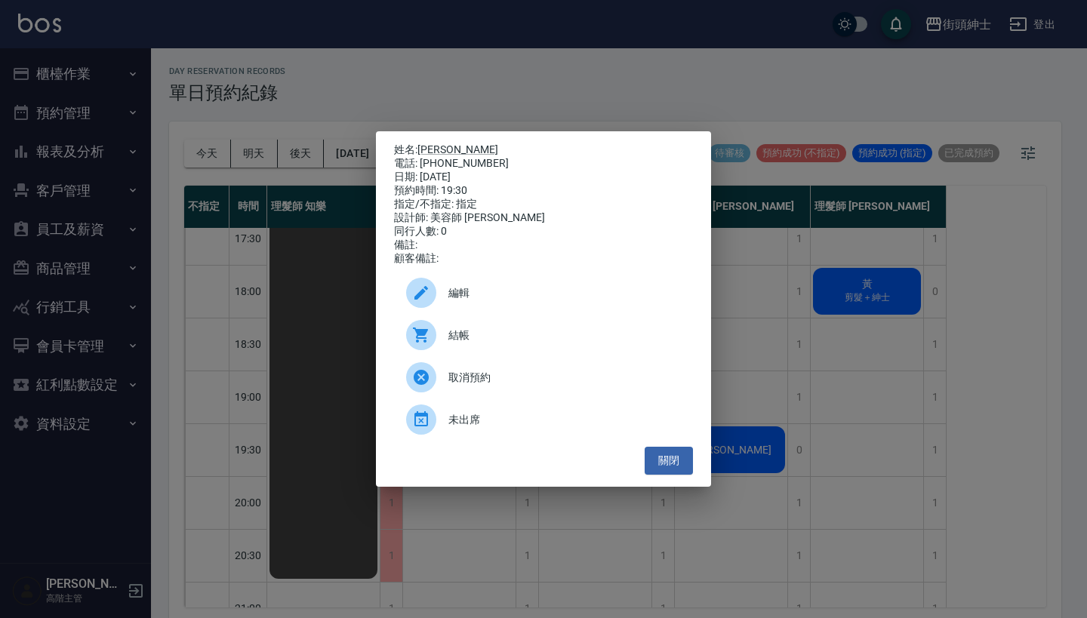
click at [533, 295] on span "編輯" at bounding box center [564, 293] width 232 height 16
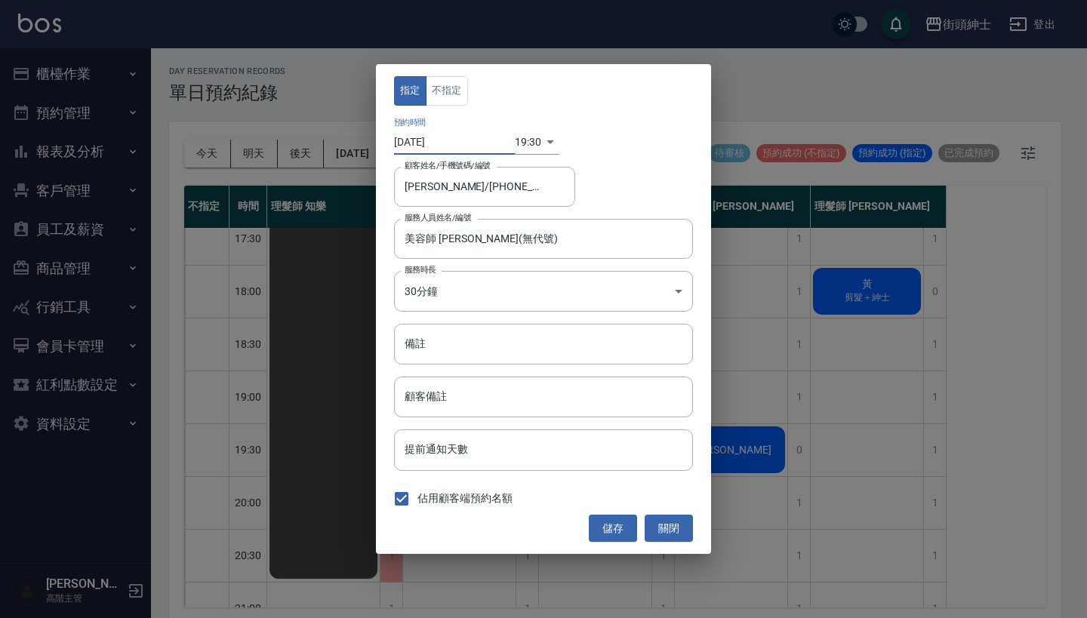
click at [430, 141] on input "2025/10/16" at bounding box center [454, 142] width 121 height 25
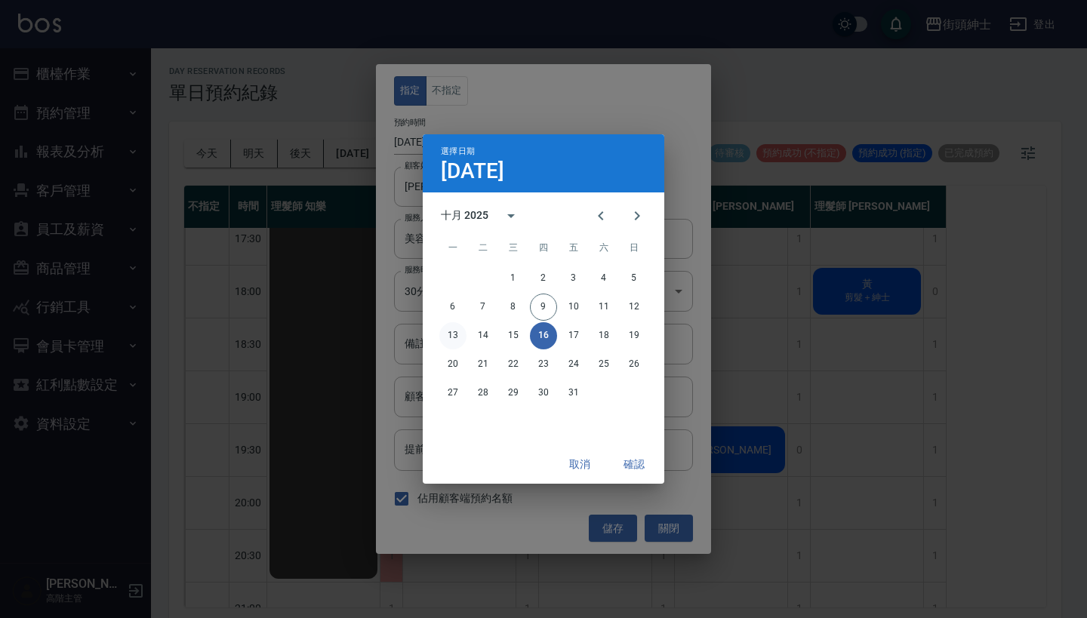
click at [450, 333] on button "13" at bounding box center [452, 335] width 27 height 27
type input "2025/10/13"
type input "1760355000000"
click at [635, 460] on button "確認" at bounding box center [634, 464] width 48 height 28
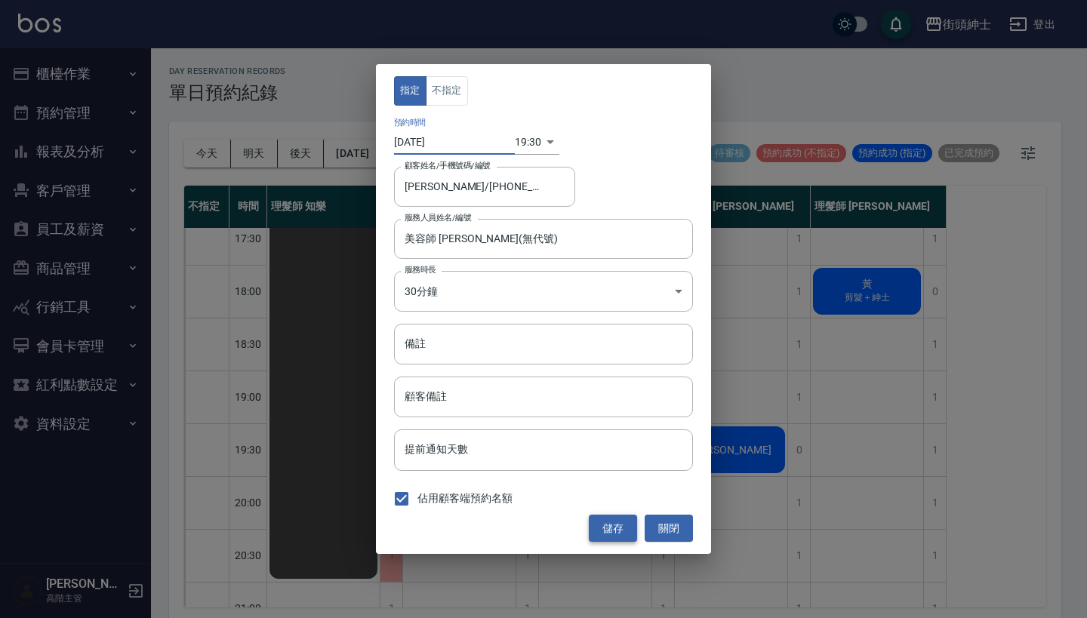
click at [611, 524] on button "儲存" at bounding box center [613, 529] width 48 height 28
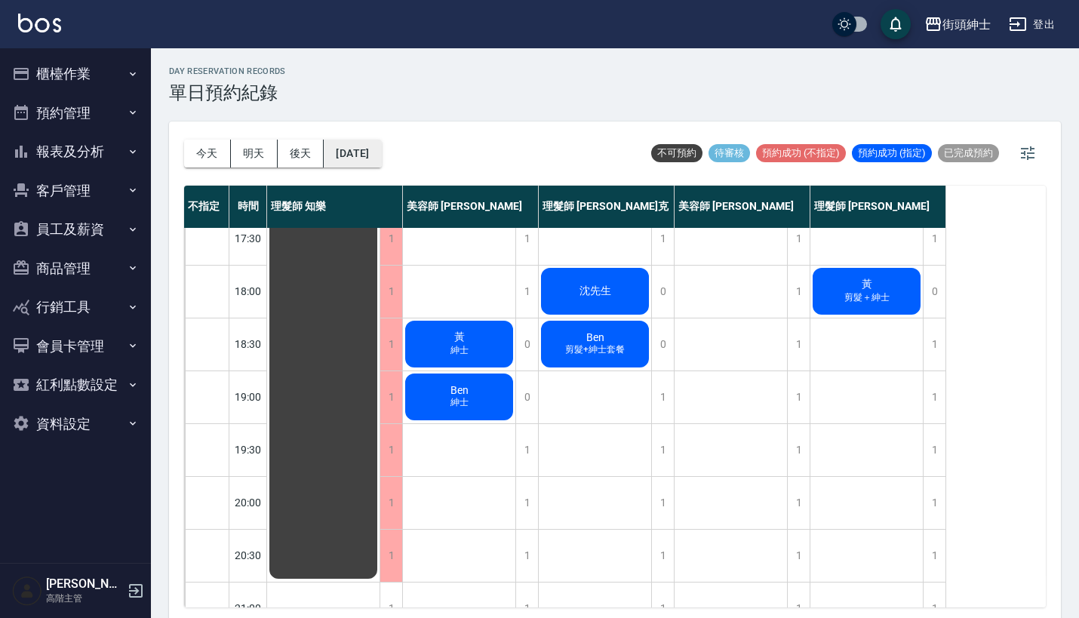
click at [375, 149] on button "2025/10/16" at bounding box center [352, 154] width 57 height 28
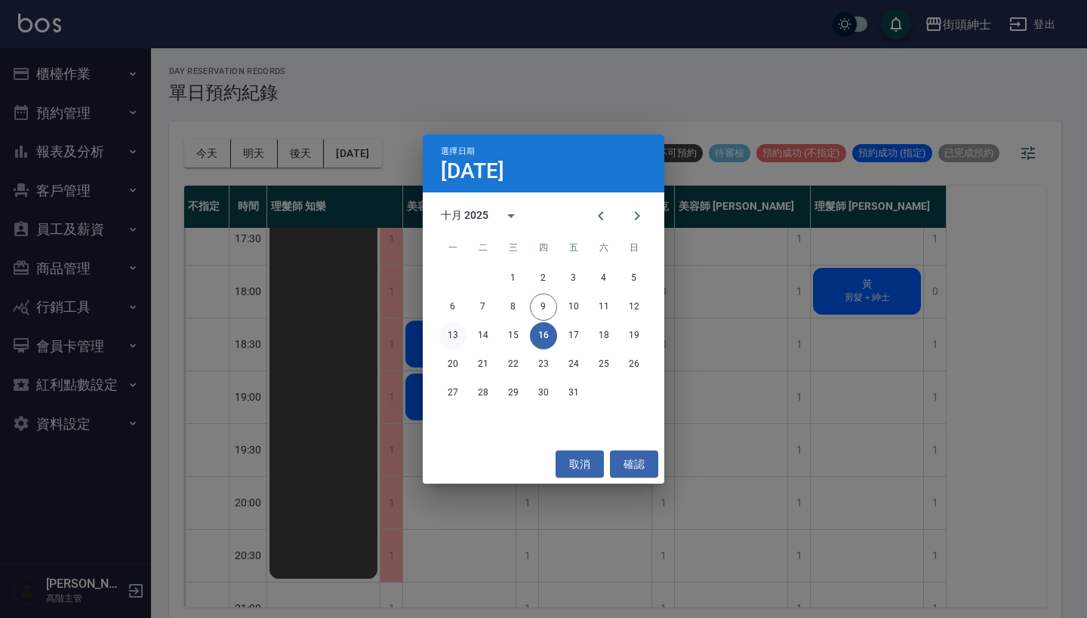
click at [449, 339] on button "13" at bounding box center [452, 335] width 27 height 27
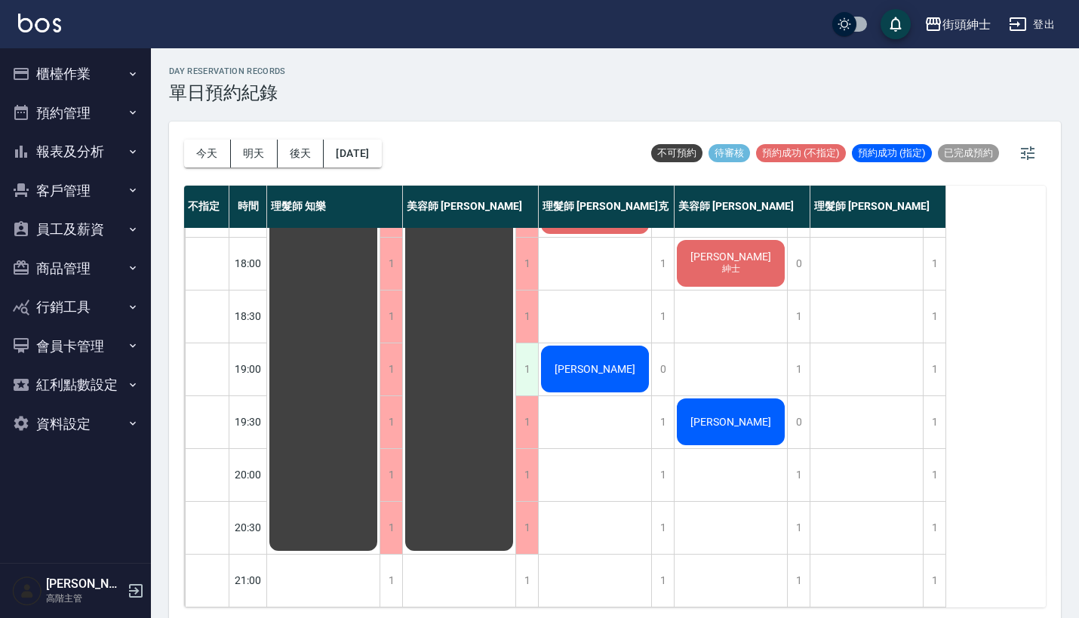
scroll to position [742, 0]
click at [224, 144] on button "今天" at bounding box center [207, 154] width 47 height 28
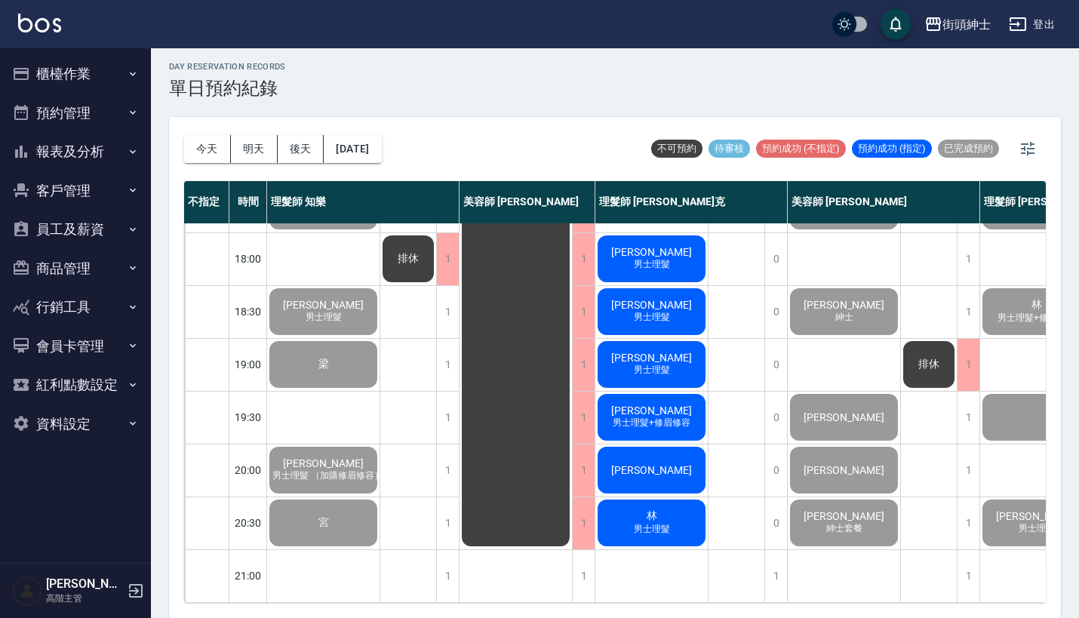
scroll to position [4, 0]
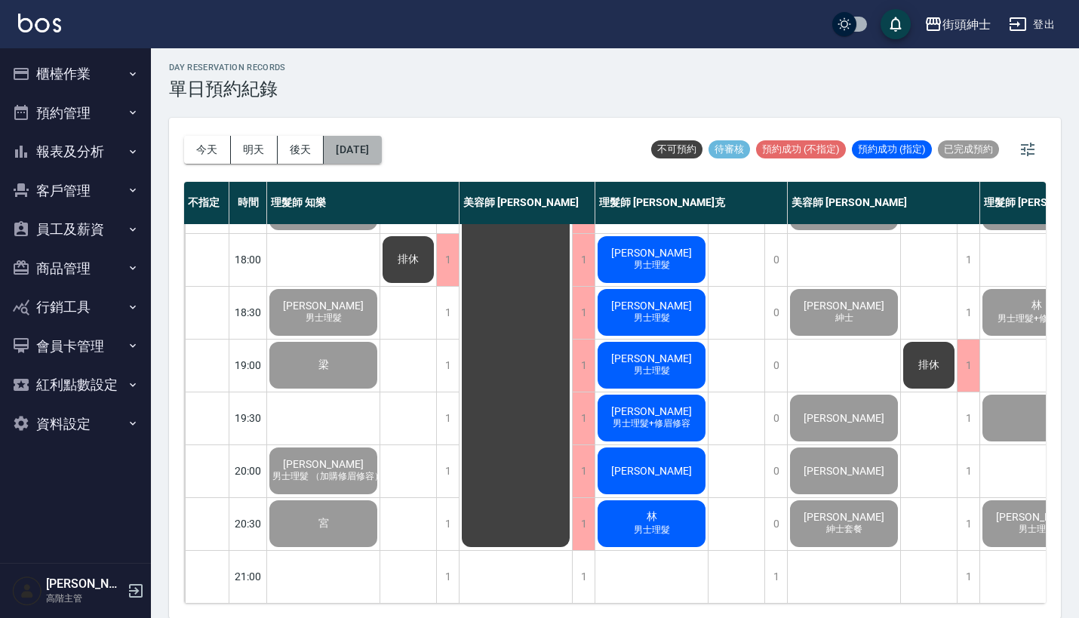
click at [380, 137] on button "2025/10/09" at bounding box center [352, 150] width 57 height 28
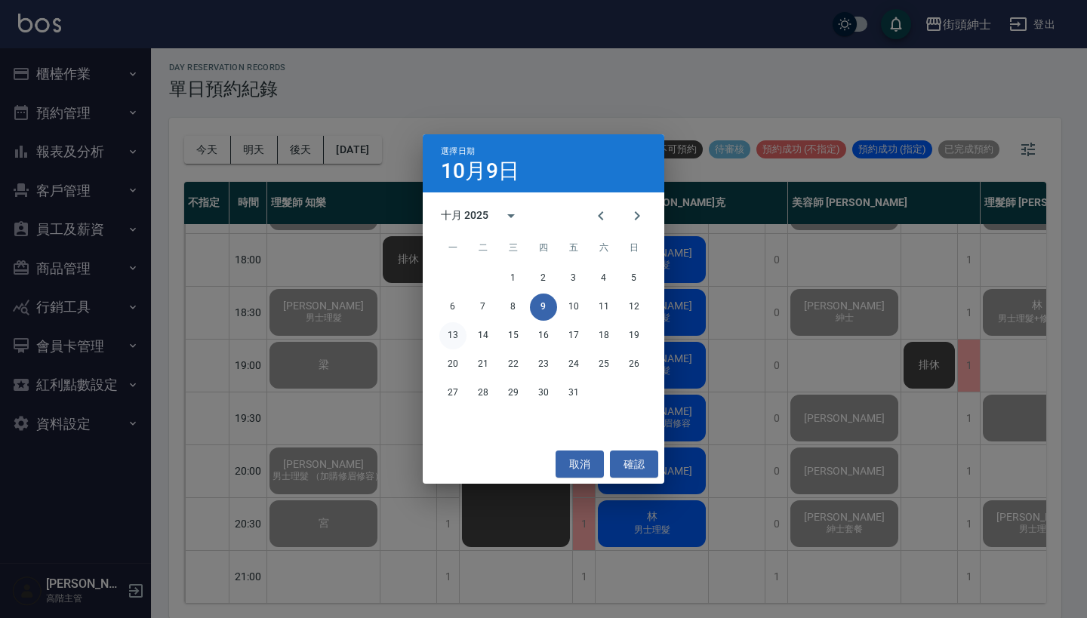
click at [452, 324] on button "13" at bounding box center [452, 335] width 27 height 27
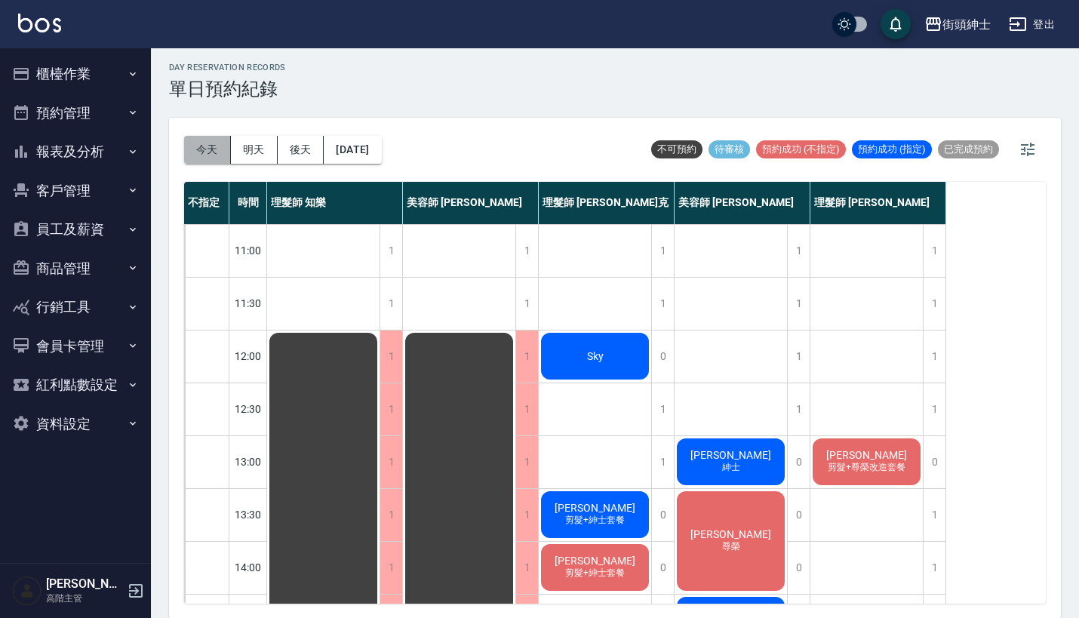
click at [203, 151] on button "今天" at bounding box center [207, 150] width 47 height 28
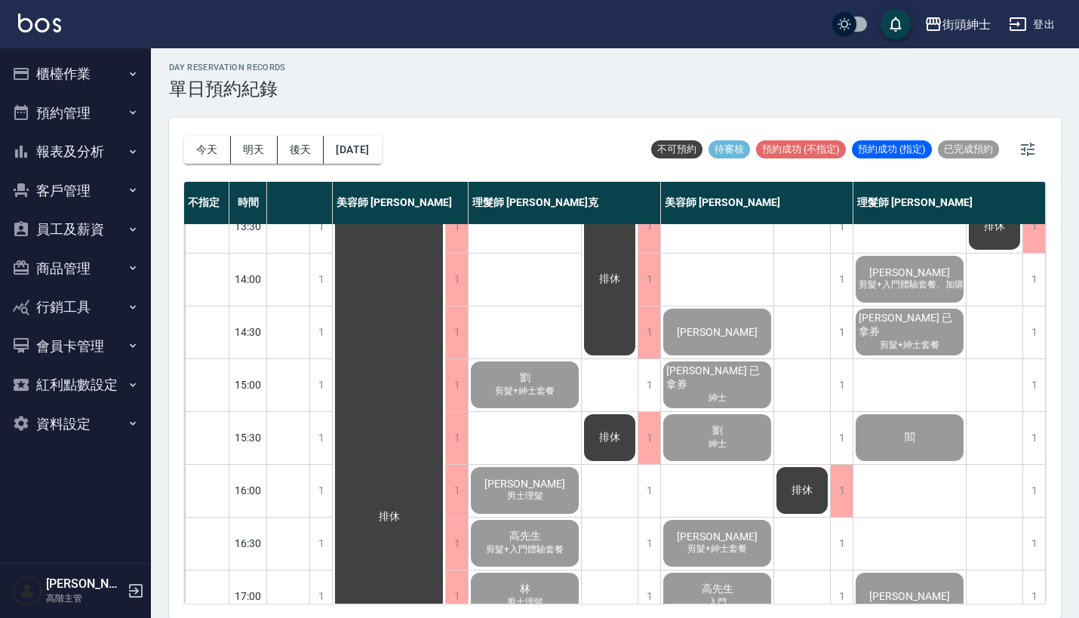
scroll to position [664, 134]
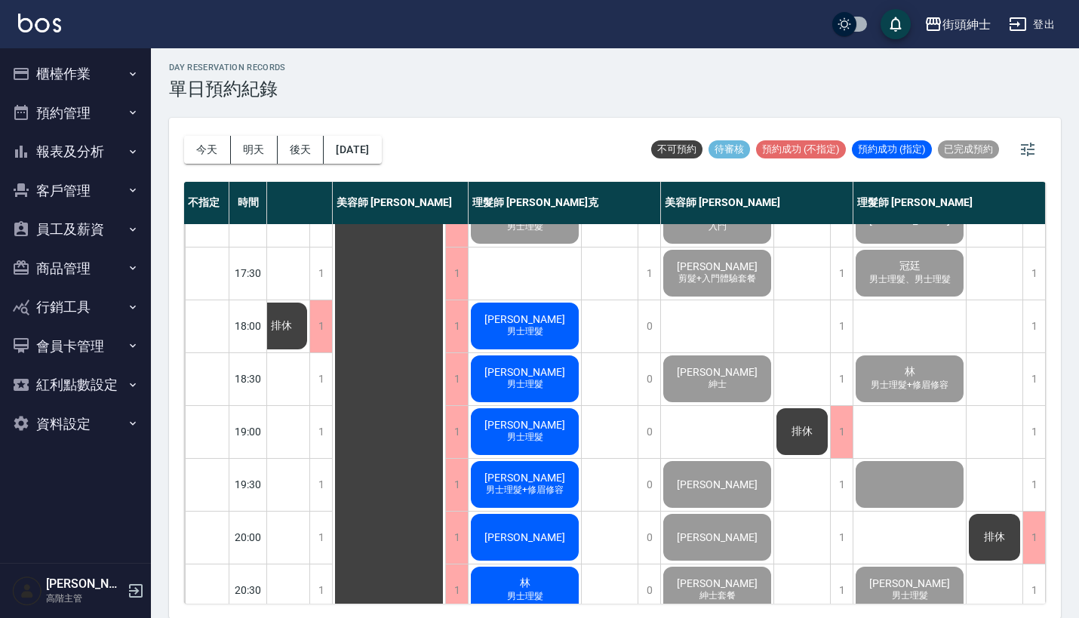
click at [540, 326] on div "andy 男士理髮" at bounding box center [525, 325] width 112 height 51
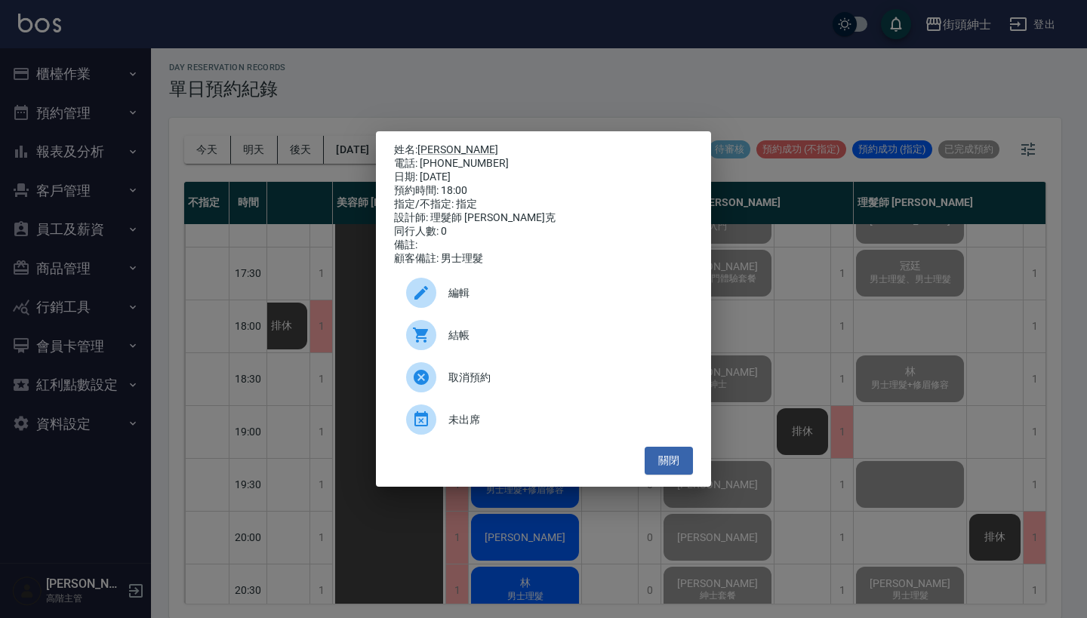
click at [457, 341] on span "結帳" at bounding box center [564, 335] width 232 height 16
click at [429, 73] on div "姓名: andy 電話: 0988791015 日期: 2025/10/09 預約時間: 18:00 指定/不指定: 指定 設計師: 理髮師 Vic 維克 同…" at bounding box center [543, 309] width 1087 height 618
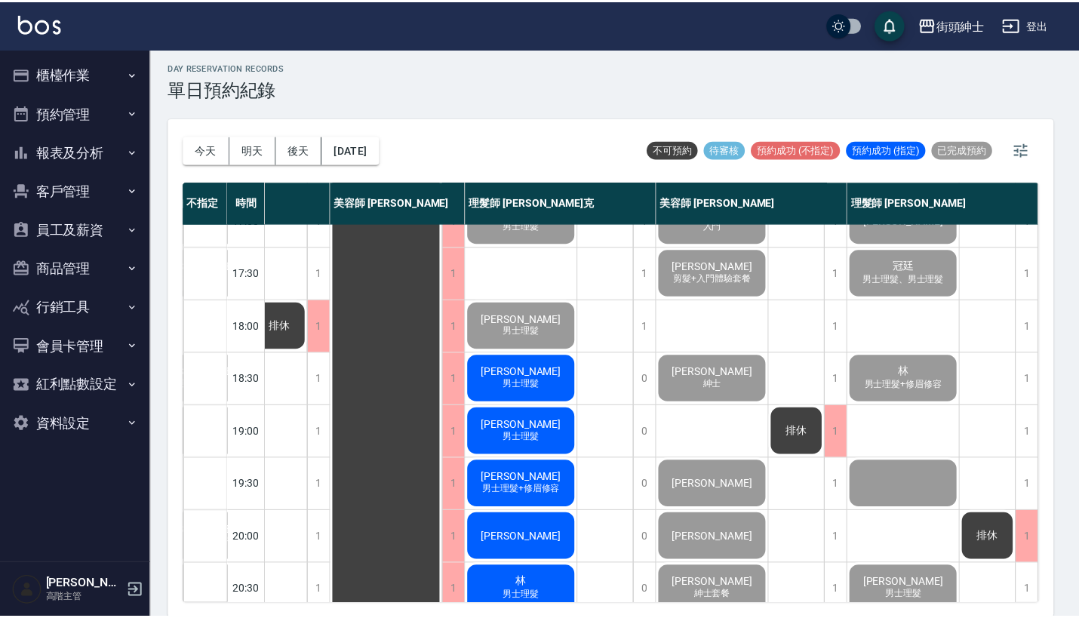
scroll to position [664, 127]
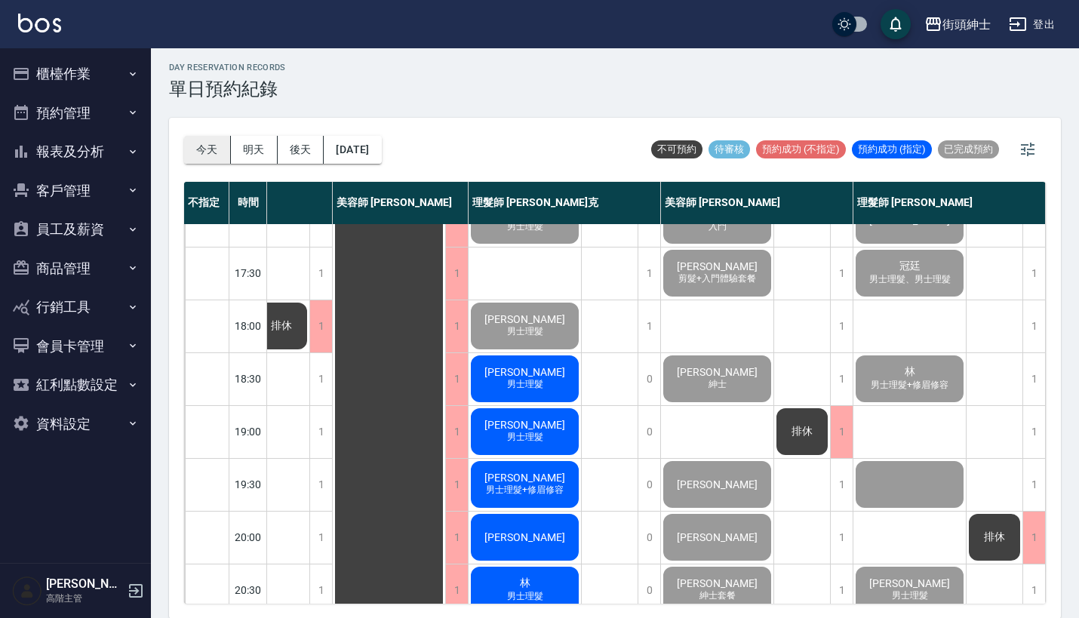
click at [193, 155] on button "今天" at bounding box center [207, 150] width 47 height 28
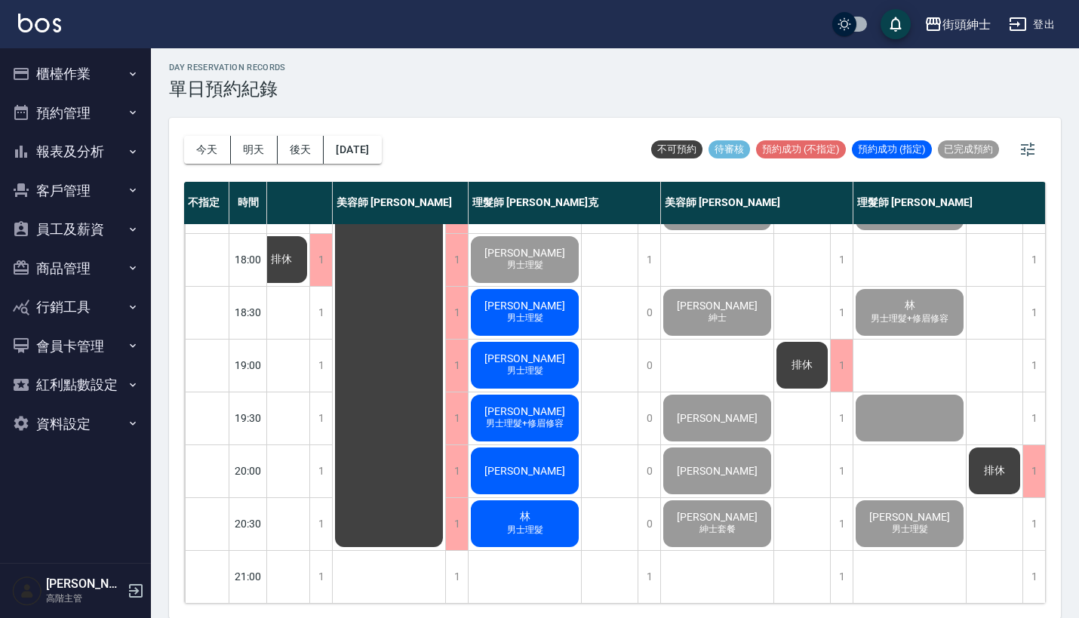
scroll to position [742, 127]
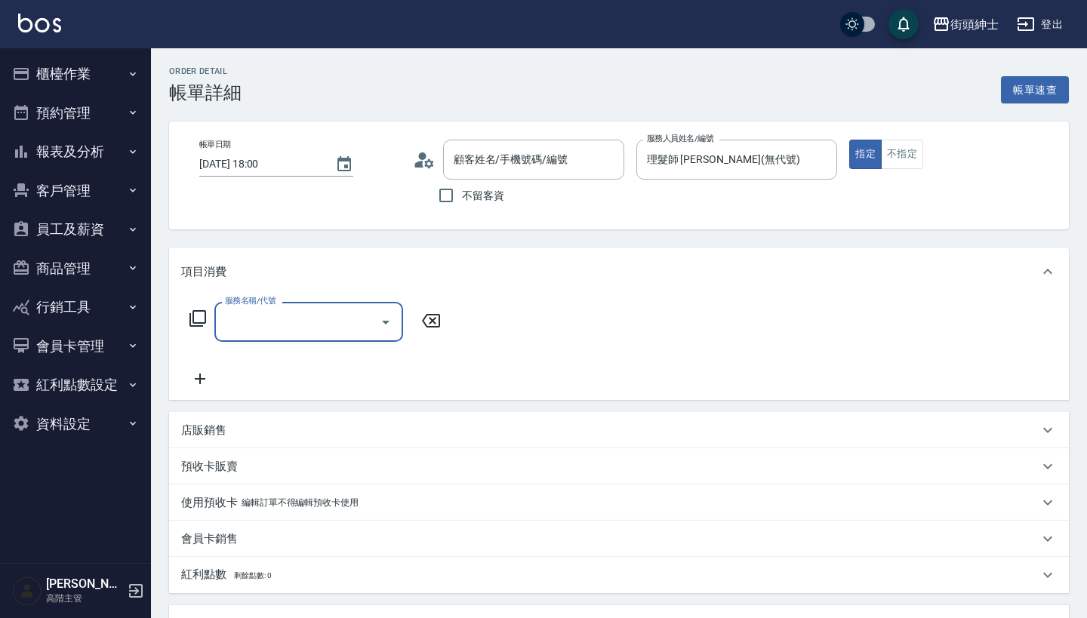
type input "[PERSON_NAME]/0988791015/null"
click at [294, 329] on input "服務名稱/代號" at bounding box center [297, 322] width 152 height 26
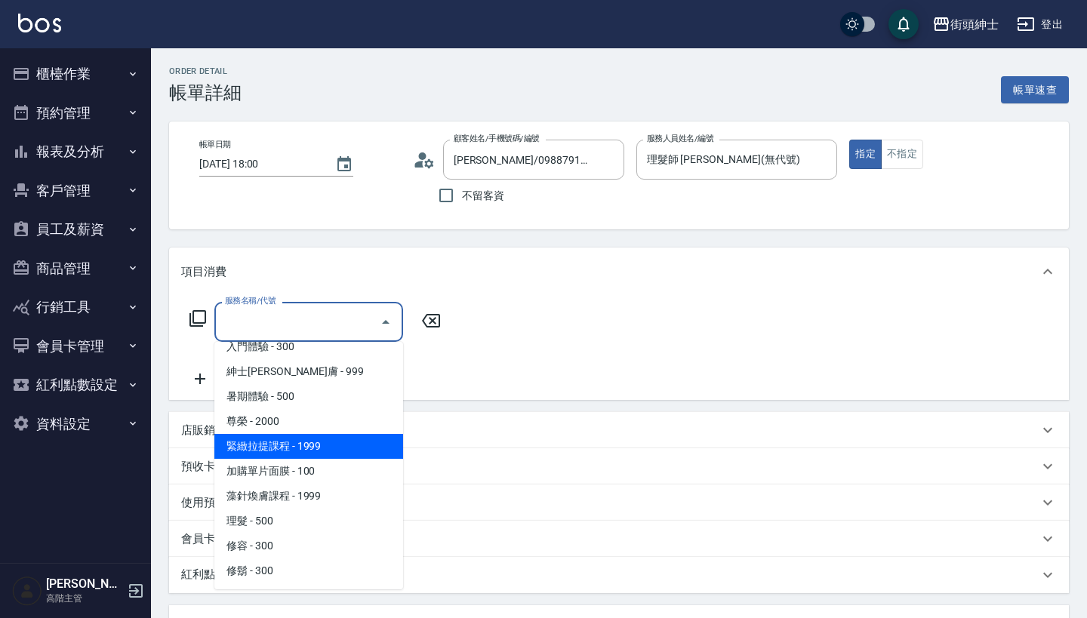
scroll to position [138, 0]
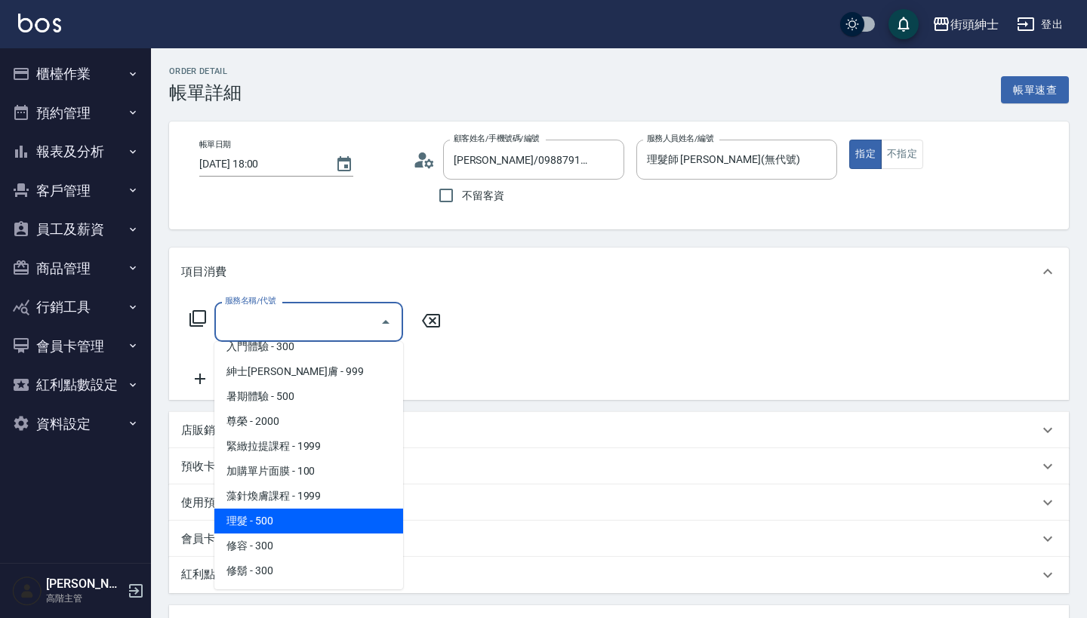
click at [272, 521] on span "理髮 - 500" at bounding box center [308, 521] width 189 height 25
type input "理髮(A02)"
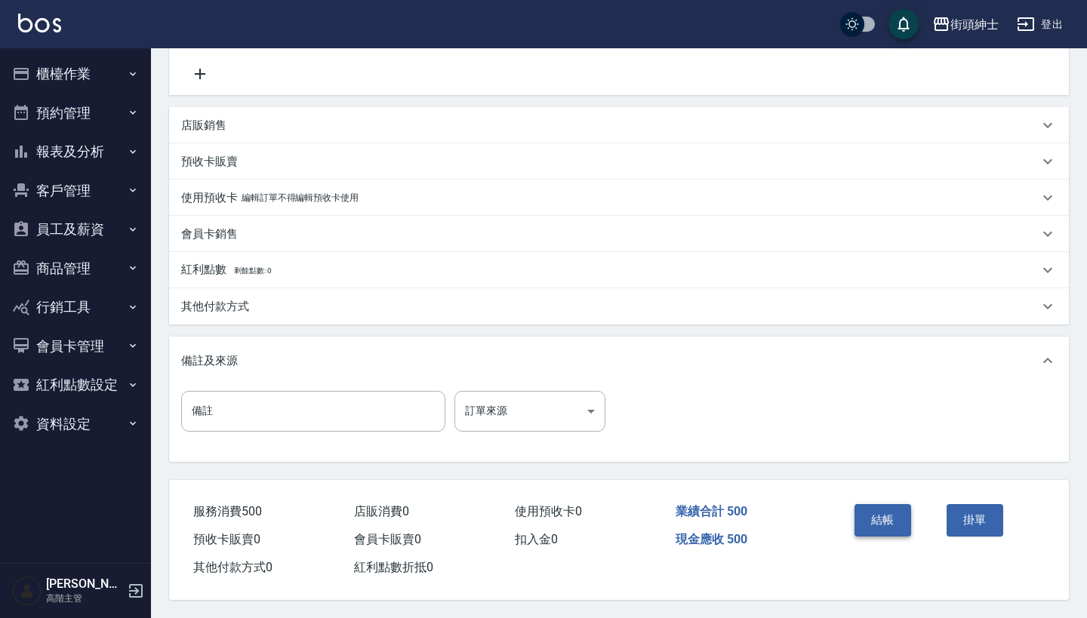
scroll to position [312, 0]
click at [886, 513] on button "結帳" at bounding box center [882, 520] width 57 height 32
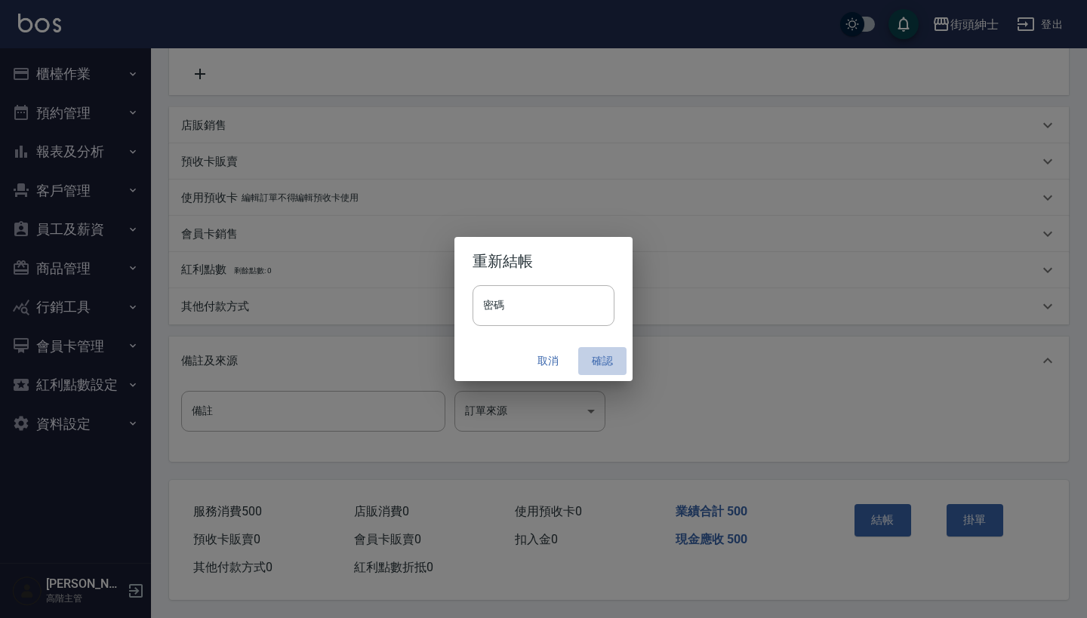
click at [610, 358] on button "確認" at bounding box center [602, 361] width 48 height 28
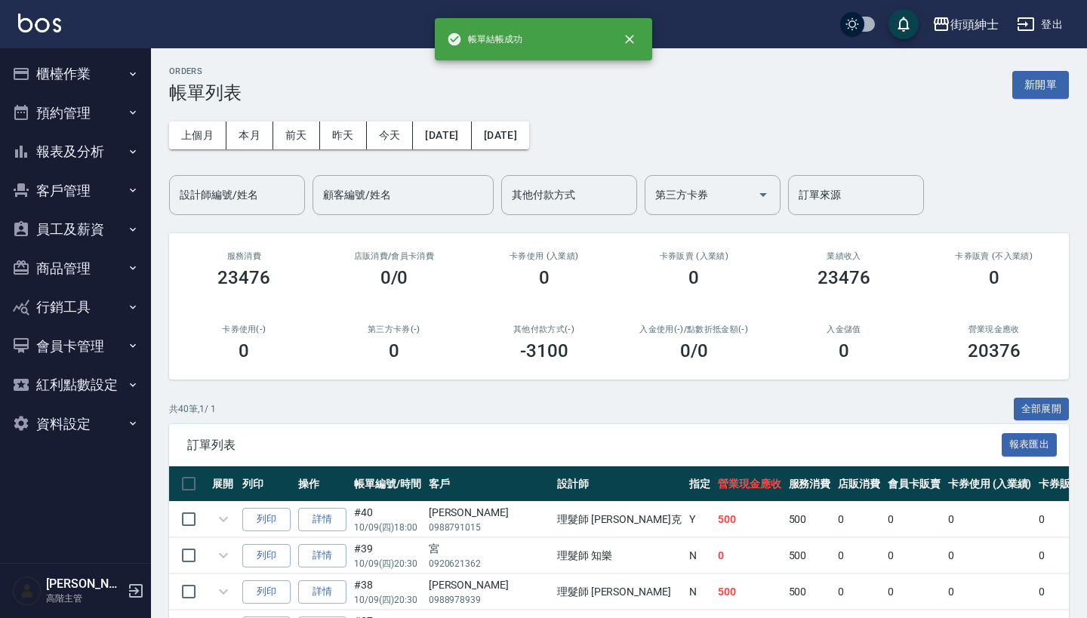
click at [98, 109] on button "預約管理" at bounding box center [75, 113] width 139 height 39
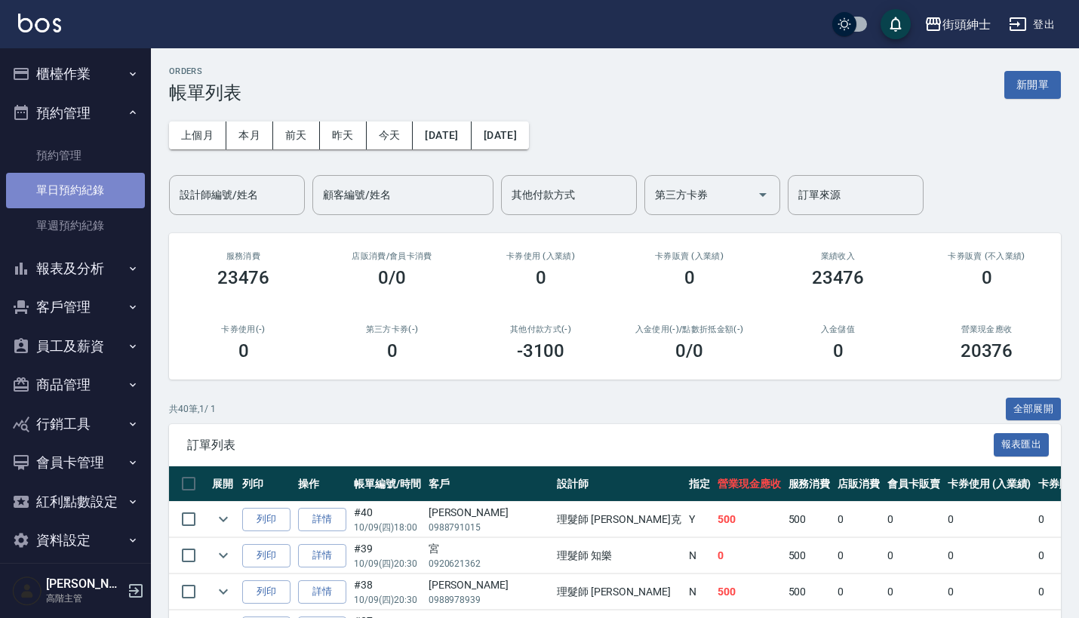
click at [100, 192] on link "單日預約紀錄" at bounding box center [75, 190] width 139 height 35
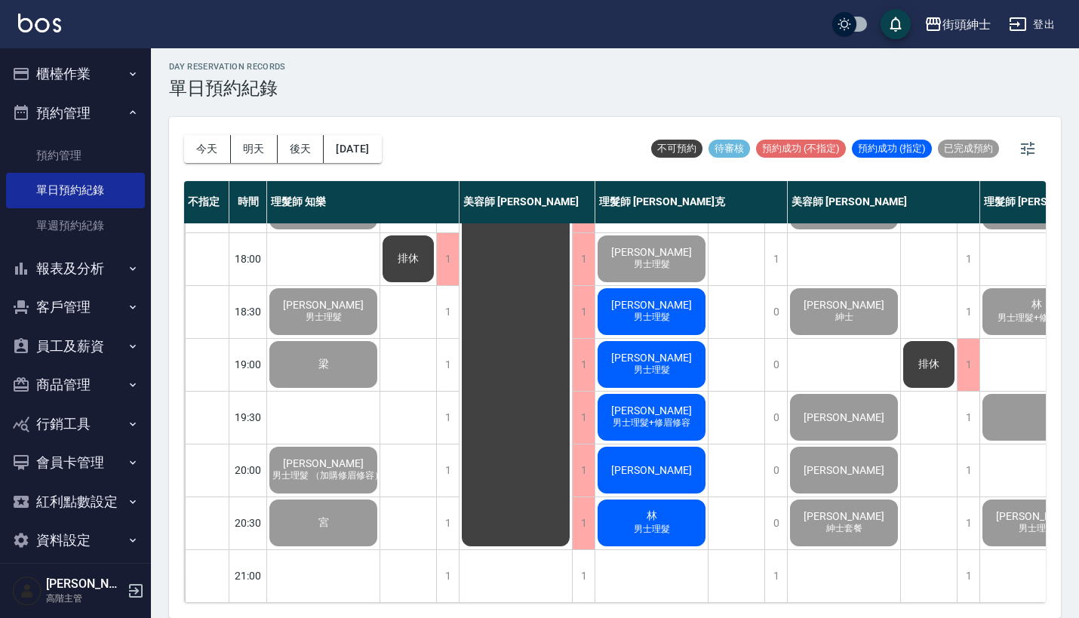
scroll to position [4, 0]
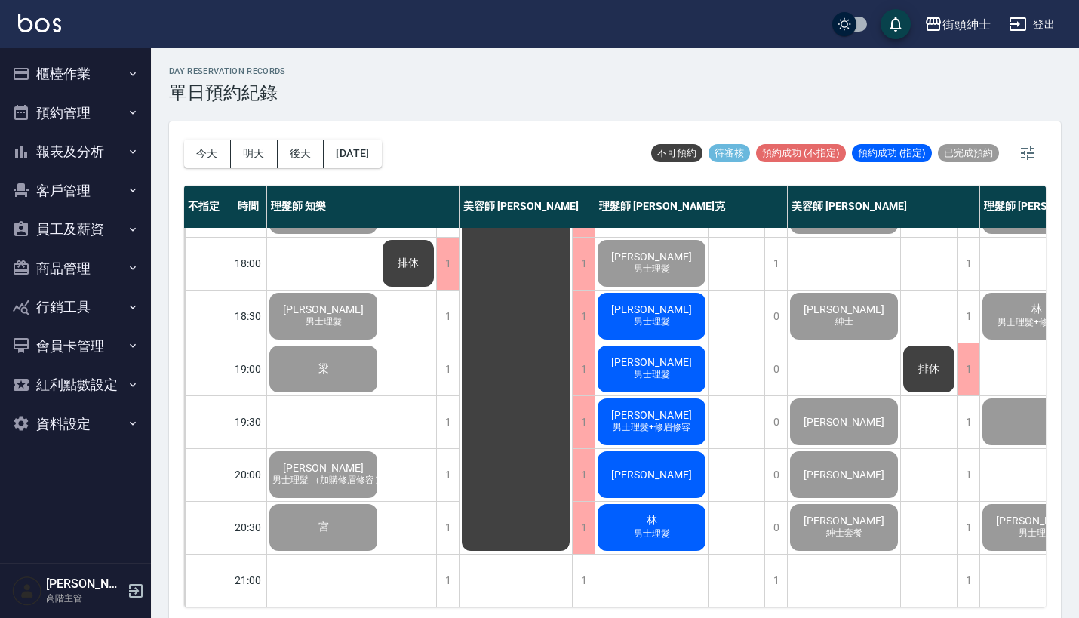
scroll to position [742, 0]
click at [250, 152] on button "明天" at bounding box center [254, 154] width 47 height 28
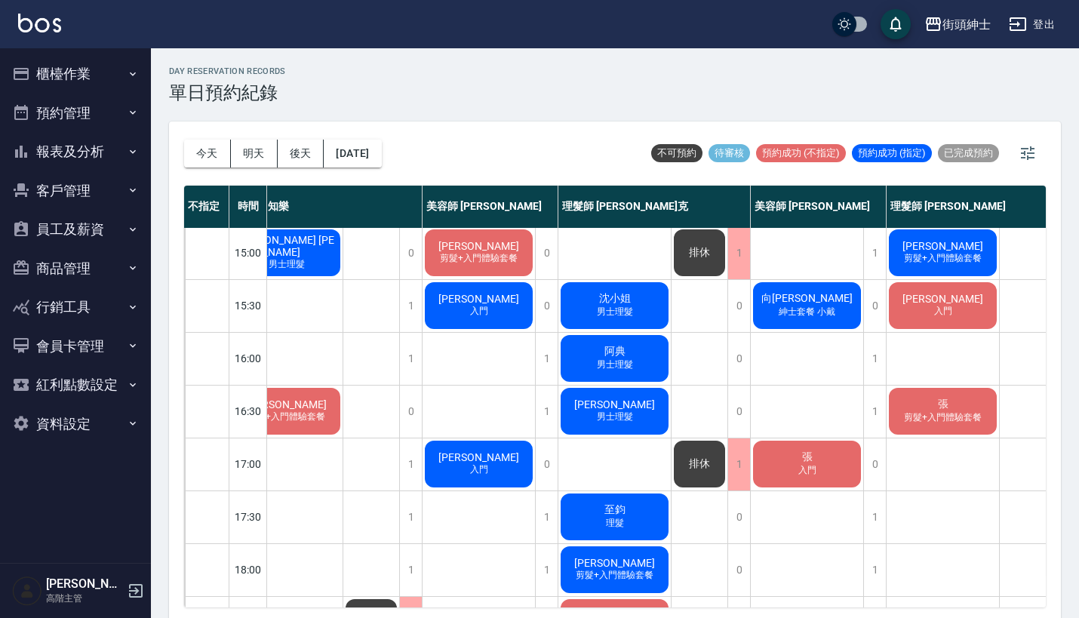
scroll to position [439, 37]
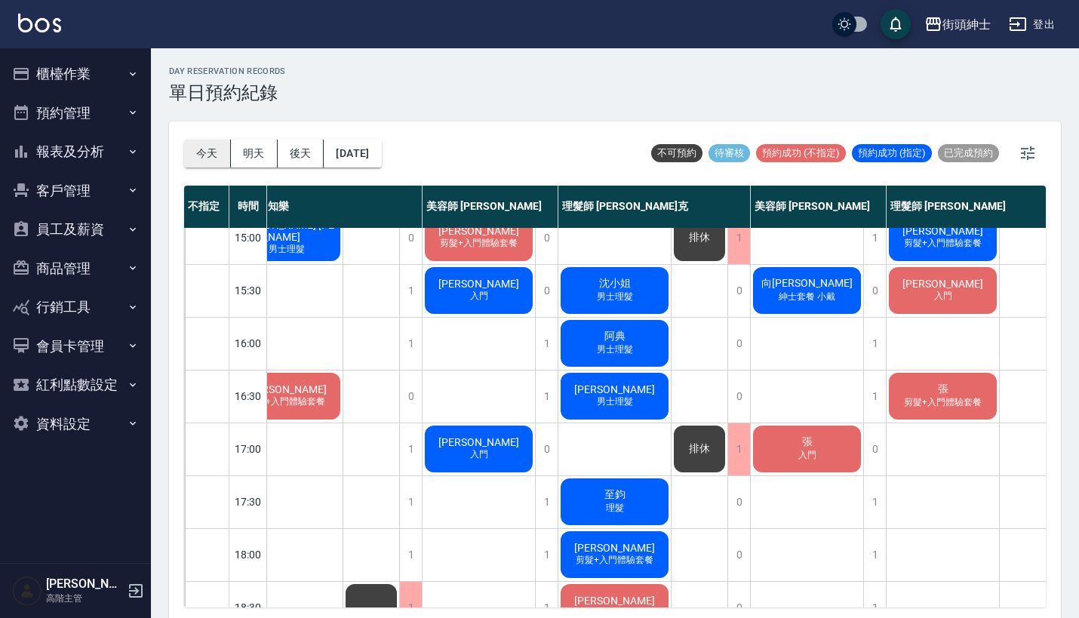
click at [208, 154] on button "今天" at bounding box center [207, 154] width 47 height 28
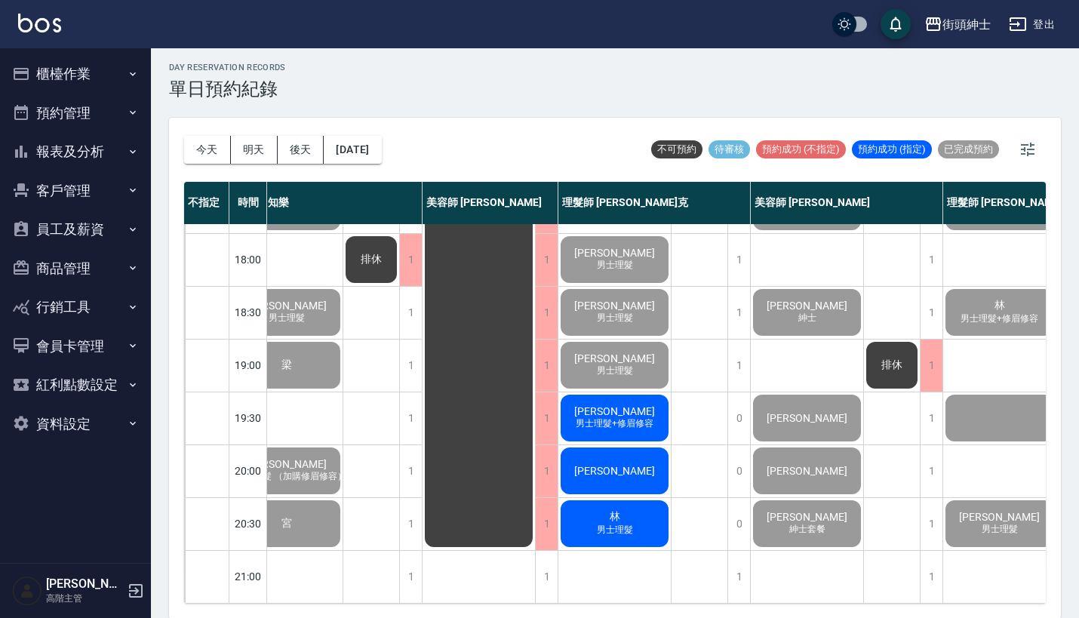
scroll to position [742, 37]
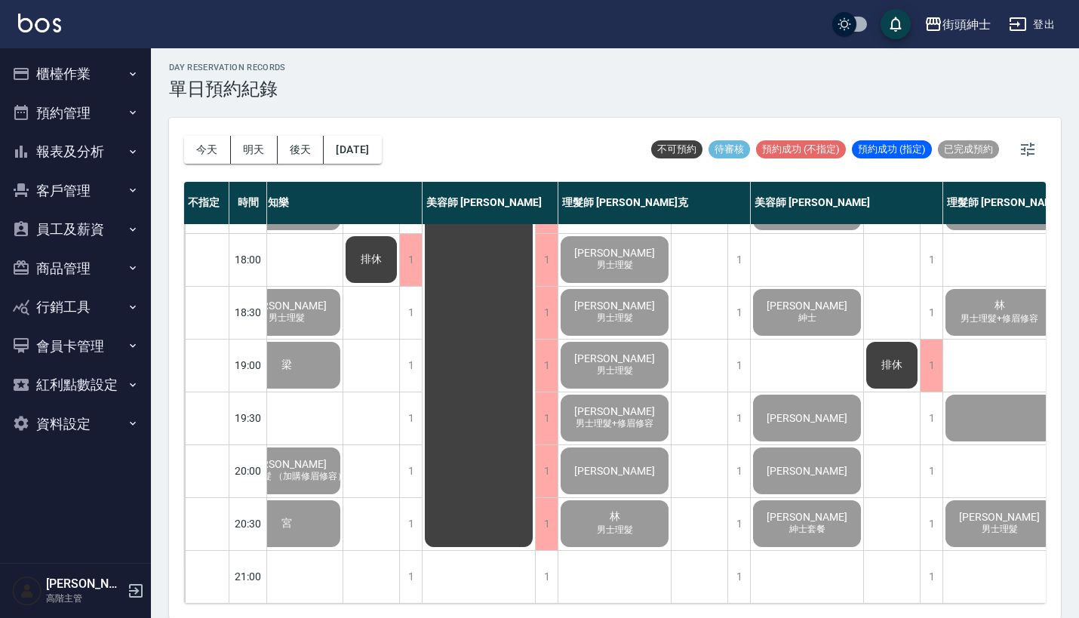
click at [134, 106] on icon "button" at bounding box center [133, 112] width 12 height 12
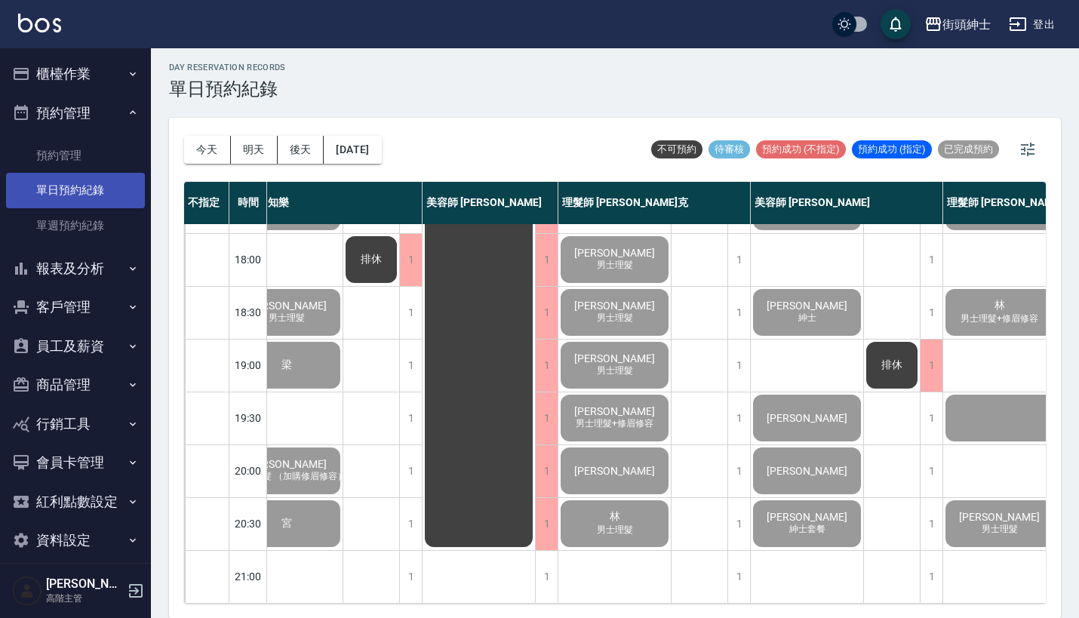
click at [89, 194] on link "單日預約紀錄" at bounding box center [75, 190] width 139 height 35
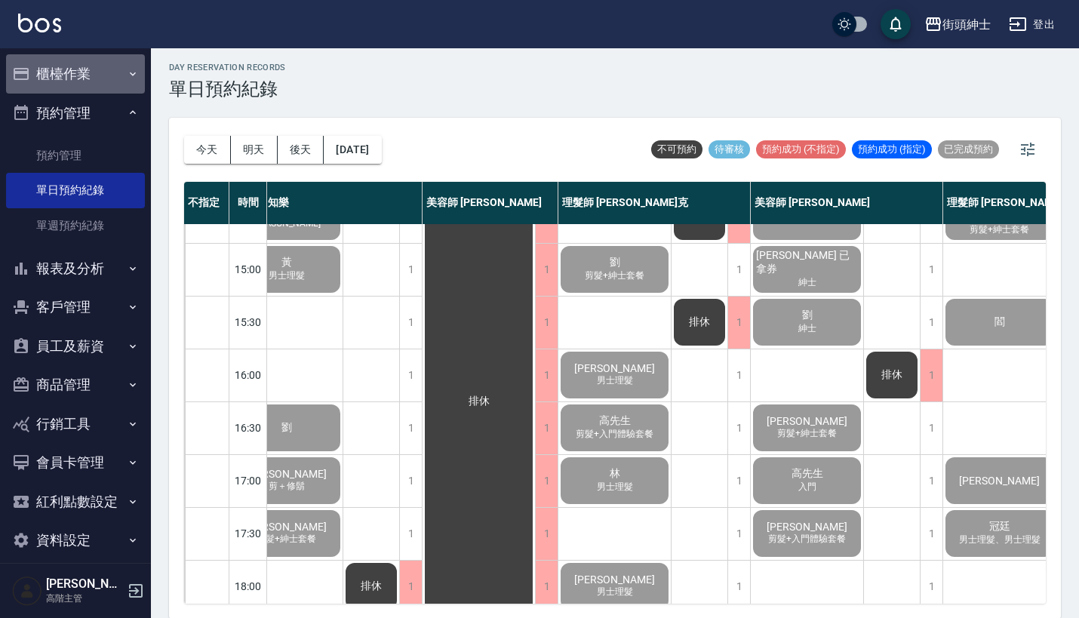
click at [97, 58] on button "櫃檯作業" at bounding box center [75, 73] width 139 height 39
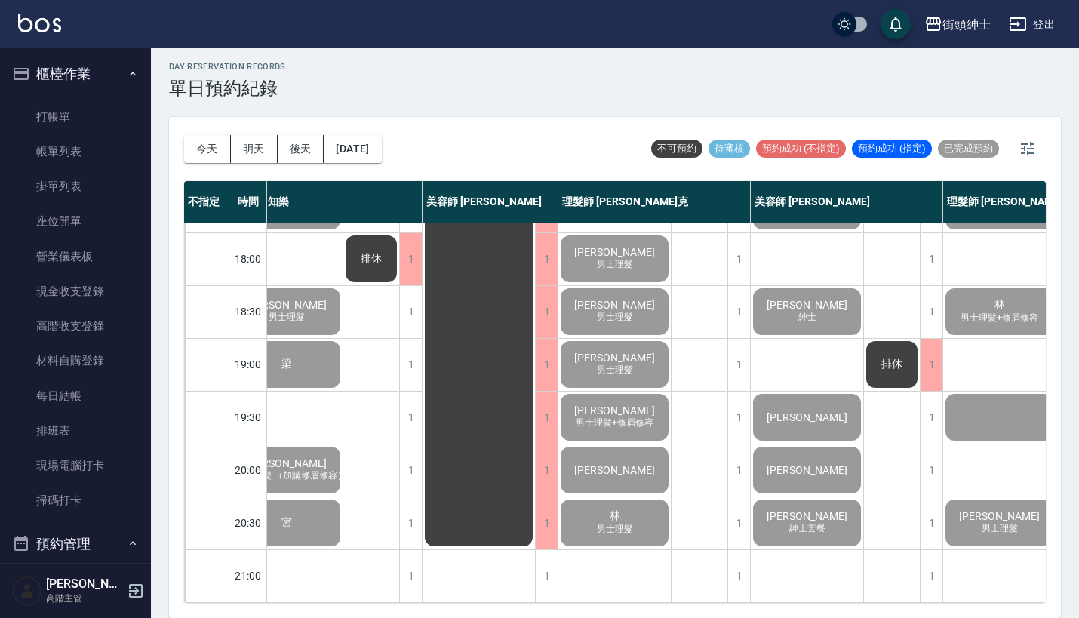
scroll to position [4, 0]
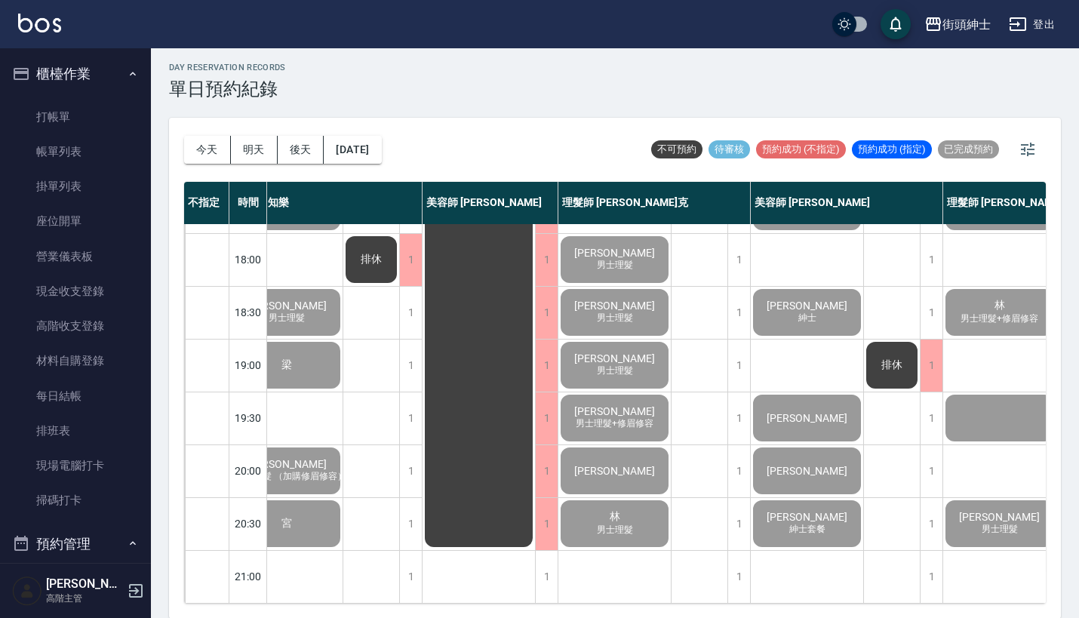
click at [97, 77] on button "櫃檯作業" at bounding box center [75, 73] width 139 height 39
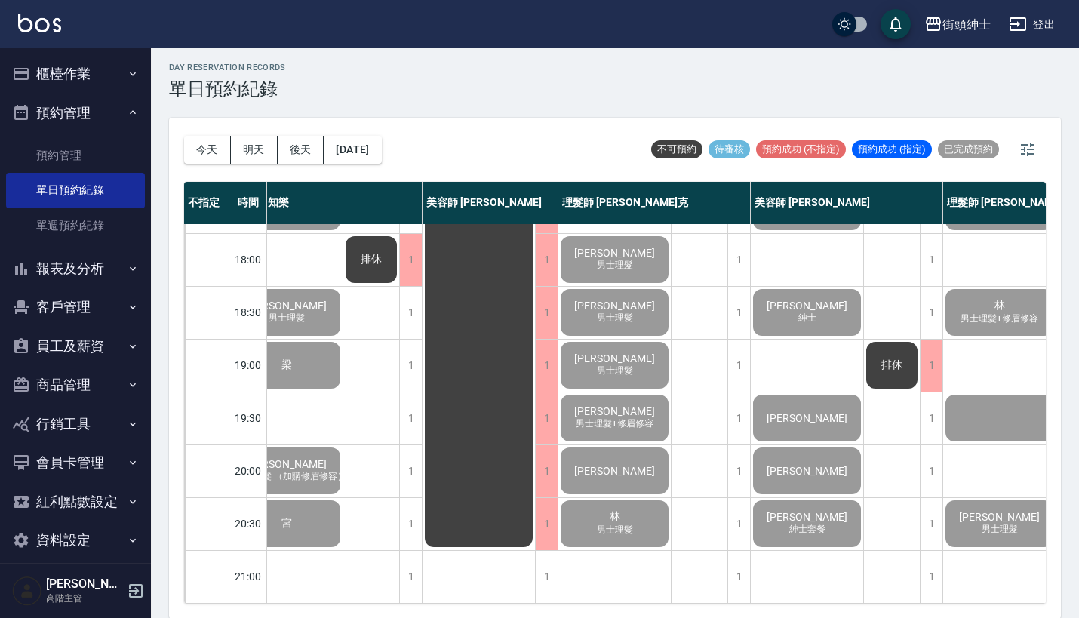
click at [90, 273] on button "報表及分析" at bounding box center [75, 268] width 139 height 39
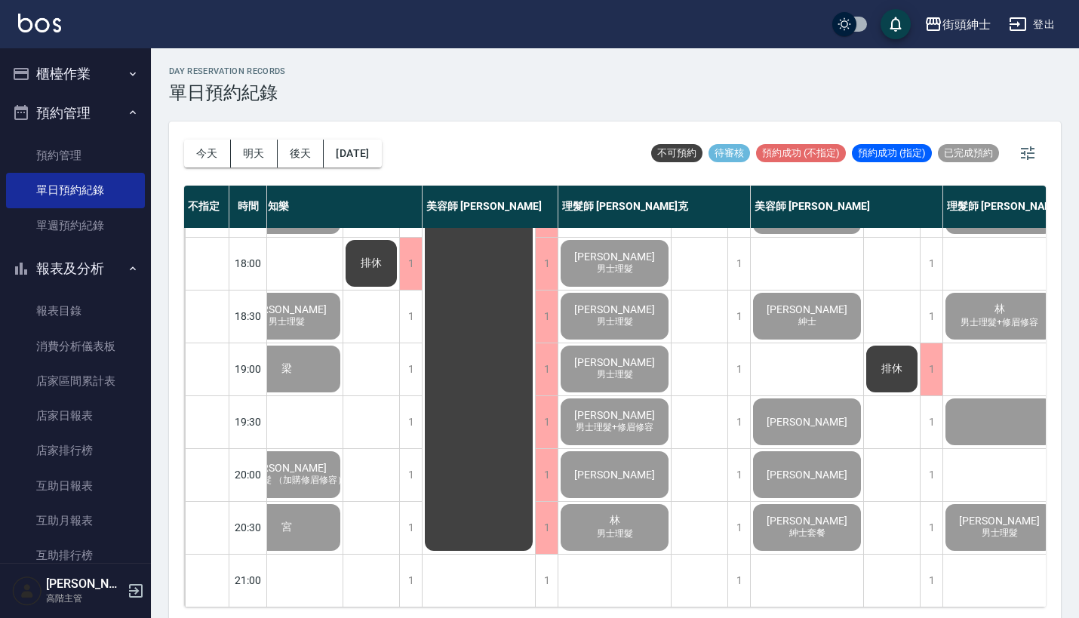
scroll to position [0, 0]
click at [85, 72] on button "櫃檯作業" at bounding box center [75, 73] width 139 height 39
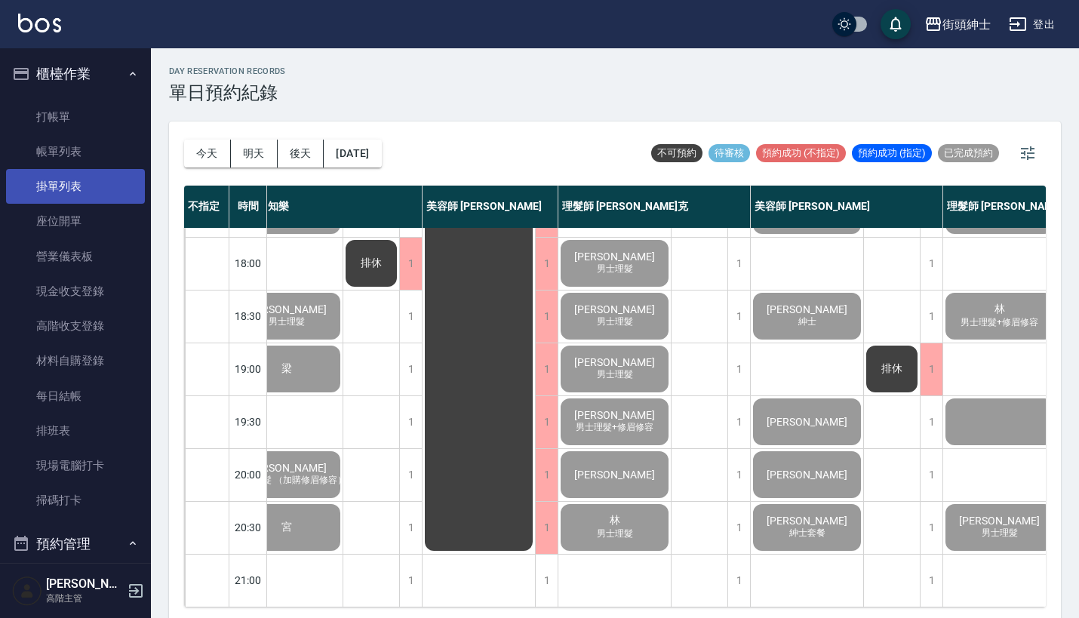
click at [86, 170] on link "掛單列表" at bounding box center [75, 186] width 139 height 35
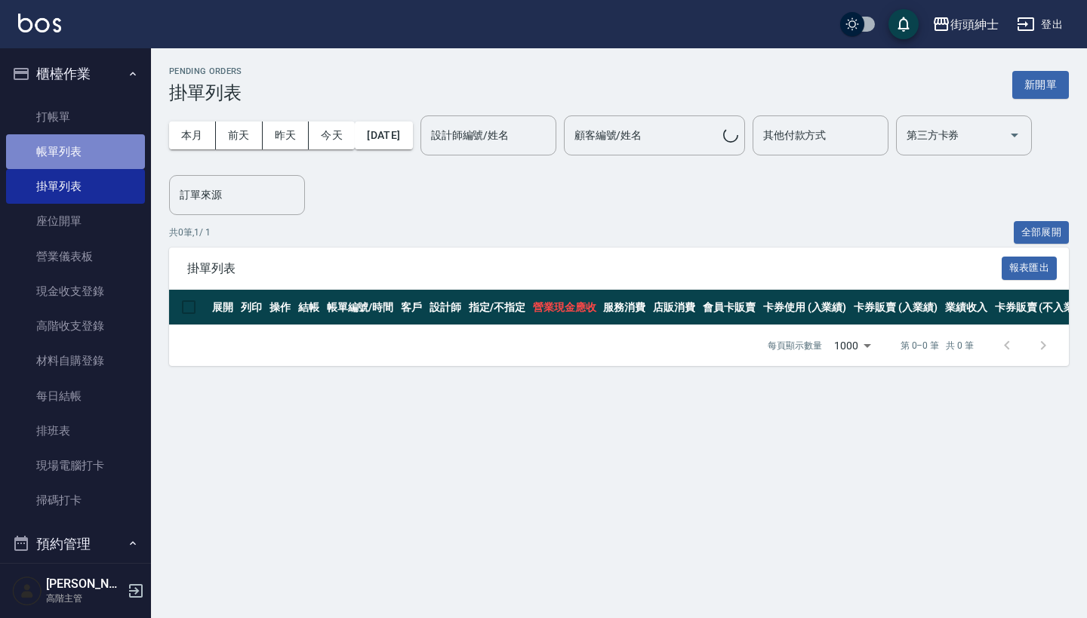
click at [93, 155] on link "帳單列表" at bounding box center [75, 151] width 139 height 35
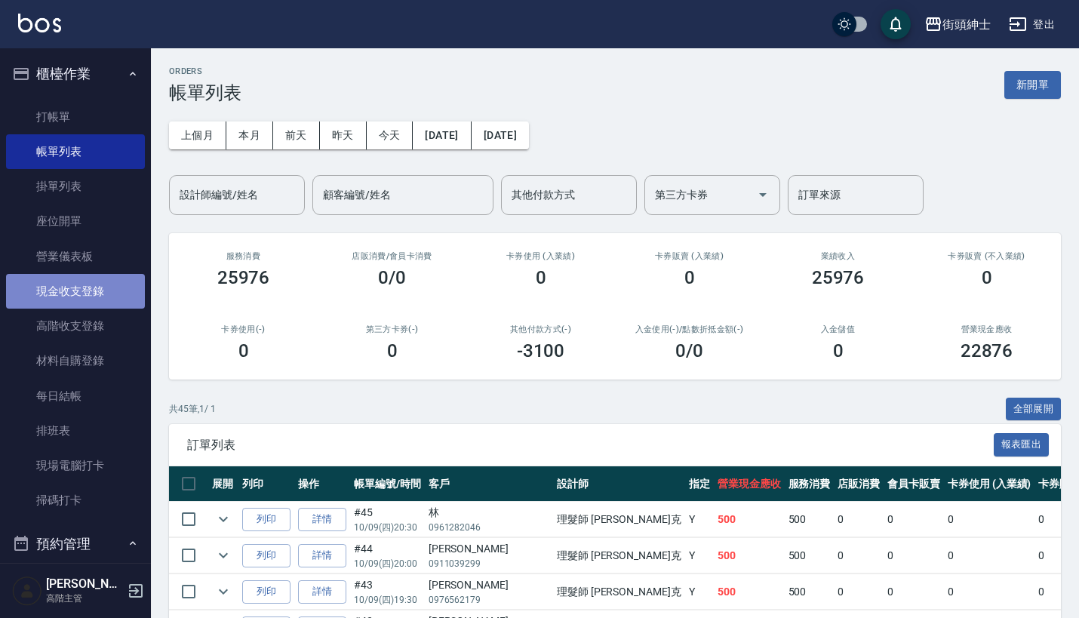
click at [100, 295] on link "現金收支登錄" at bounding box center [75, 291] width 139 height 35
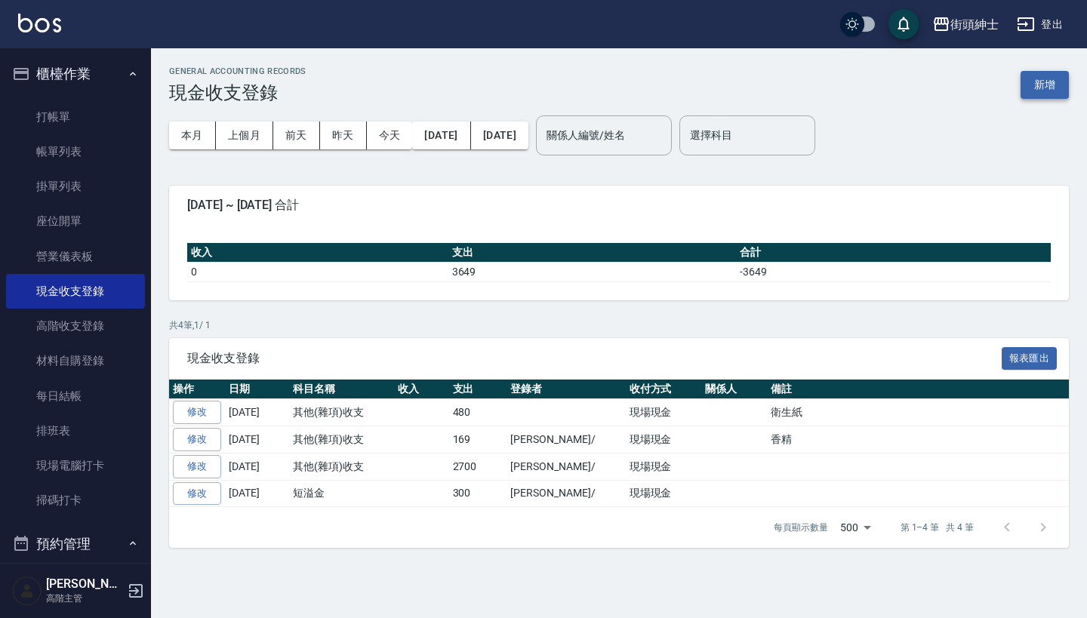
click at [1050, 78] on button "新增" at bounding box center [1044, 85] width 48 height 28
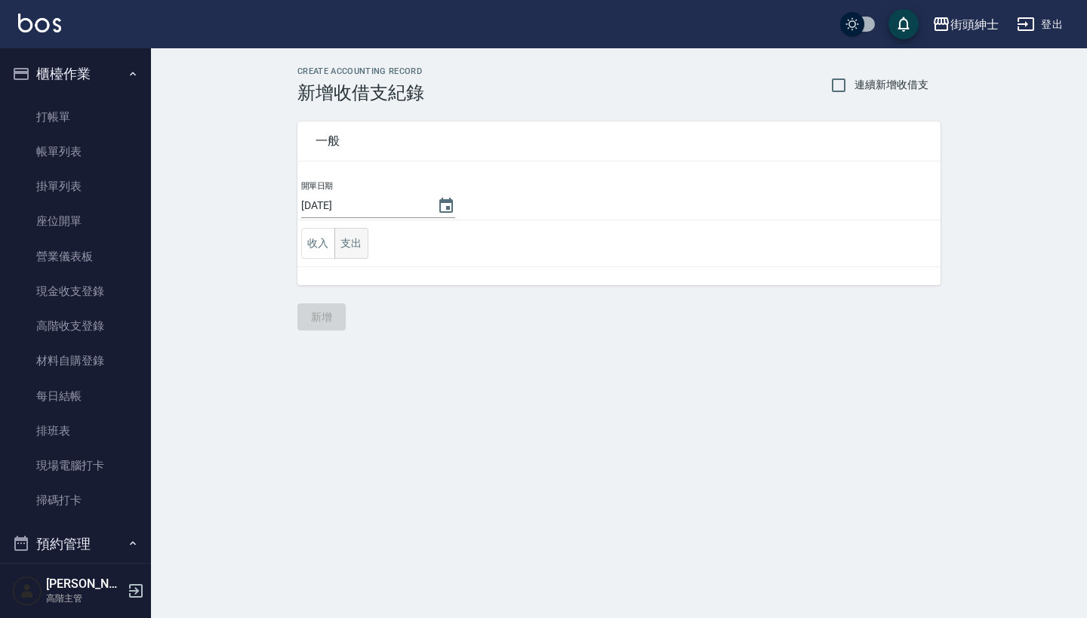
click at [356, 240] on button "支出" at bounding box center [351, 243] width 34 height 31
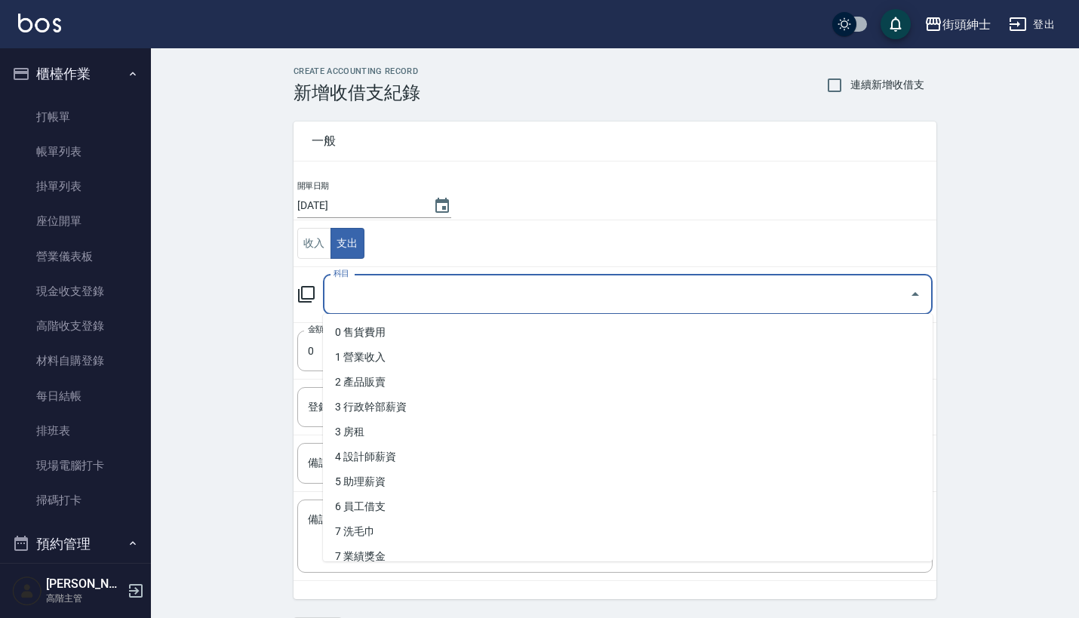
click at [401, 285] on input "科目" at bounding box center [616, 294] width 573 height 26
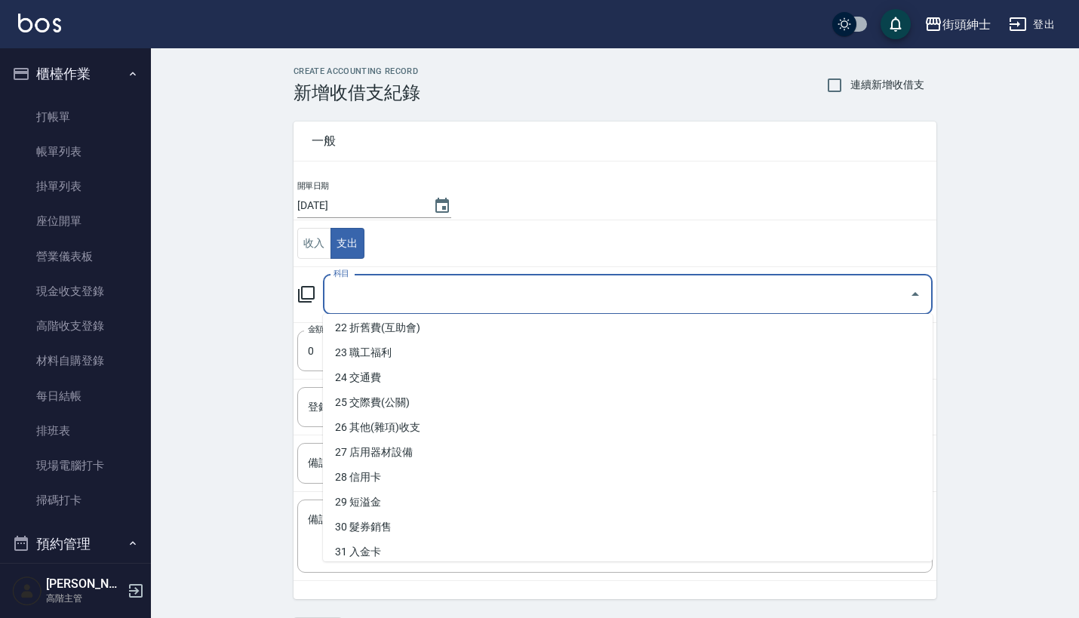
scroll to position [744, 0]
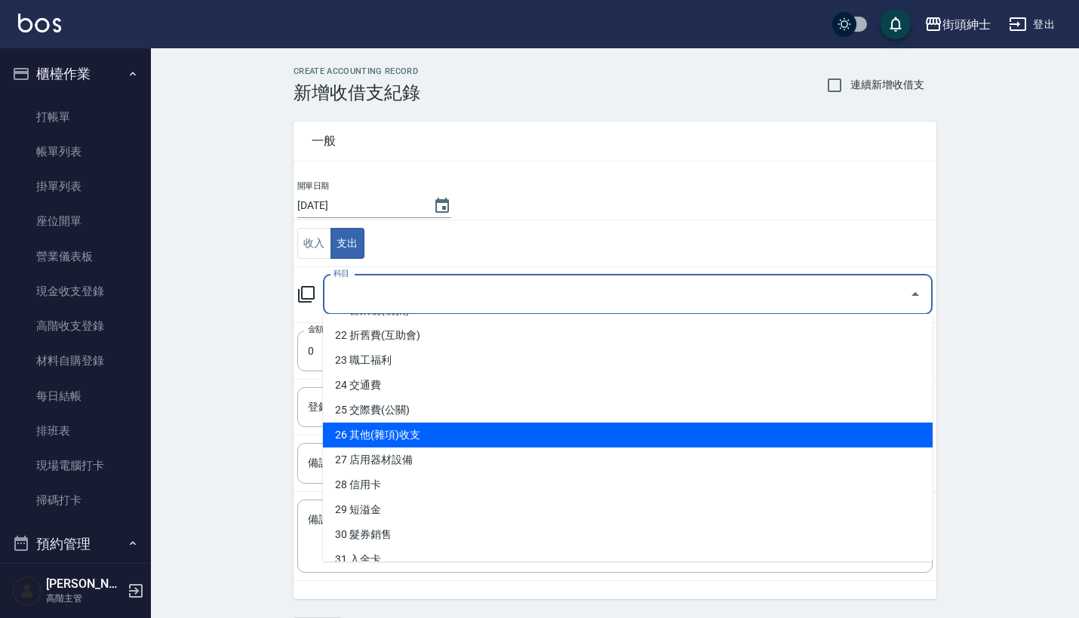
click at [433, 429] on li "26 其他(雜項)收支" at bounding box center [628, 435] width 610 height 25
type input "26 其他(雜項)收支"
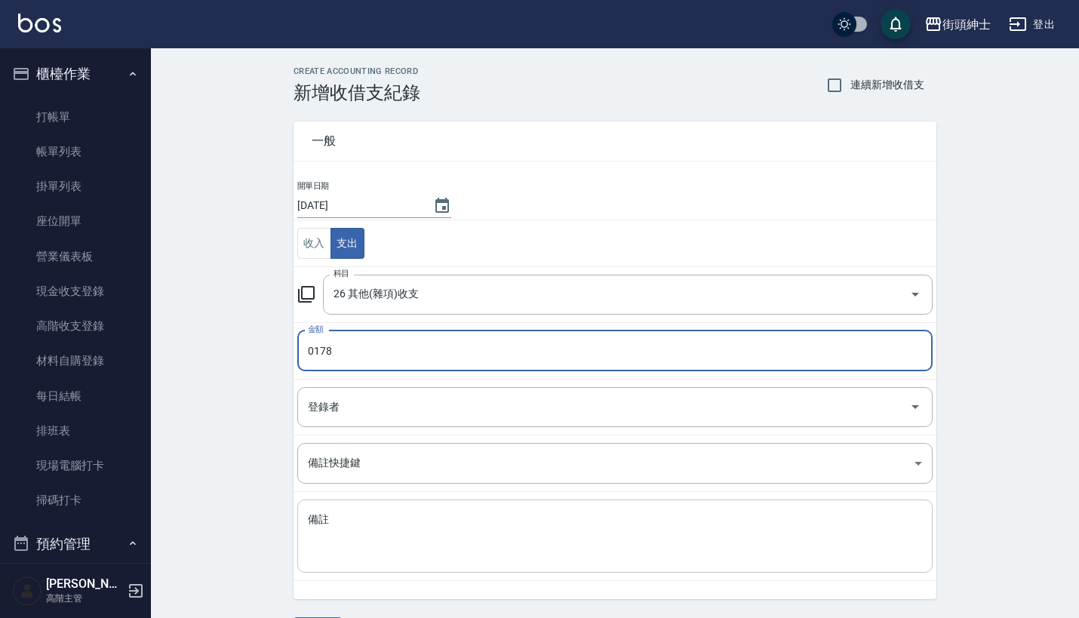
type input "0178"
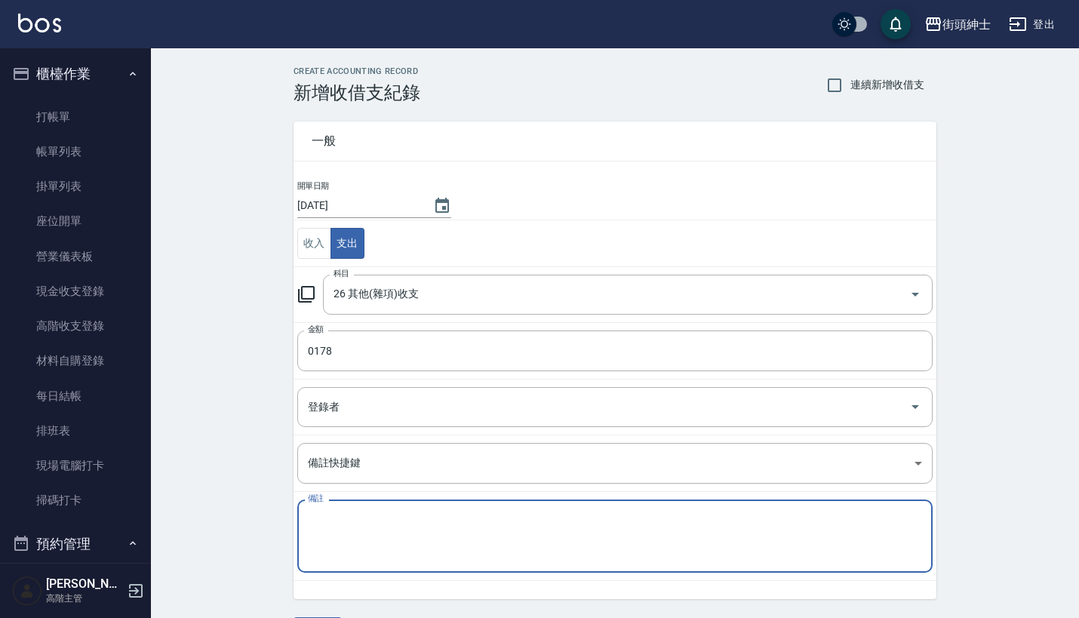
click at [353, 539] on textarea "備註" at bounding box center [615, 536] width 614 height 48
type textarea "紙袋"
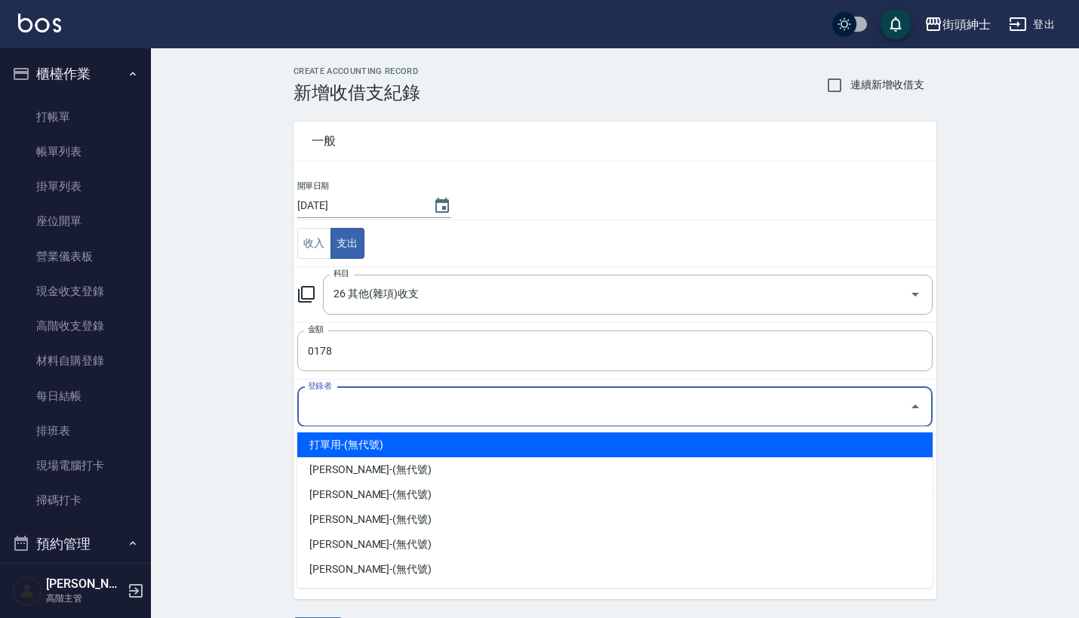
click at [383, 410] on input "登錄者" at bounding box center [603, 407] width 599 height 26
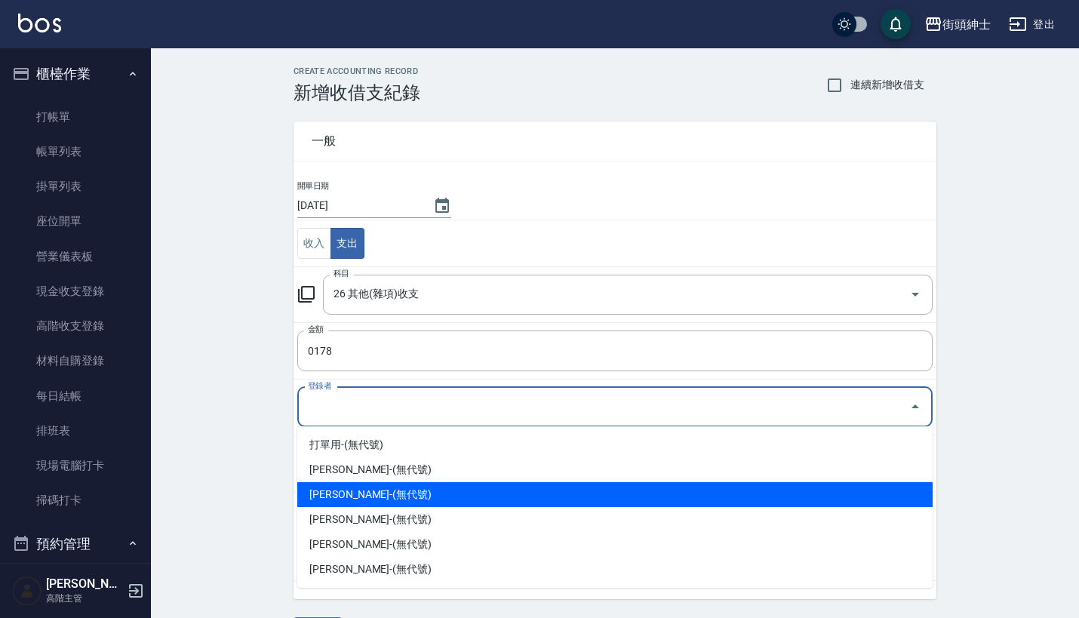
click at [399, 490] on li "洪庭萱-(無代號)" at bounding box center [614, 494] width 635 height 25
type input "洪庭萱-(無代號)"
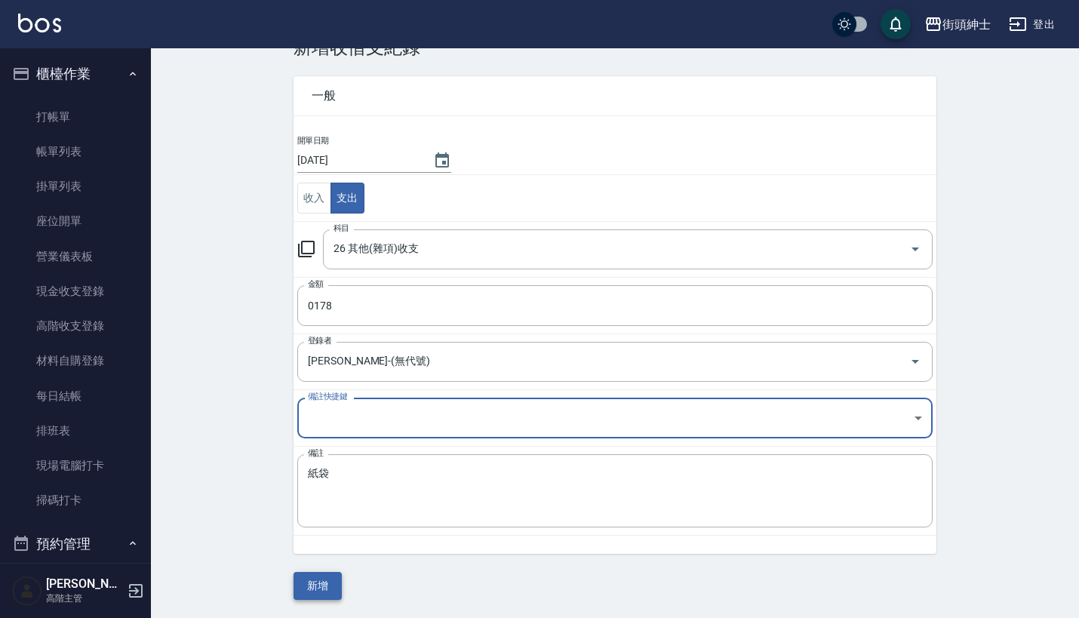
scroll to position [44, 0]
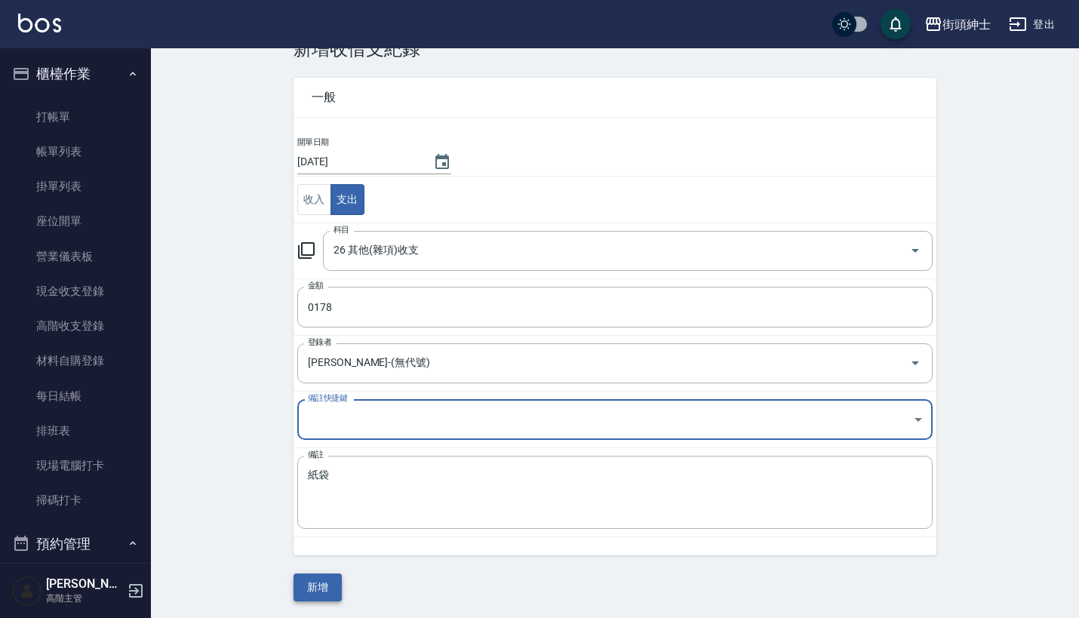
click at [325, 584] on button "新增" at bounding box center [318, 587] width 48 height 28
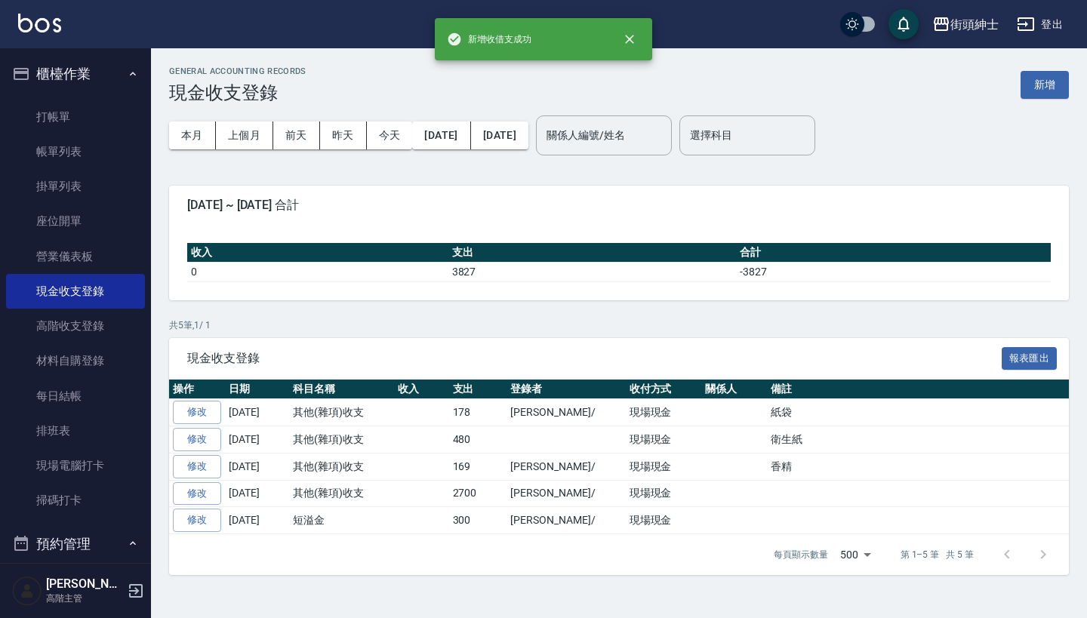
click at [96, 66] on button "櫃檯作業" at bounding box center [75, 73] width 139 height 39
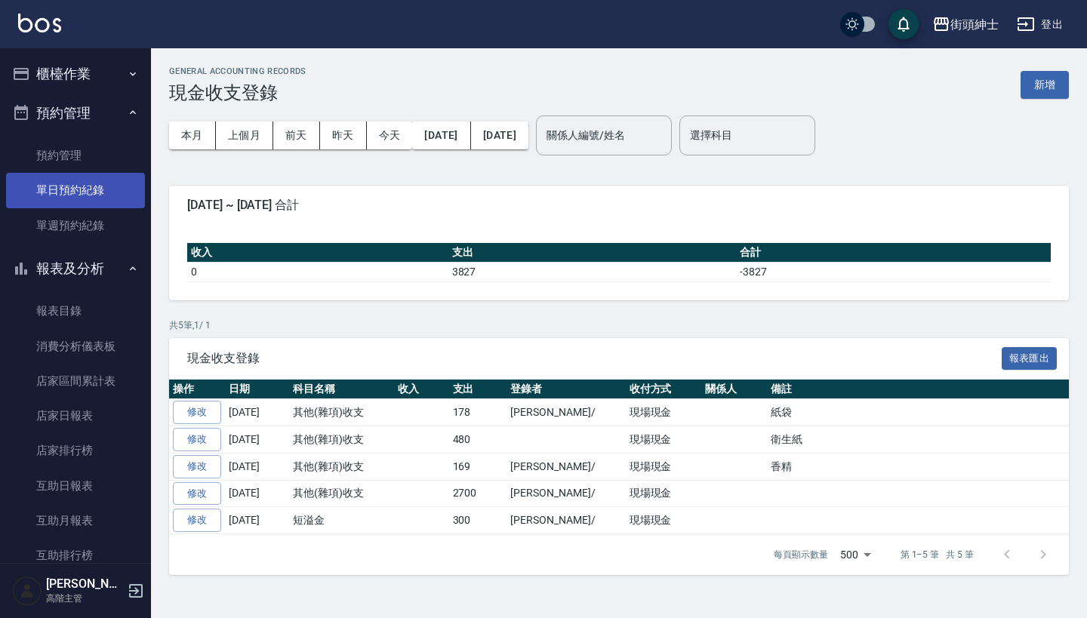
click at [106, 183] on link "單日預約紀錄" at bounding box center [75, 190] width 139 height 35
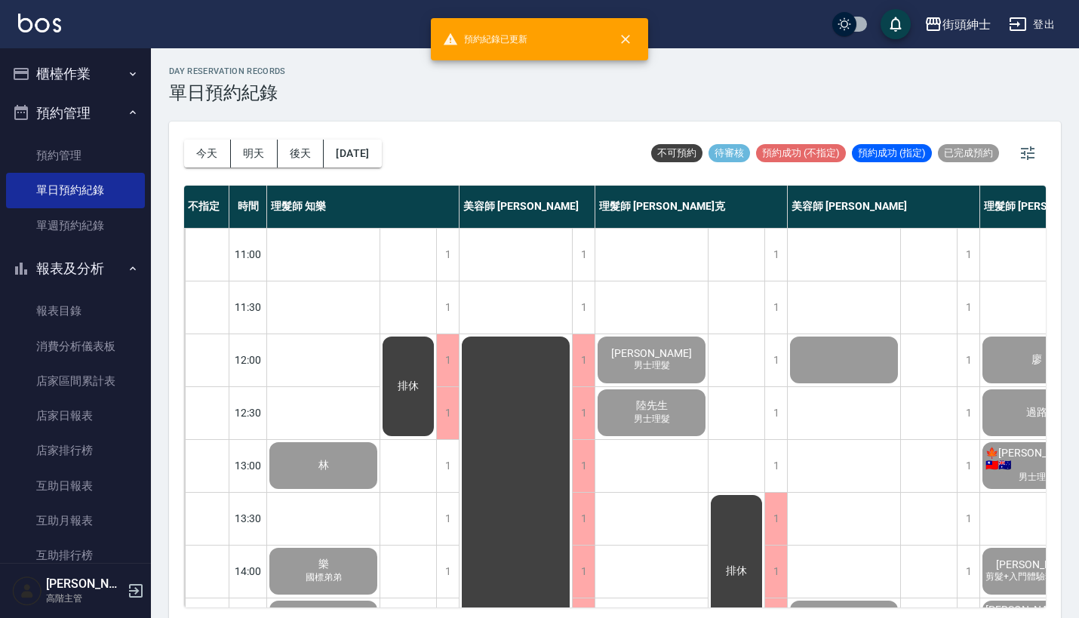
click at [87, 75] on button "櫃檯作業" at bounding box center [75, 73] width 139 height 39
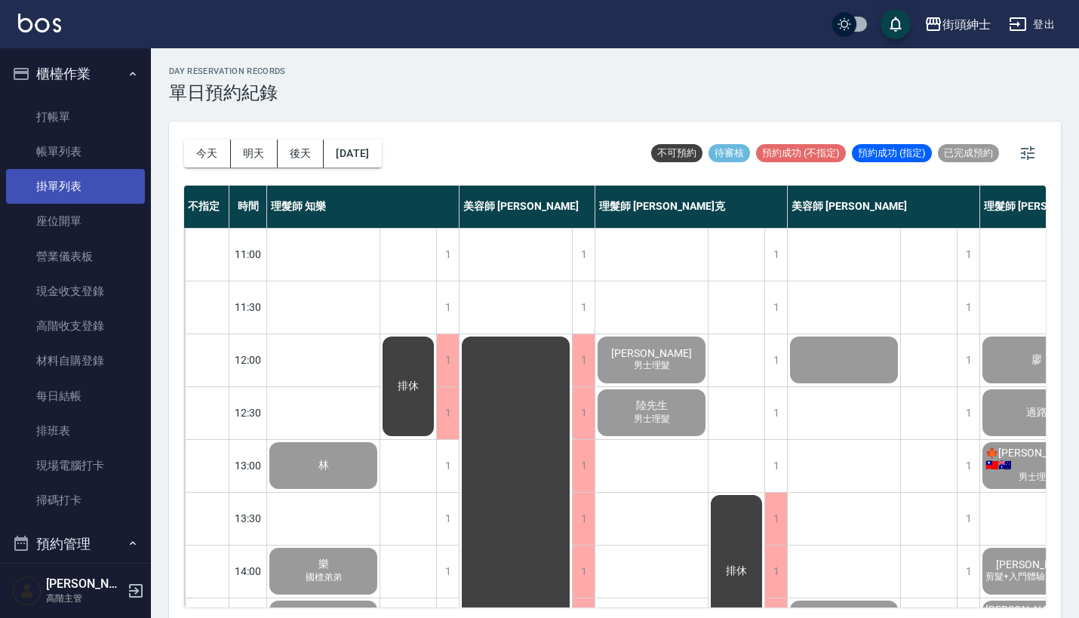
click at [96, 170] on link "掛單列表" at bounding box center [75, 186] width 139 height 35
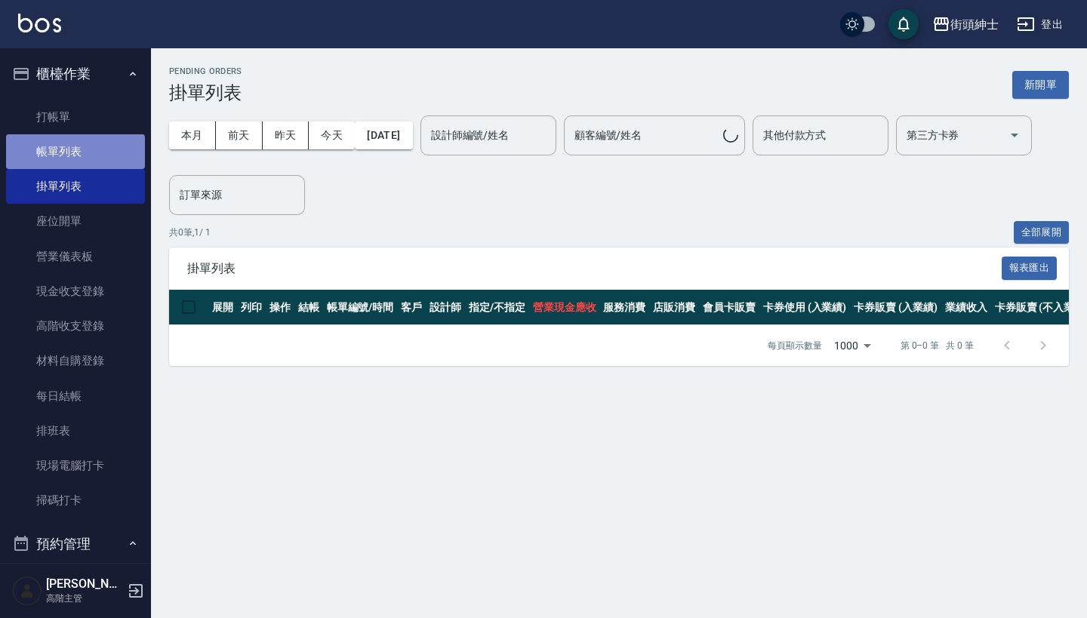
click at [99, 155] on link "帳單列表" at bounding box center [75, 151] width 139 height 35
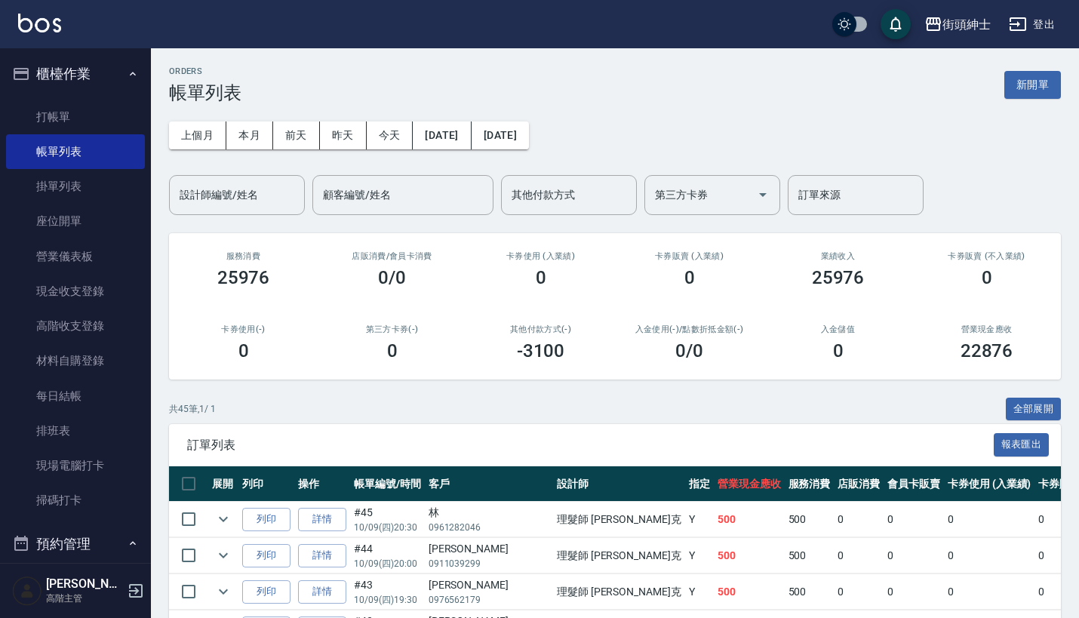
click at [107, 94] on ul "打帳單 帳單列表 掛單列表 座位開單 營業儀表板 現金收支登錄 高階收支登錄 材料自購登錄 每日結帳 排班表 現場電腦打卡 掃碼打卡" at bounding box center [75, 309] width 139 height 431
click at [113, 72] on button "櫃檯作業" at bounding box center [75, 73] width 139 height 39
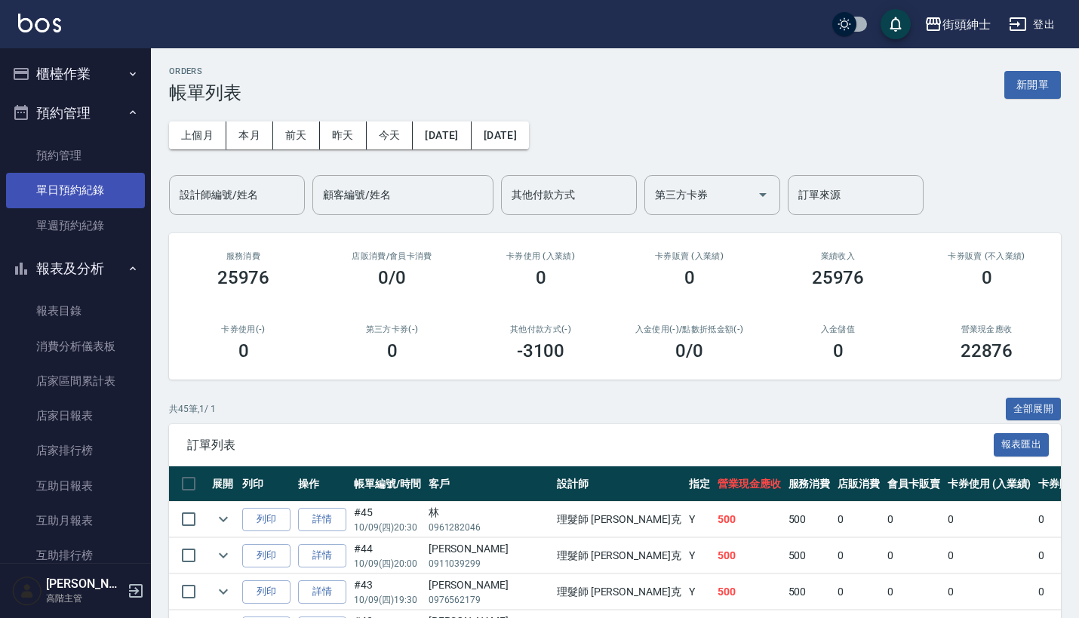
click at [128, 192] on link "單日預約紀錄" at bounding box center [75, 190] width 139 height 35
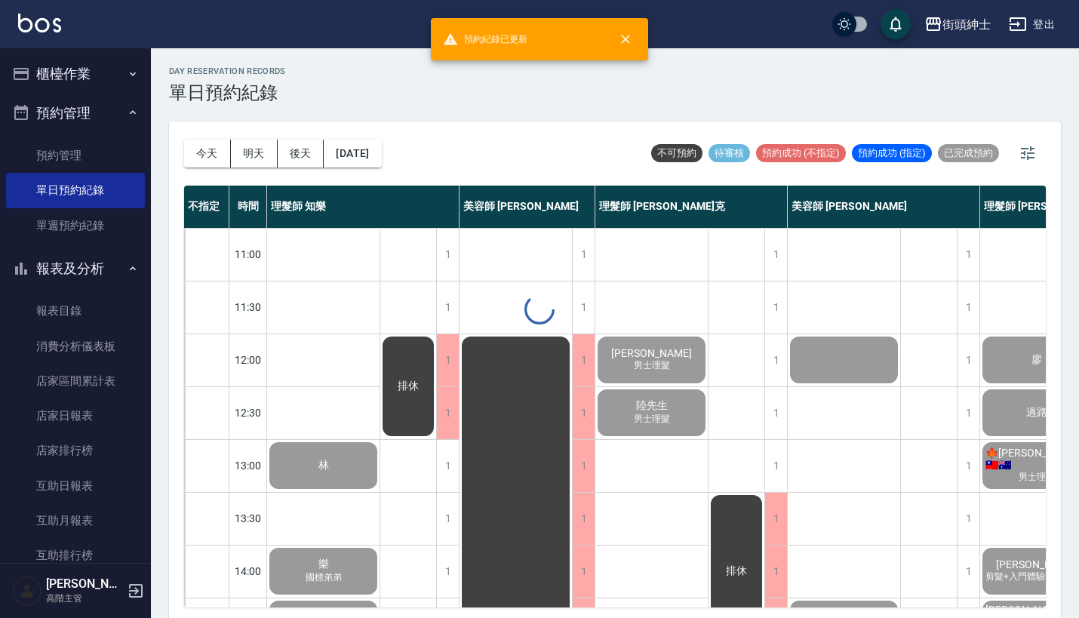
click at [261, 161] on div at bounding box center [539, 309] width 1079 height 618
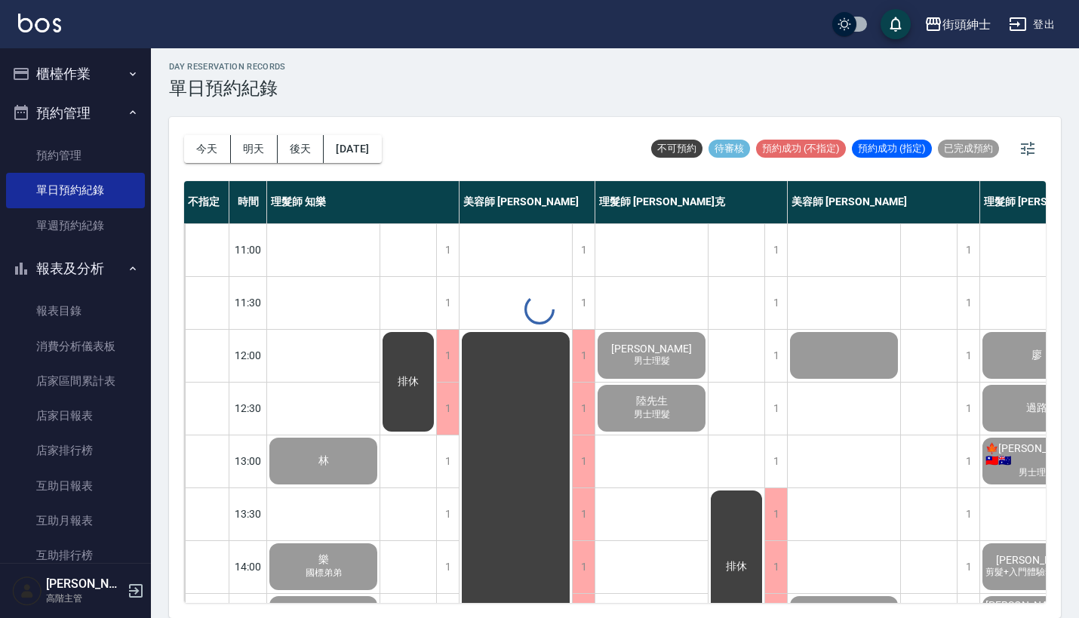
scroll to position [4, 0]
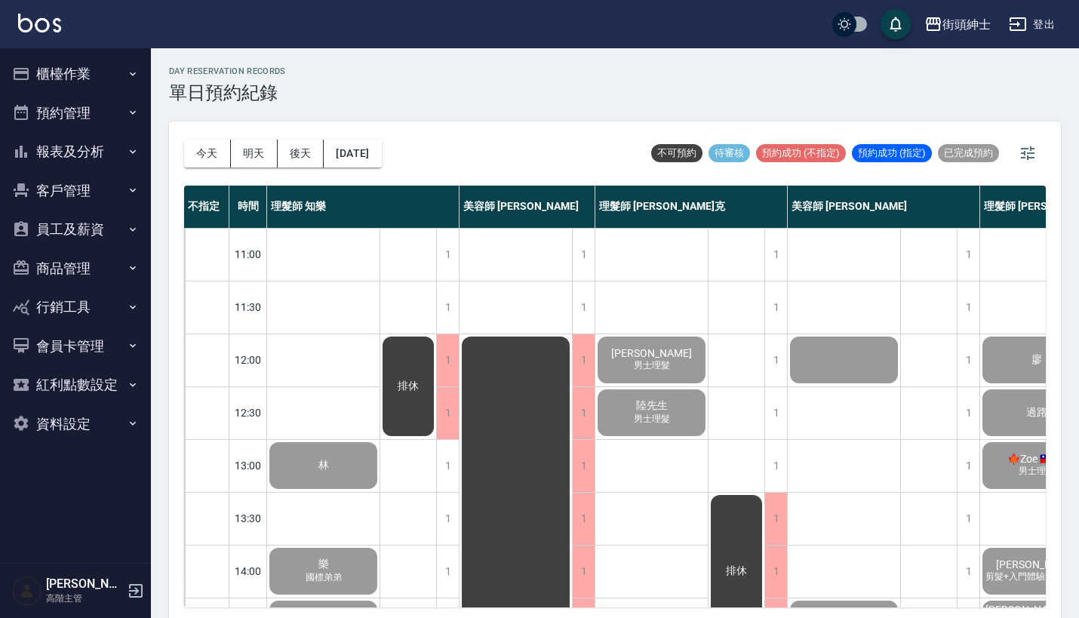
click at [82, 112] on button "預約管理" at bounding box center [75, 113] width 139 height 39
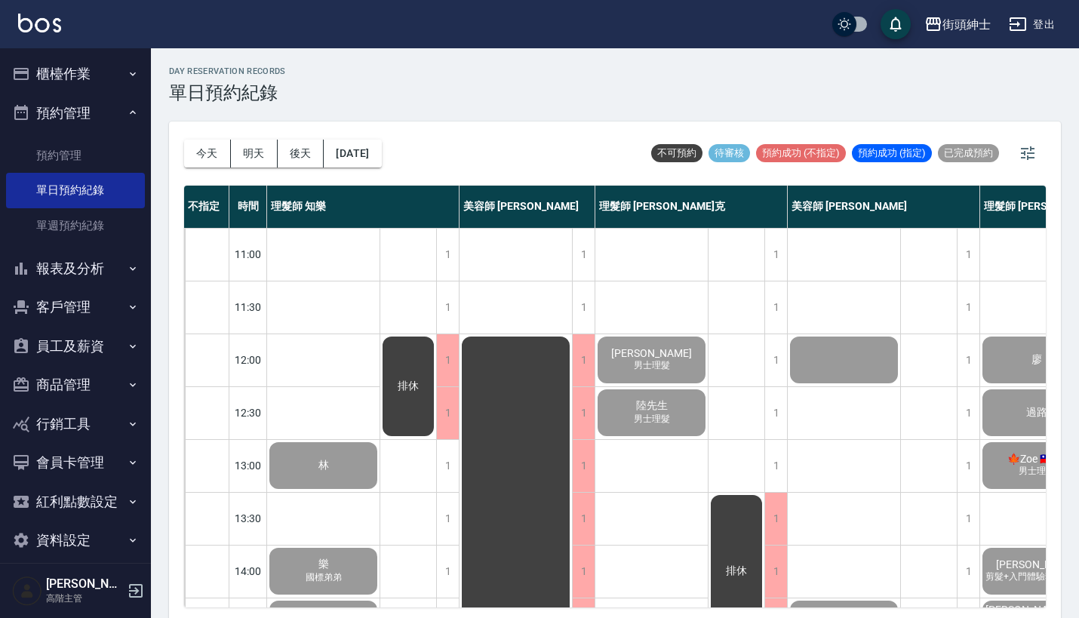
click at [109, 74] on button "櫃檯作業" at bounding box center [75, 73] width 139 height 39
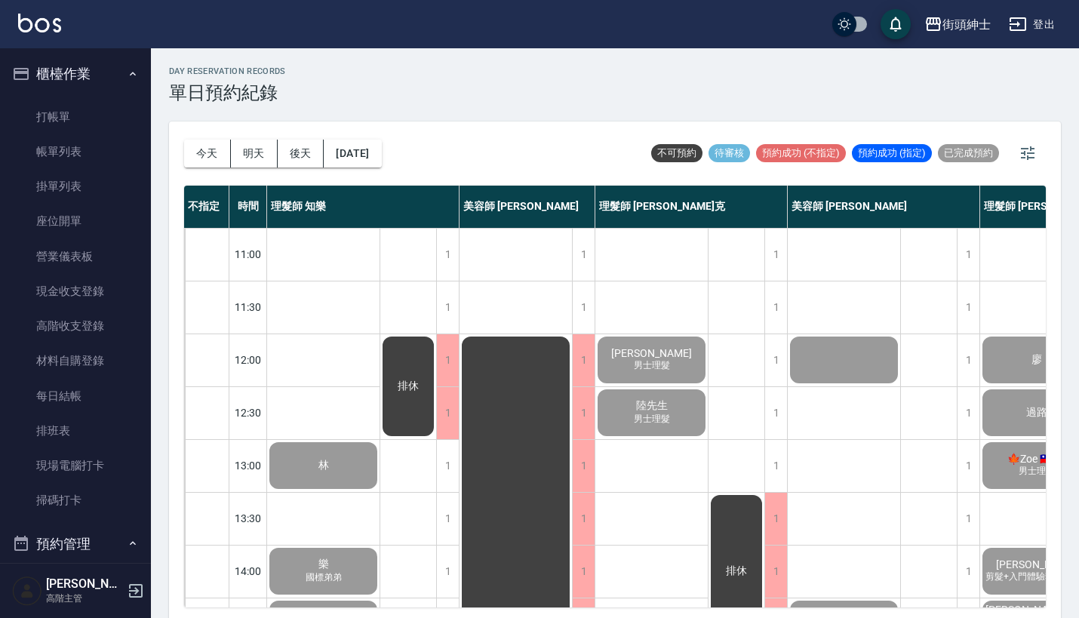
click at [113, 70] on button "櫃檯作業" at bounding box center [75, 73] width 139 height 39
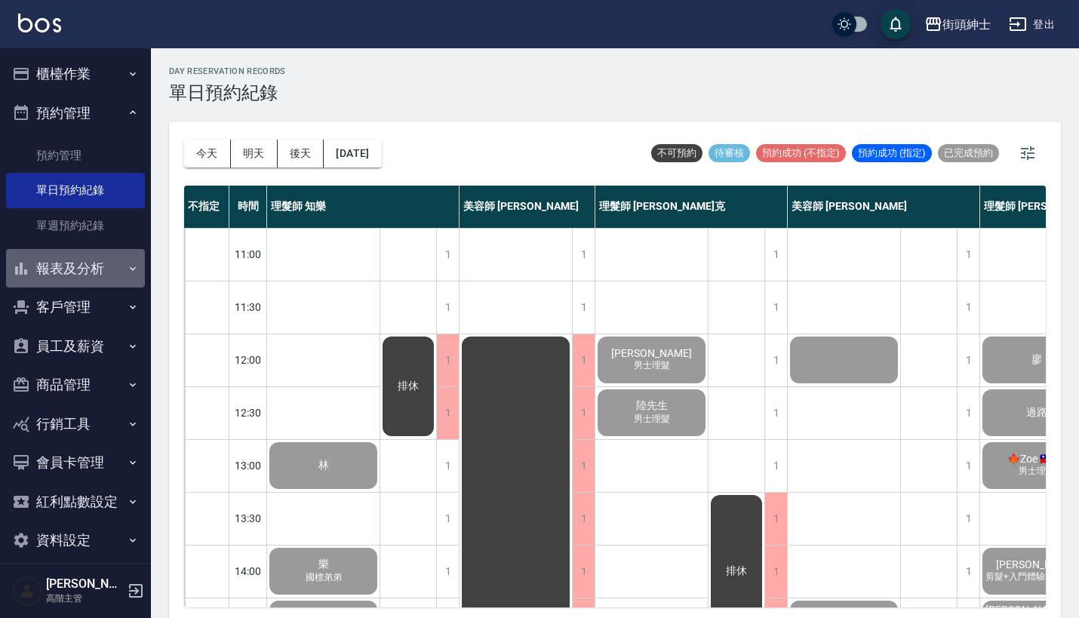
click at [100, 254] on button "報表及分析" at bounding box center [75, 268] width 139 height 39
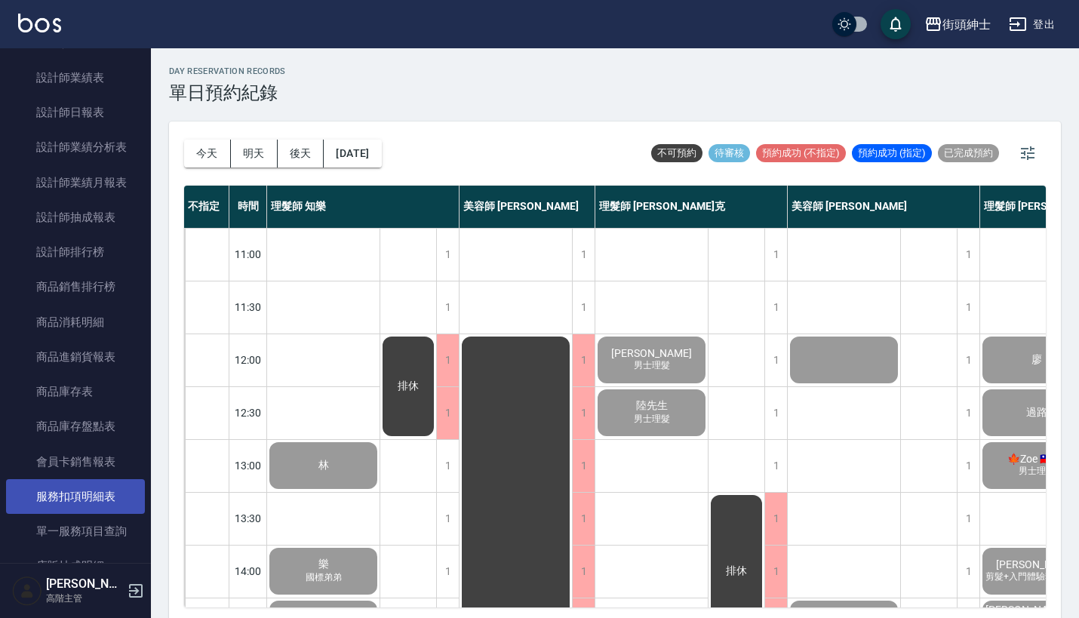
scroll to position [722, 0]
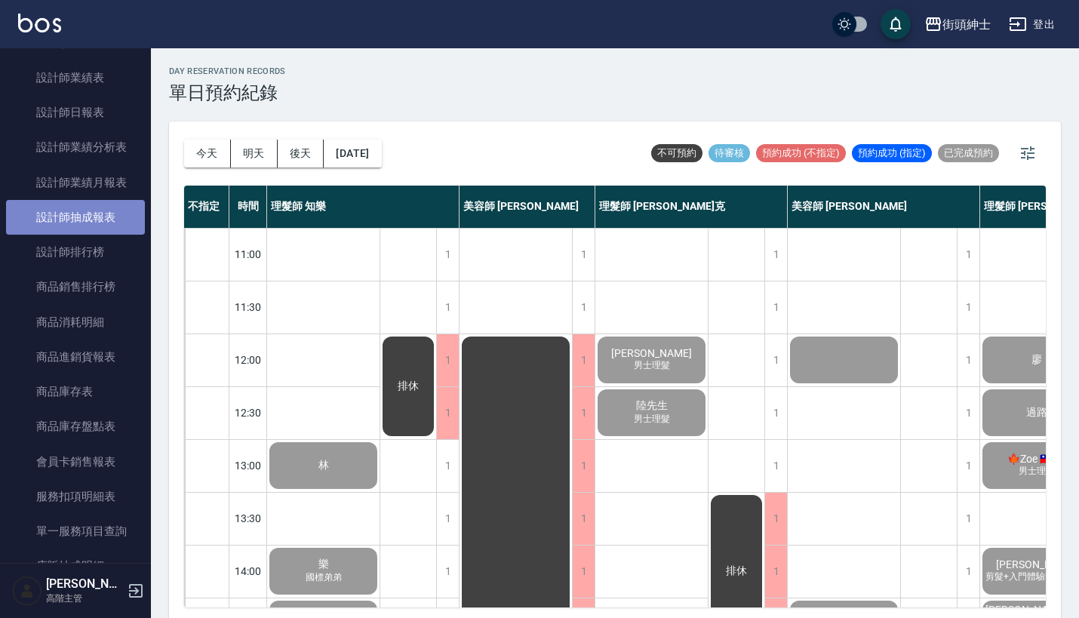
click at [116, 204] on link "設計師抽成報表" at bounding box center [75, 217] width 139 height 35
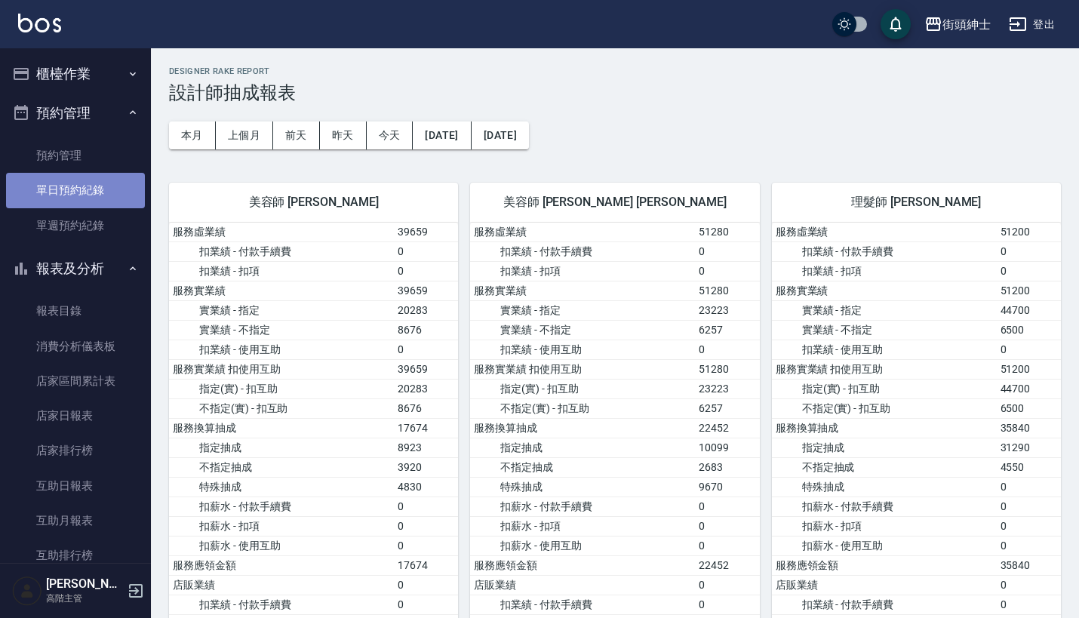
click at [94, 199] on link "單日預約紀錄" at bounding box center [75, 190] width 139 height 35
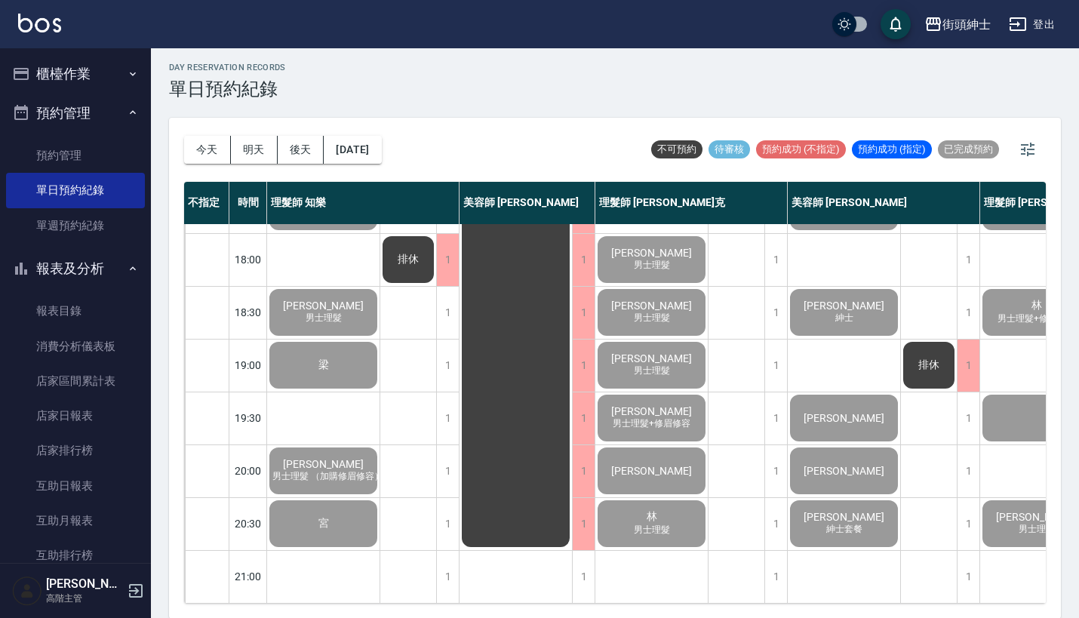
scroll to position [742, 0]
click at [248, 152] on button "明天" at bounding box center [254, 150] width 47 height 28
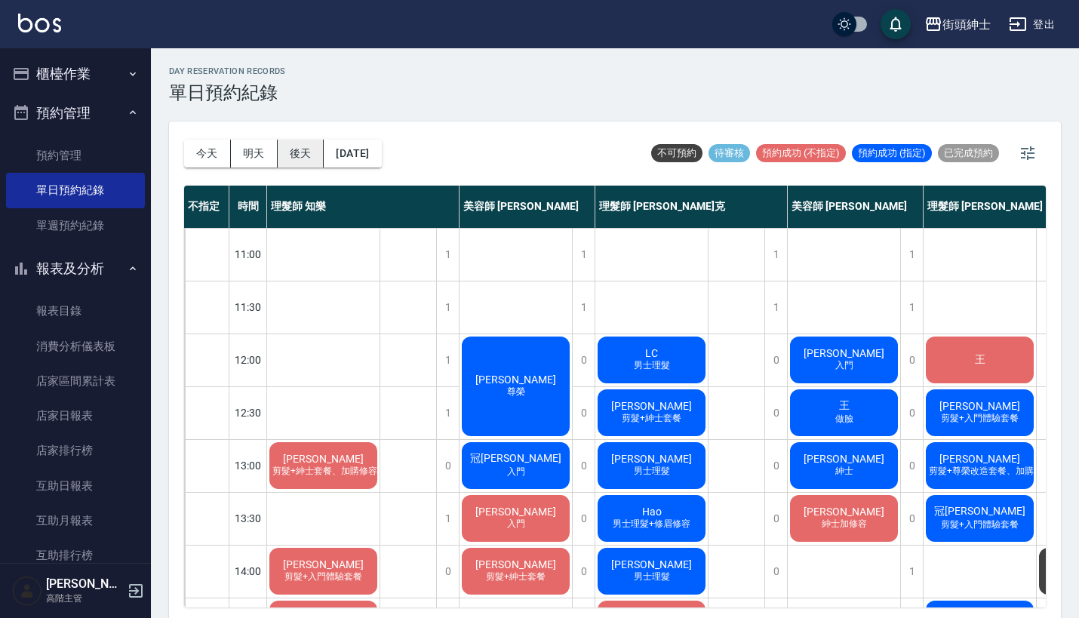
click at [304, 146] on button "後天" at bounding box center [301, 154] width 47 height 28
